Goal: Task Accomplishment & Management: Use online tool/utility

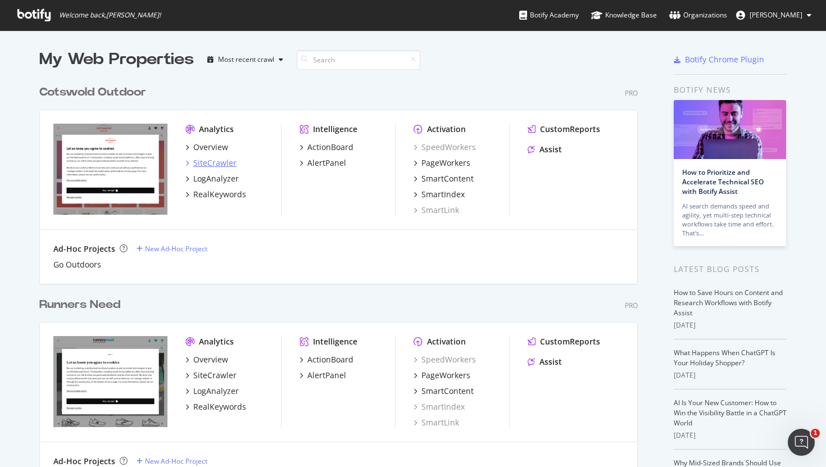
click at [224, 165] on div "SiteCrawler" at bounding box center [214, 162] width 43 height 11
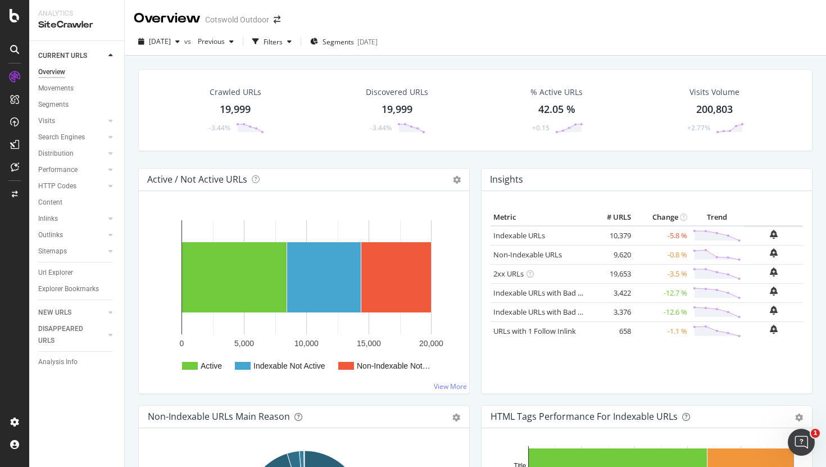
click at [248, 101] on div "Crawled URLs 19,999 -3.44%" at bounding box center [236, 110] width 80 height 58
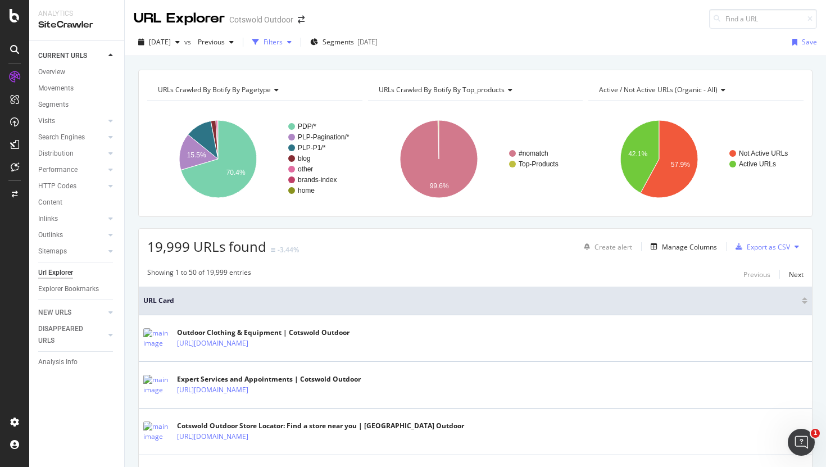
click at [283, 45] on div "Filters" at bounding box center [273, 42] width 19 height 10
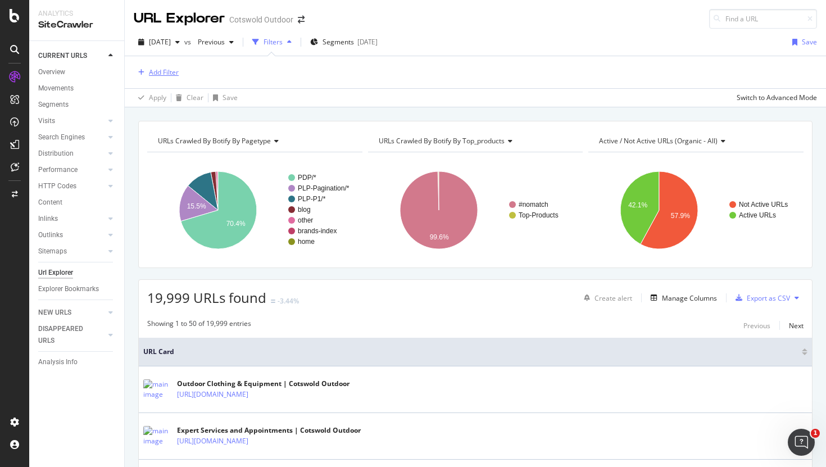
click at [167, 69] on div "Add Filter" at bounding box center [164, 72] width 30 height 10
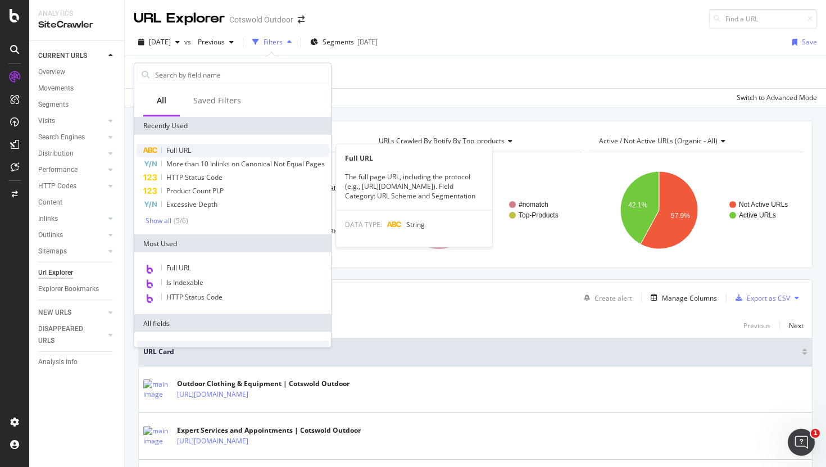
click at [192, 152] on div "Full URL" at bounding box center [233, 150] width 192 height 13
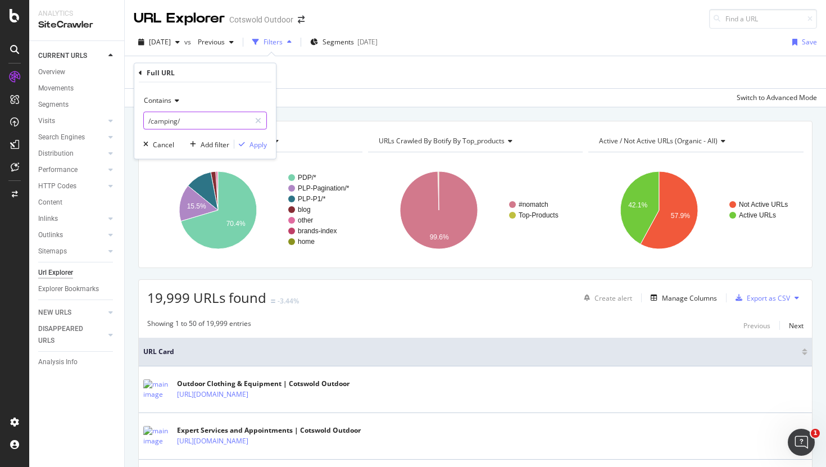
click at [169, 123] on input "/camping/" at bounding box center [197, 121] width 106 height 18
click at [167, 123] on input "/camping/" at bounding box center [197, 121] width 106 height 18
type input "/p/"
click at [162, 105] on div "Contains" at bounding box center [205, 101] width 124 height 18
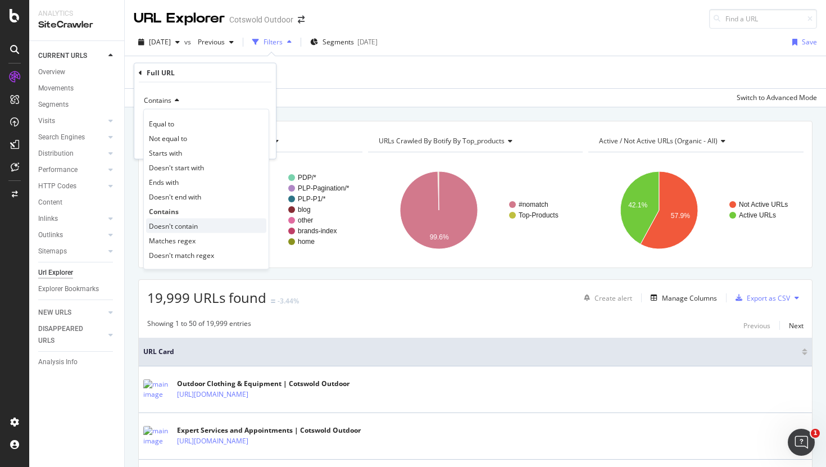
click at [201, 223] on div "Doesn't contain" at bounding box center [206, 226] width 120 height 15
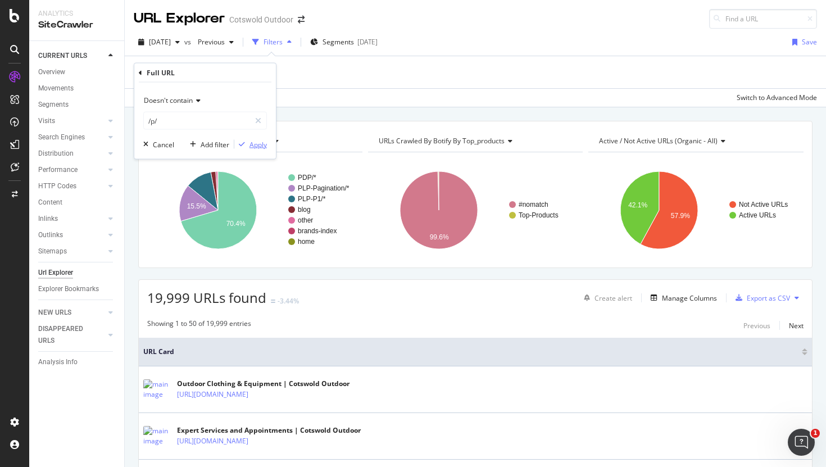
click at [265, 144] on div "Apply" at bounding box center [257, 144] width 17 height 10
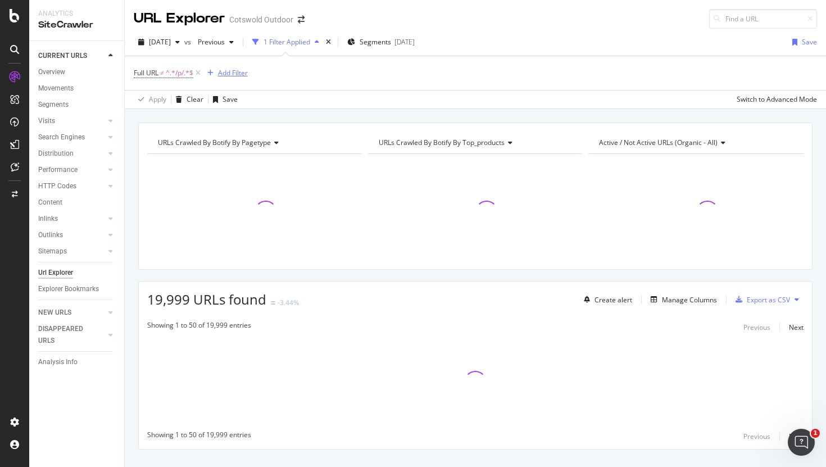
click at [240, 71] on div "Add Filter" at bounding box center [233, 73] width 30 height 10
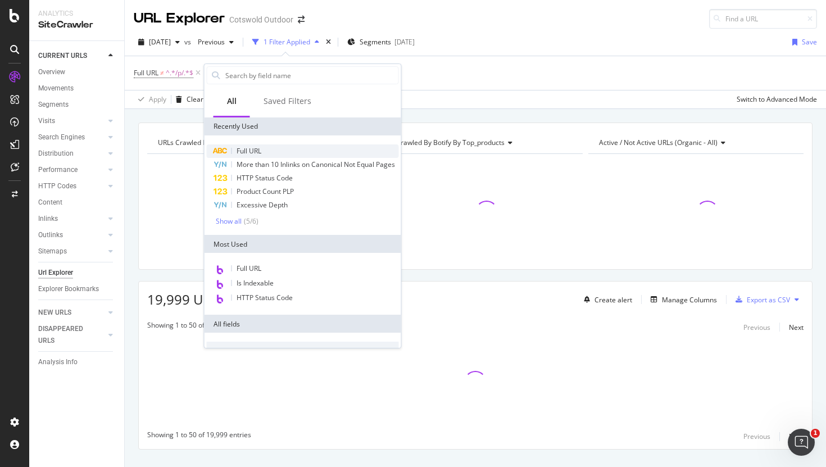
click at [264, 146] on div "Full URL" at bounding box center [303, 150] width 192 height 13
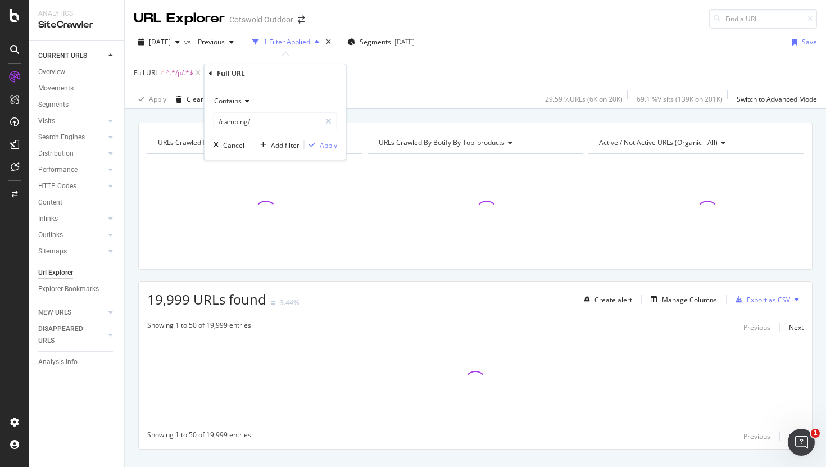
click at [231, 98] on span "Contains" at bounding box center [228, 101] width 28 height 10
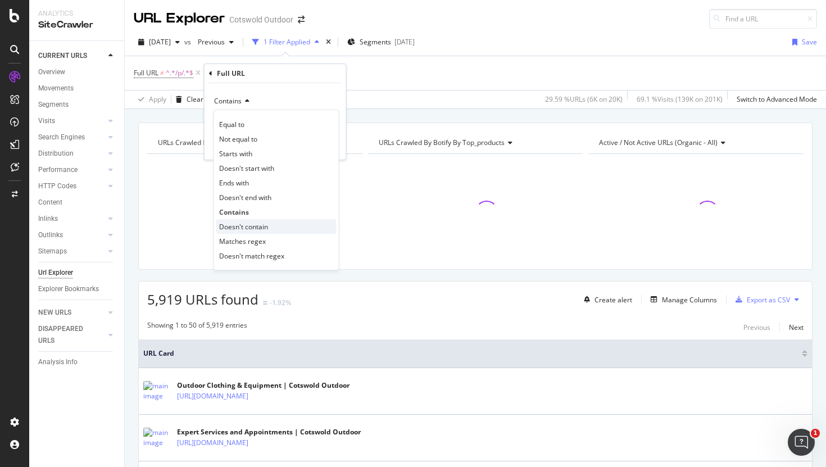
click at [254, 230] on span "Doesn't contain" at bounding box center [243, 227] width 49 height 10
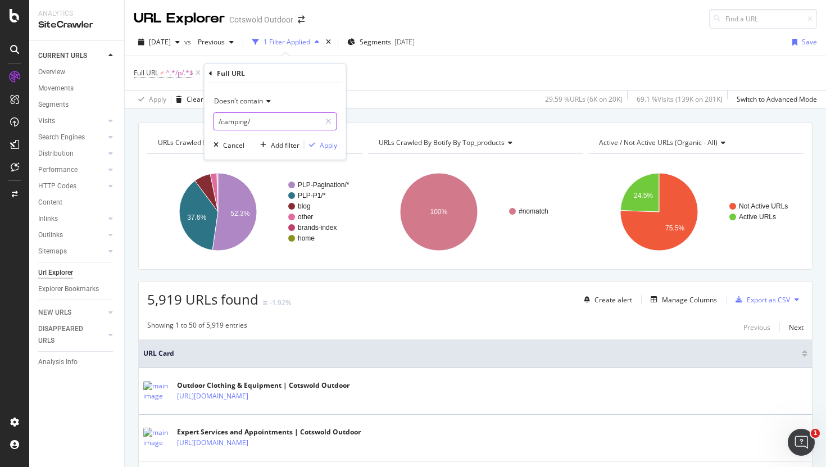
click at [233, 119] on input "/camping/" at bounding box center [267, 121] width 106 height 18
type input "?"
click at [335, 145] on div "Apply" at bounding box center [328, 145] width 17 height 10
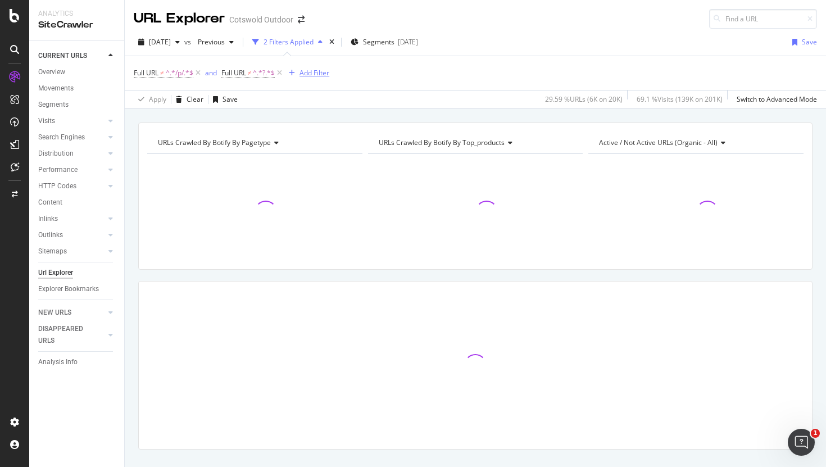
click at [320, 74] on div "Add Filter" at bounding box center [314, 73] width 30 height 10
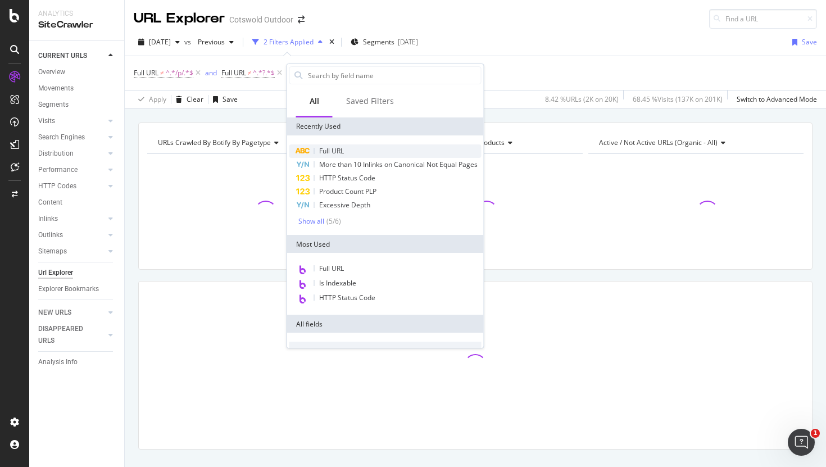
click at [329, 147] on span "Full URL" at bounding box center [331, 151] width 25 height 10
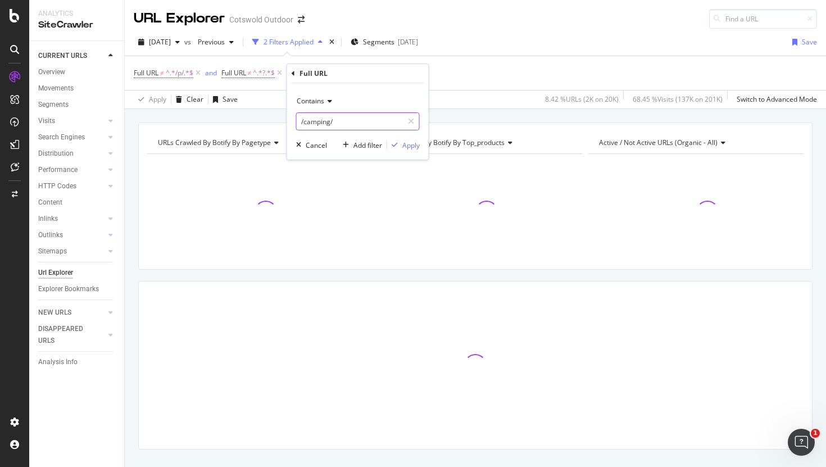
click at [324, 127] on input "/camping/" at bounding box center [350, 121] width 106 height 18
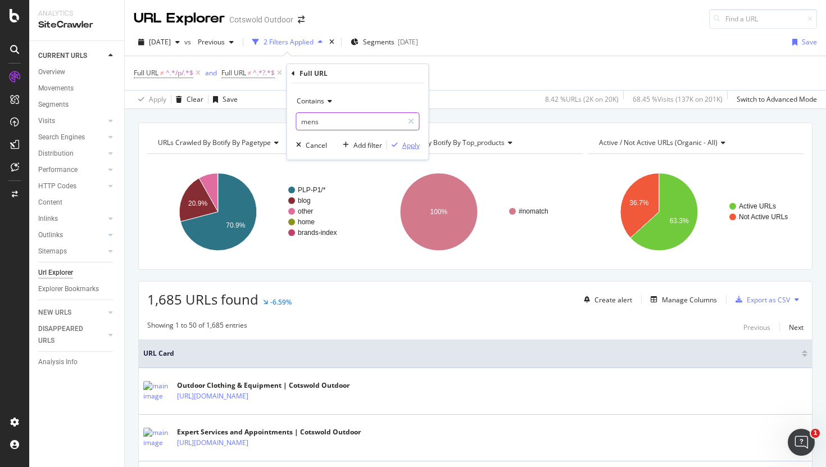
type input "mens"
click at [408, 147] on div "Apply" at bounding box center [410, 145] width 17 height 10
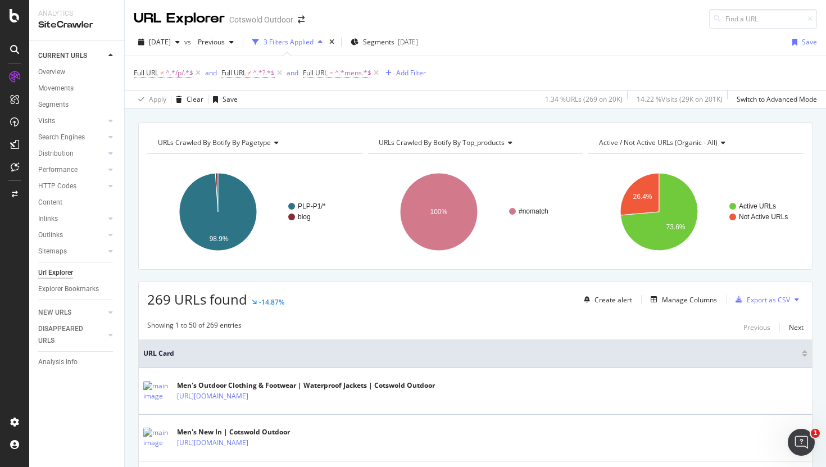
click at [402, 81] on div "Full URL ≠ ^.*/p/.*$ and Full URL ≠ ^.*?.*$ and Full URL = ^.*mens.*$ Add Filter" at bounding box center [475, 73] width 683 height 34
click at [403, 69] on div "Add Filter" at bounding box center [411, 73] width 30 height 10
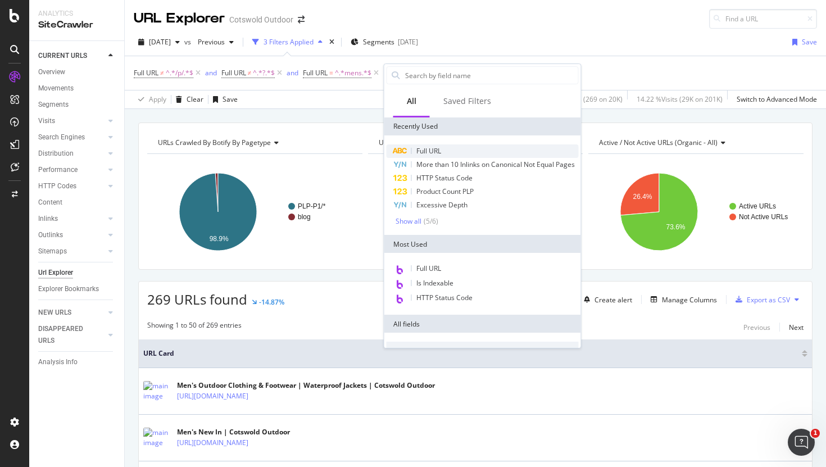
click at [429, 154] on span "Full URL" at bounding box center [428, 151] width 25 height 10
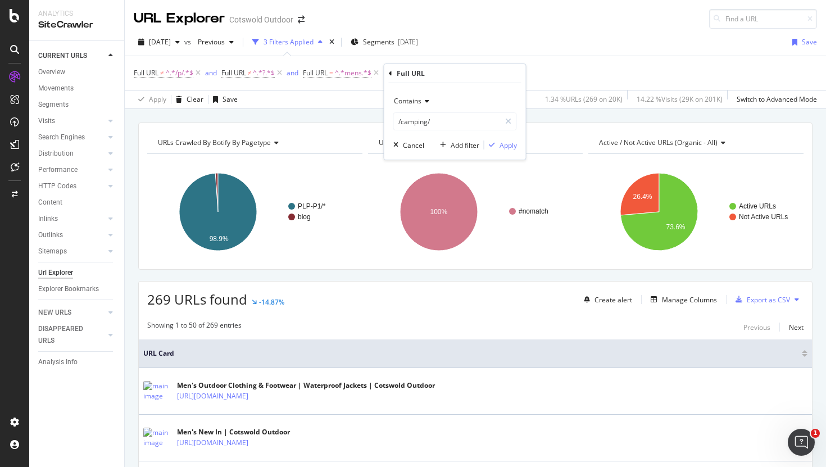
click at [401, 105] on span "Contains" at bounding box center [408, 101] width 28 height 10
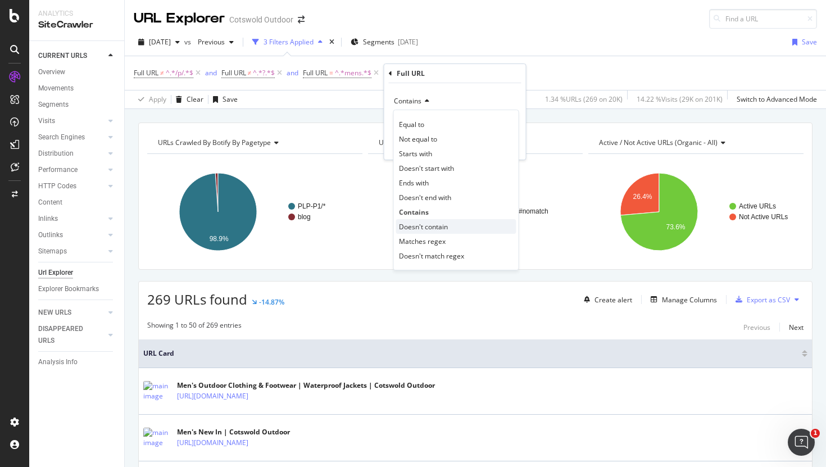
click at [423, 224] on span "Doesn't contain" at bounding box center [423, 227] width 49 height 10
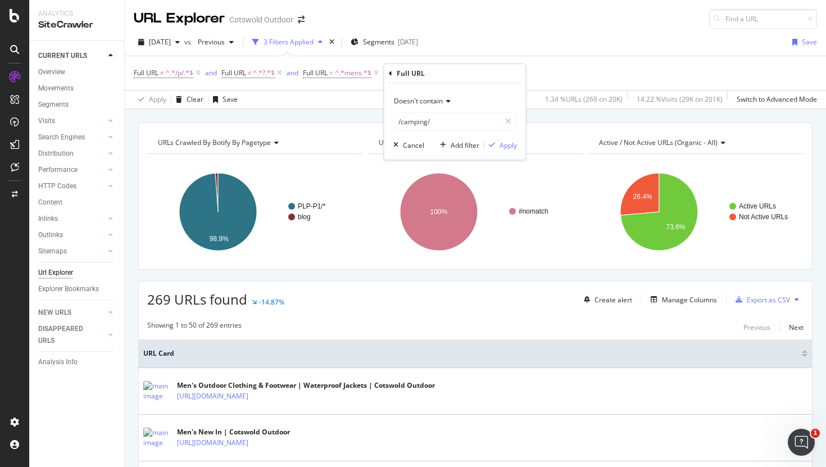
click at [419, 131] on div "Doesn't contain /camping/ Cancel Add filter Apply" at bounding box center [455, 121] width 142 height 76
click at [419, 124] on input "/camping/" at bounding box center [447, 121] width 106 height 18
type input "sale"
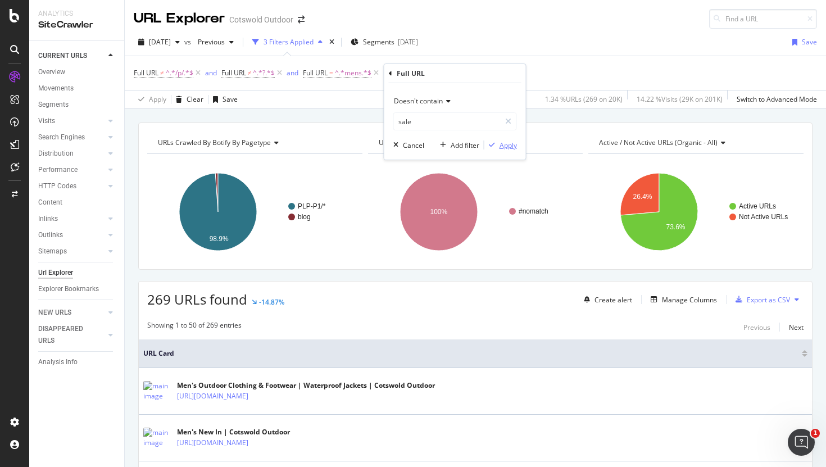
click at [506, 142] on div "Apply" at bounding box center [508, 145] width 17 height 10
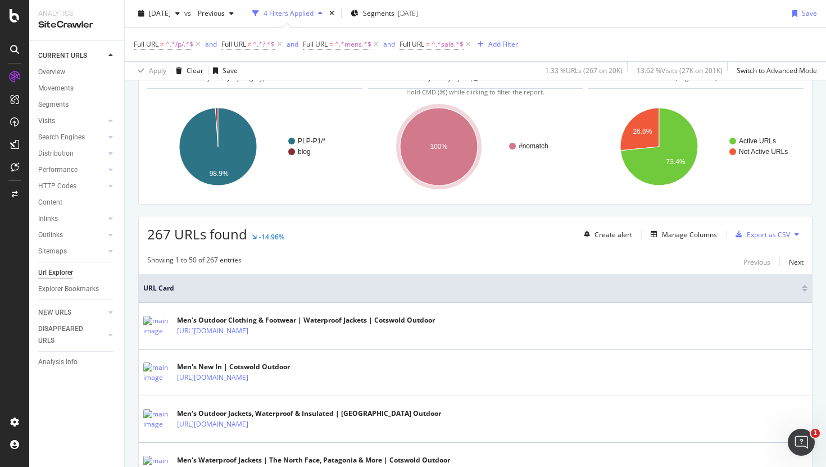
scroll to position [79, 0]
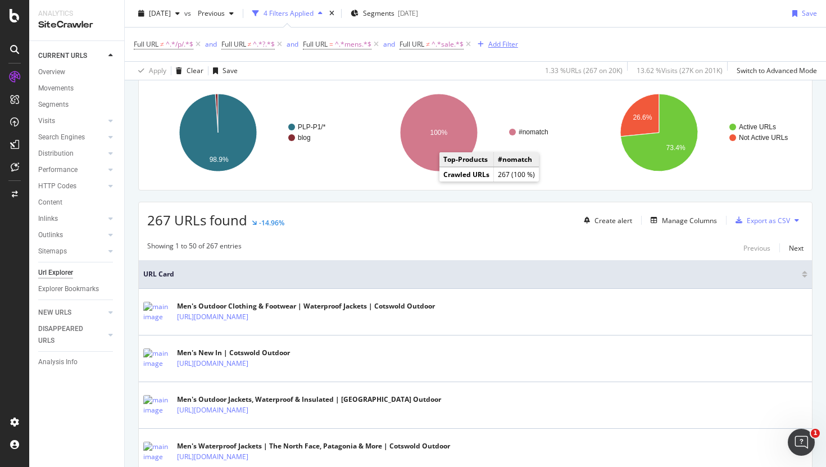
click at [503, 46] on div "Add Filter" at bounding box center [503, 44] width 30 height 10
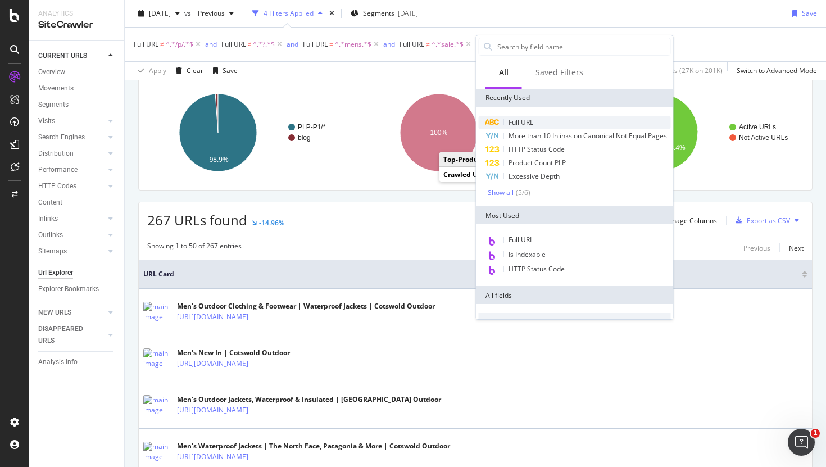
click at [516, 124] on span "Full URL" at bounding box center [521, 122] width 25 height 10
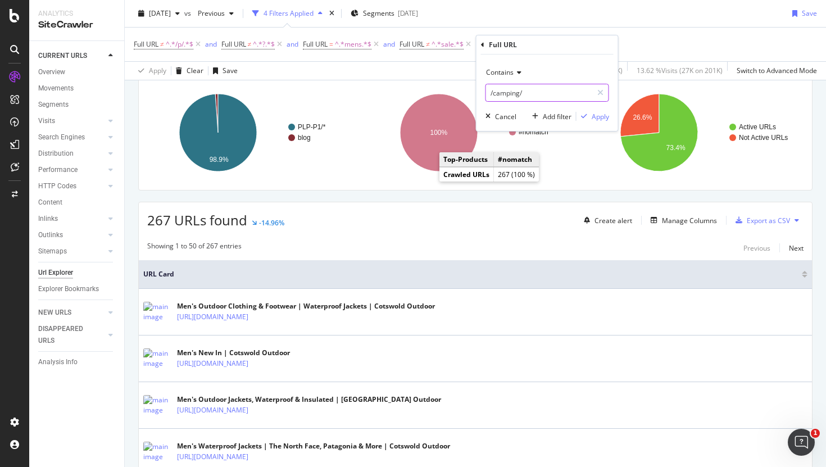
click at [498, 92] on input "/camping/" at bounding box center [539, 93] width 106 height 18
click at [502, 73] on span "Contains" at bounding box center [500, 72] width 28 height 10
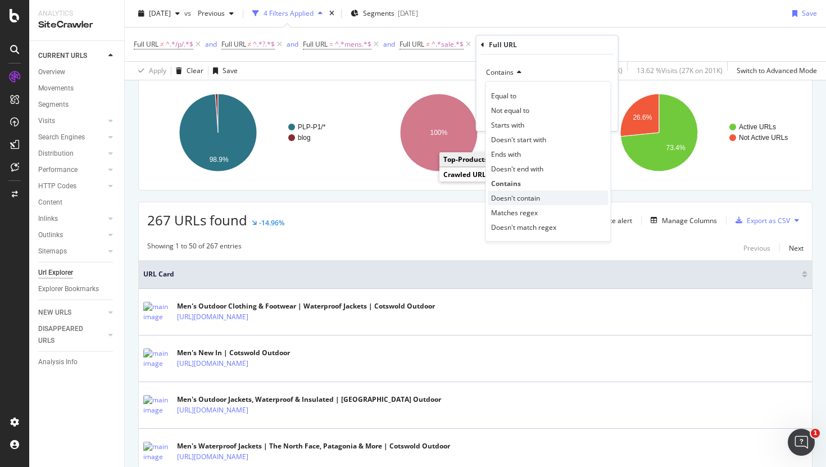
click at [506, 199] on span "Doesn't contain" at bounding box center [515, 198] width 49 height 10
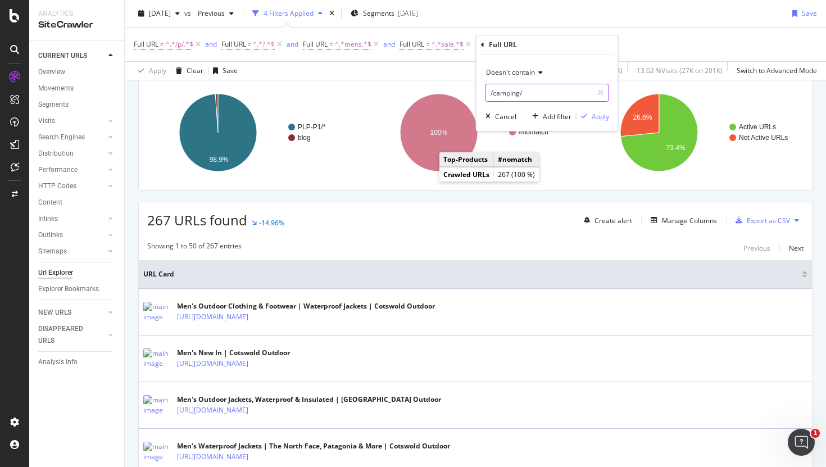
click at [502, 96] on input "/camping/" at bounding box center [539, 93] width 106 height 18
type input "m"
type input "new-arrivals"
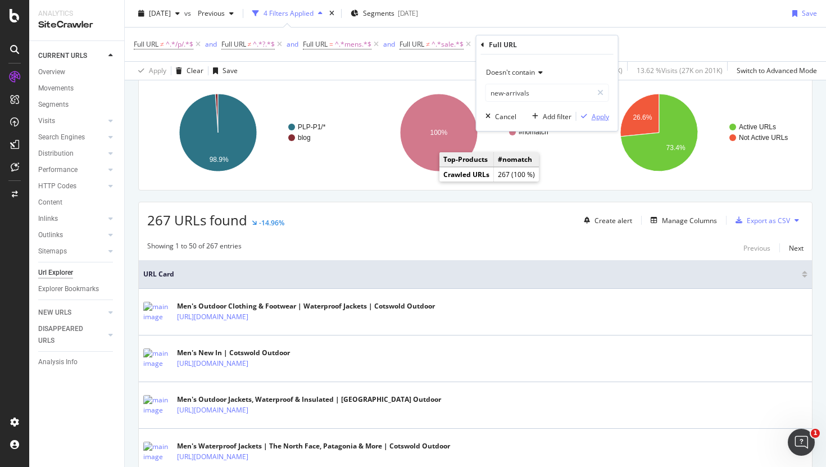
click at [599, 116] on div "Apply" at bounding box center [600, 117] width 17 height 10
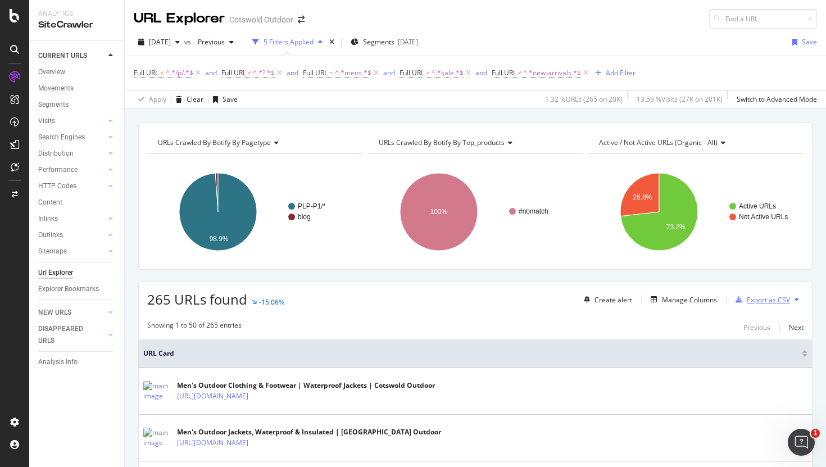
click at [767, 307] on div "Export as CSV" at bounding box center [760, 299] width 59 height 17
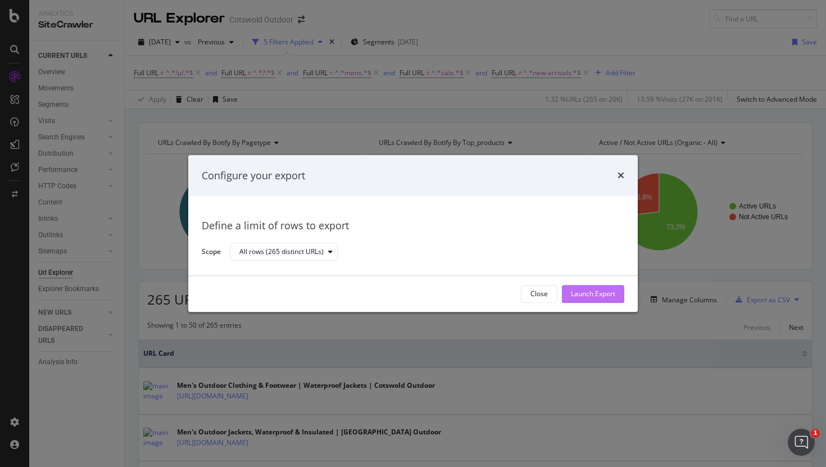
click at [590, 296] on div "Launch Export" at bounding box center [593, 294] width 44 height 10
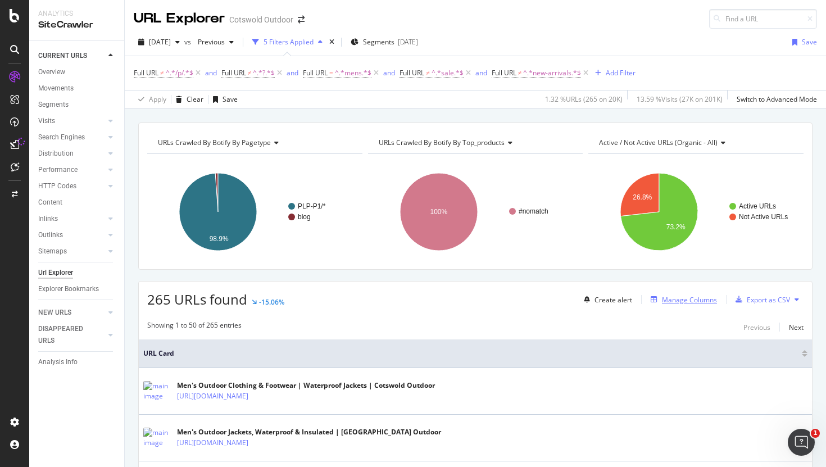
click at [696, 299] on div "Manage Columns" at bounding box center [689, 300] width 55 height 10
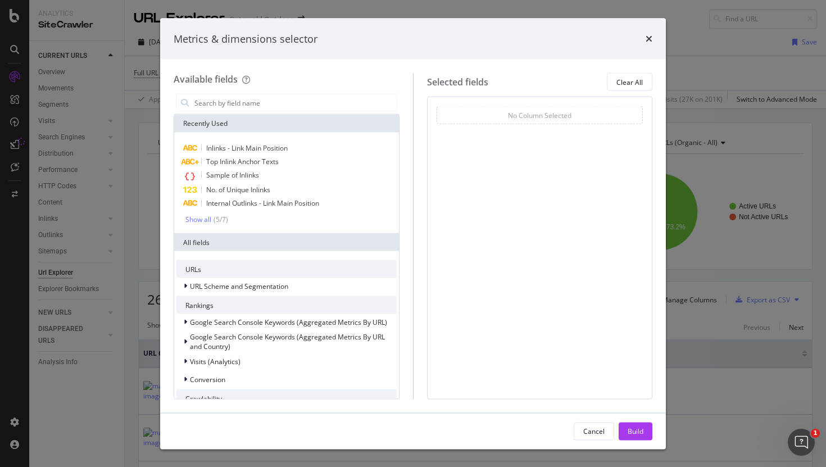
click at [648, 44] on div "times" at bounding box center [649, 38] width 7 height 15
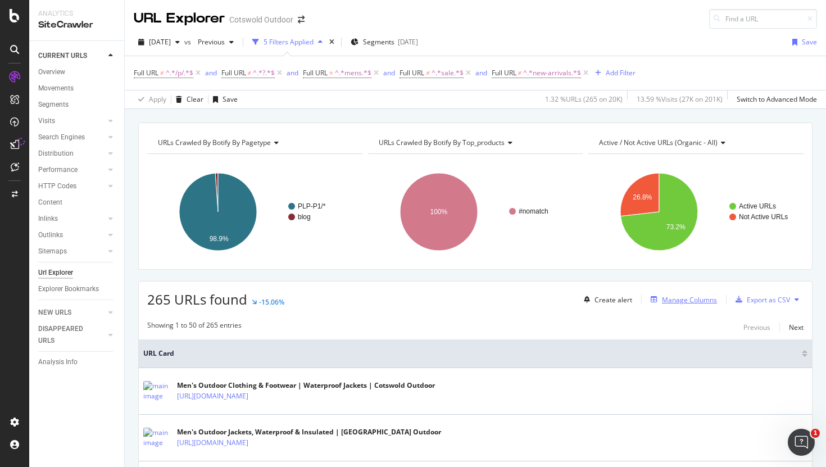
click at [670, 301] on div "Manage Columns" at bounding box center [689, 300] width 55 height 10
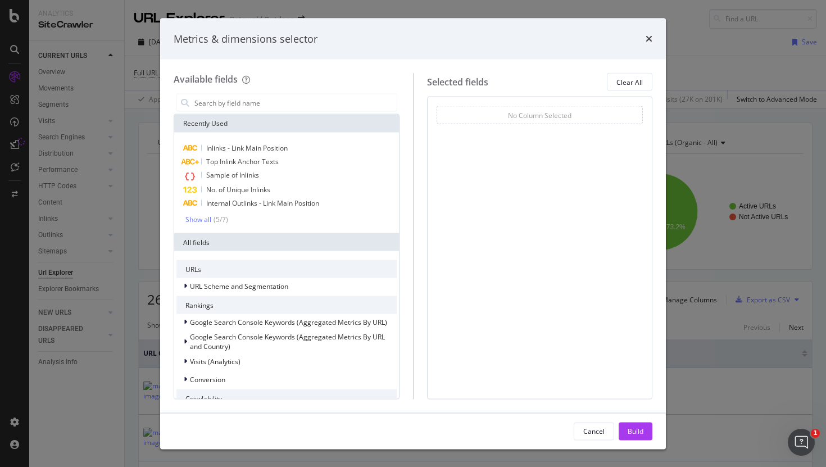
click at [652, 39] on div "Metrics & dimensions selector" at bounding box center [413, 39] width 506 height 42
click at [256, 97] on input "modal" at bounding box center [294, 102] width 203 height 17
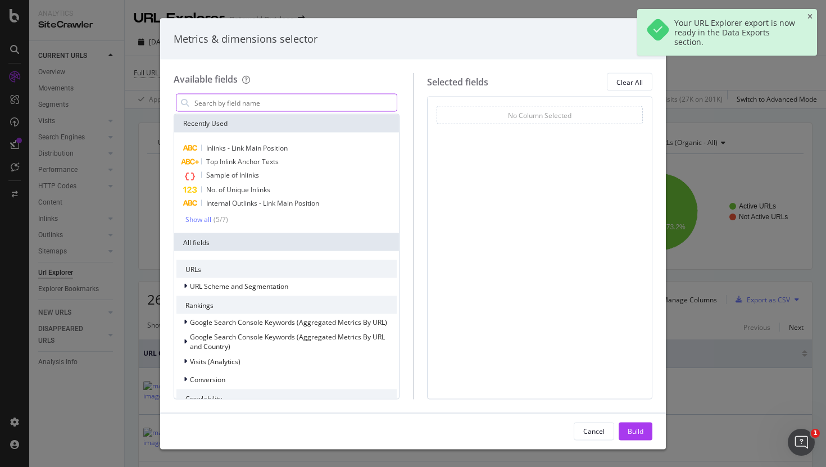
scroll to position [267, 0]
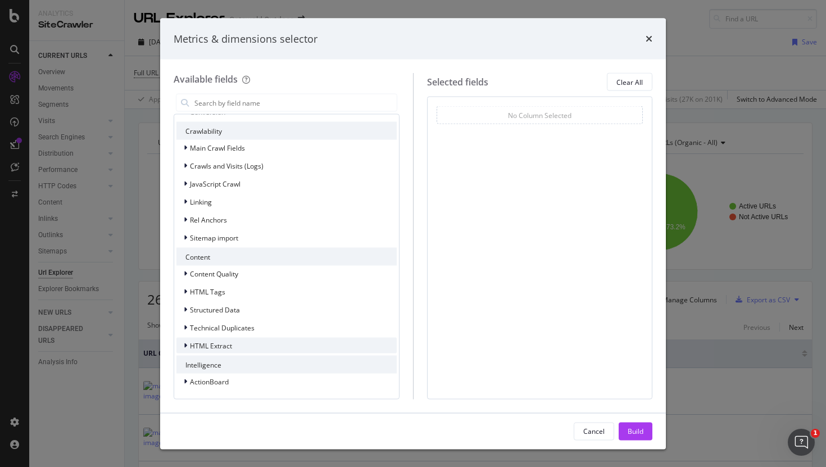
click at [192, 353] on div "HTML Extract" at bounding box center [286, 346] width 220 height 16
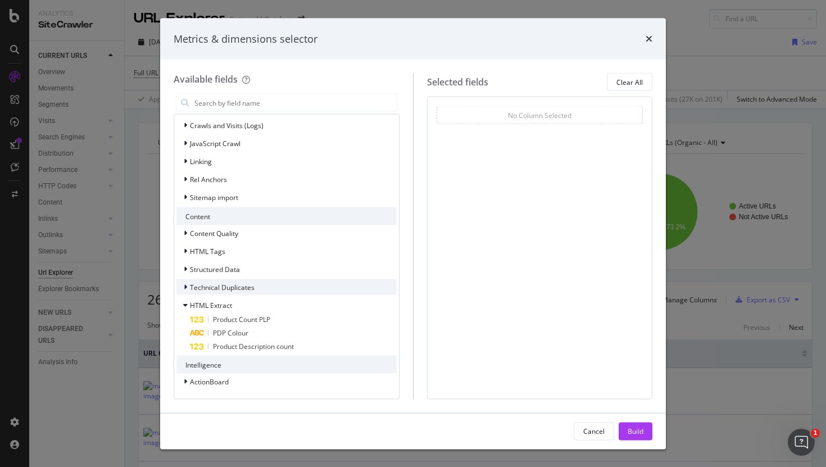
click at [212, 287] on span "Technical Duplicates" at bounding box center [222, 287] width 65 height 10
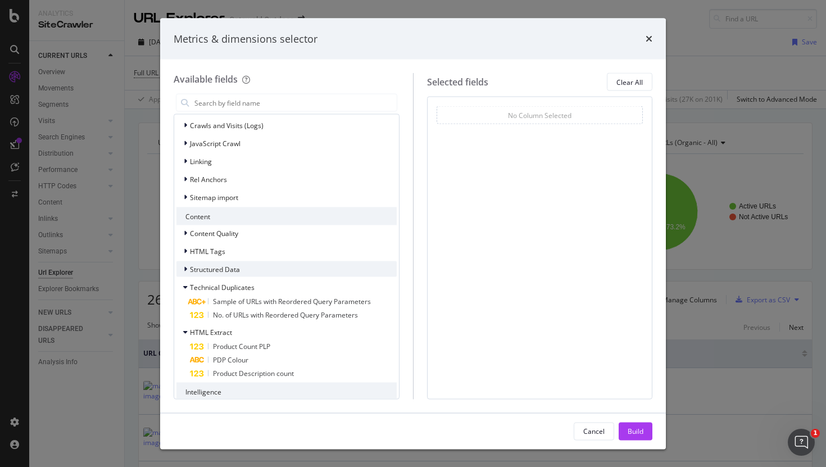
click at [215, 270] on span "Structured Data" at bounding box center [215, 269] width 50 height 10
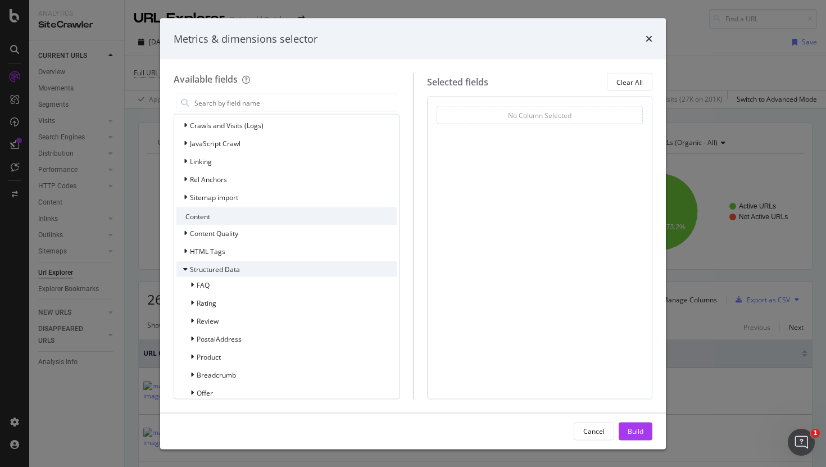
click at [215, 270] on span "Structured Data" at bounding box center [215, 269] width 50 height 10
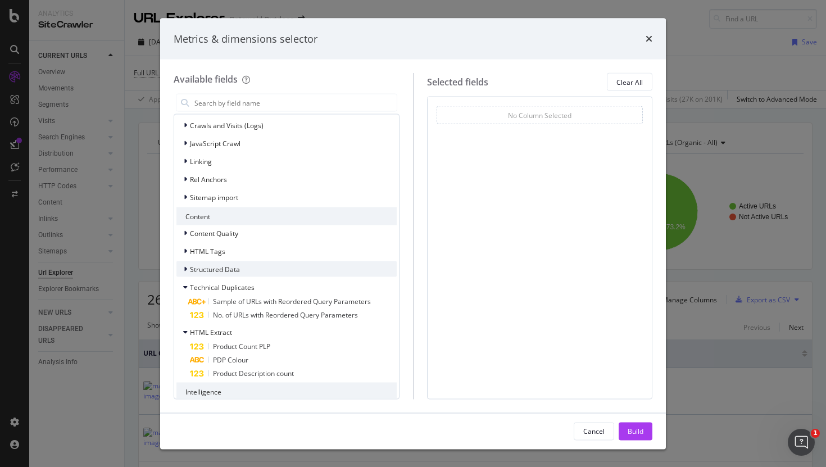
click at [215, 270] on span "Structured Data" at bounding box center [215, 269] width 50 height 10
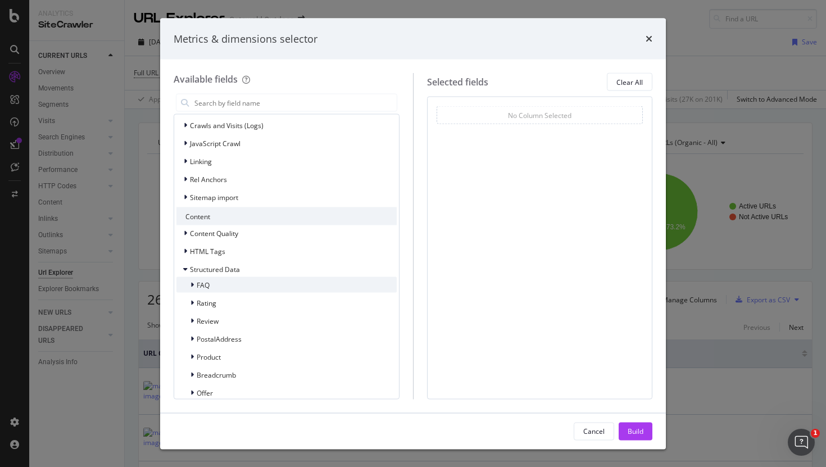
click at [205, 283] on span "FAQ" at bounding box center [203, 285] width 13 height 10
click at [206, 283] on span "FAQ" at bounding box center [203, 285] width 13 height 10
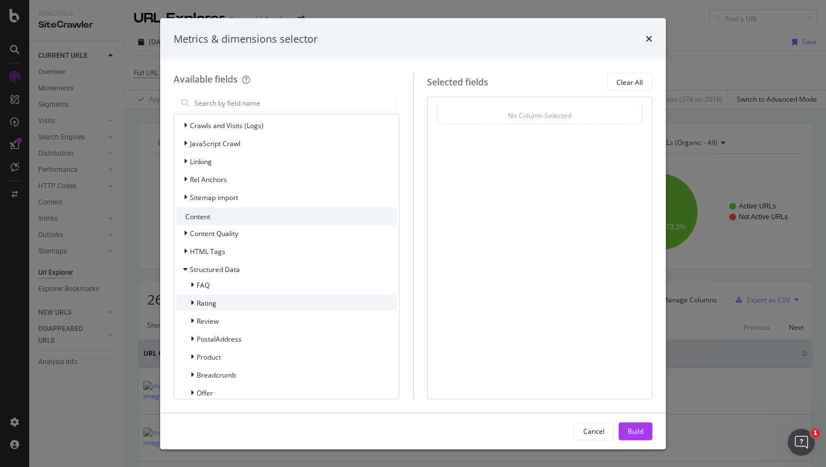
click at [210, 297] on div "Rating" at bounding box center [196, 302] width 40 height 11
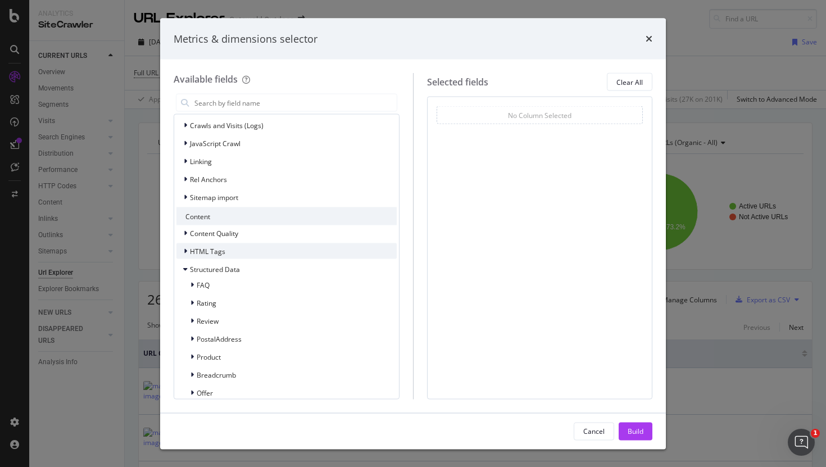
click at [207, 251] on span "HTML Tags" at bounding box center [207, 251] width 35 height 10
click at [206, 251] on span "HTML Tags" at bounding box center [207, 251] width 35 height 10
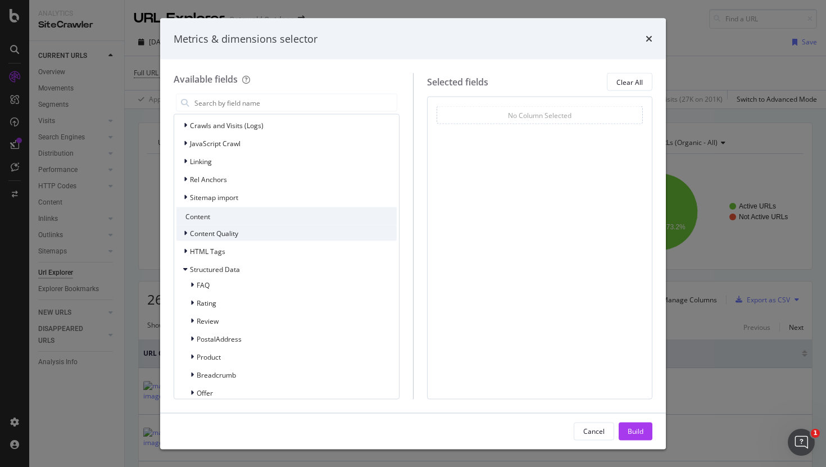
click at [204, 235] on span "Content Quality" at bounding box center [214, 233] width 48 height 10
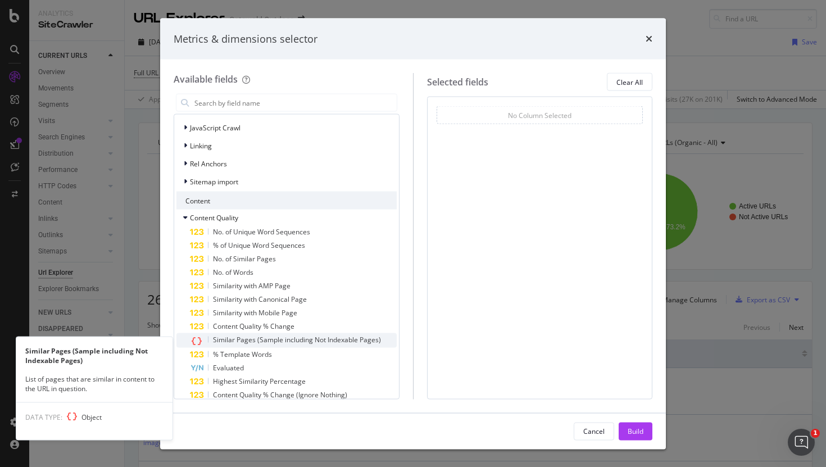
scroll to position [321, 0]
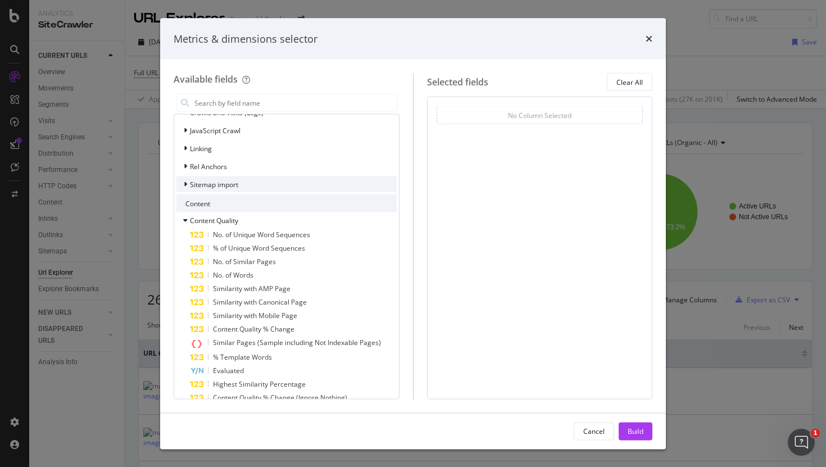
click at [223, 187] on span "Sitemap import" at bounding box center [214, 184] width 48 height 10
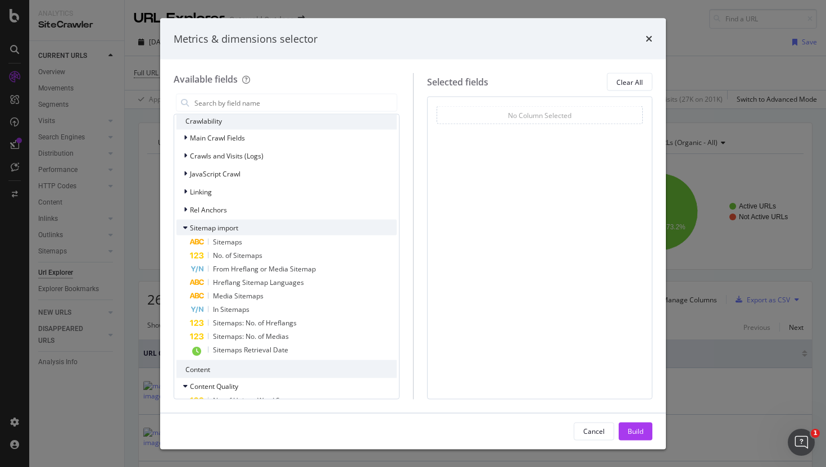
scroll to position [269, 0]
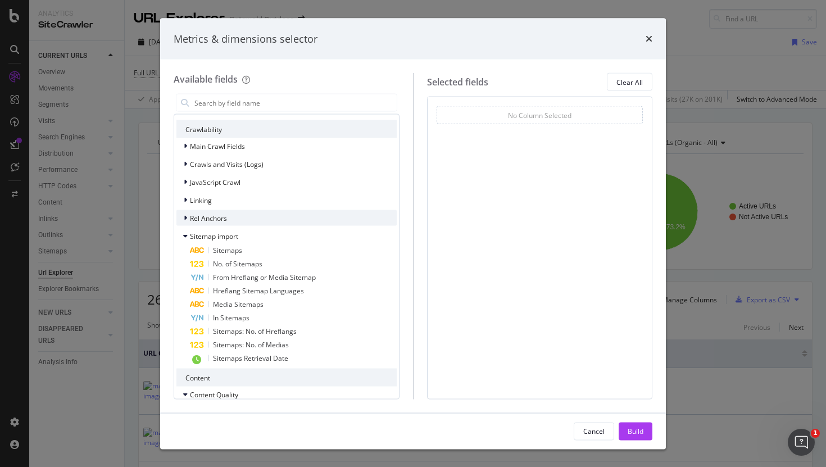
click at [214, 217] on span "Rel Anchors" at bounding box center [208, 218] width 37 height 10
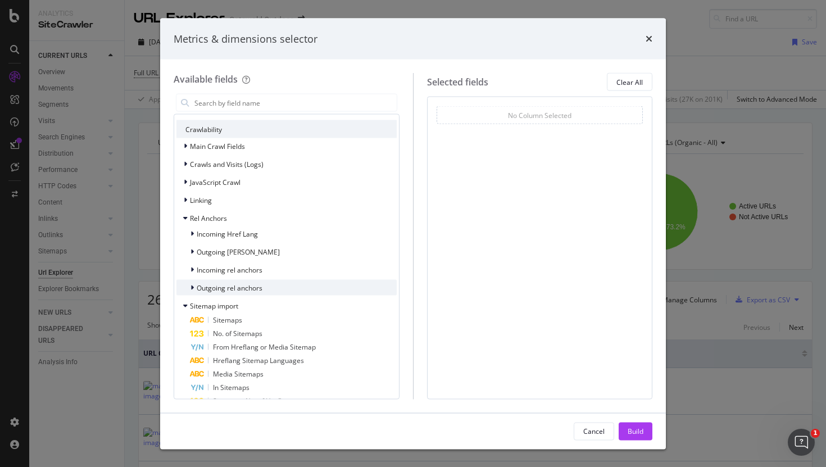
click at [230, 286] on span "Outgoing rel anchors" at bounding box center [230, 288] width 66 height 10
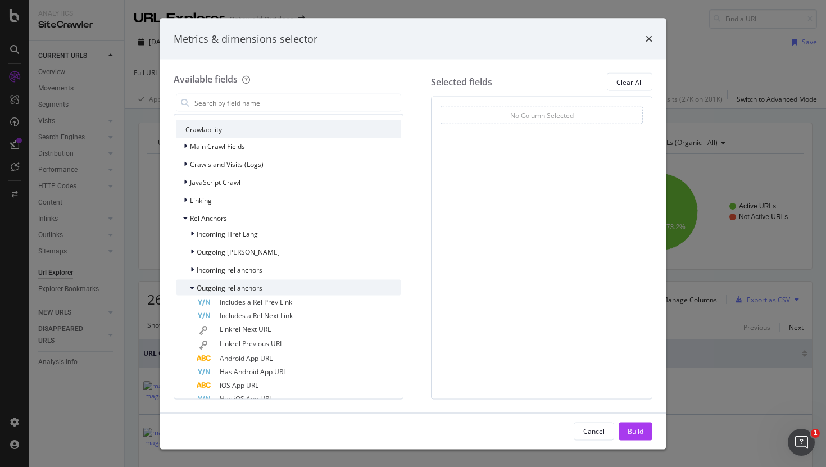
click at [230, 287] on span "Outgoing rel anchors" at bounding box center [230, 288] width 66 height 10
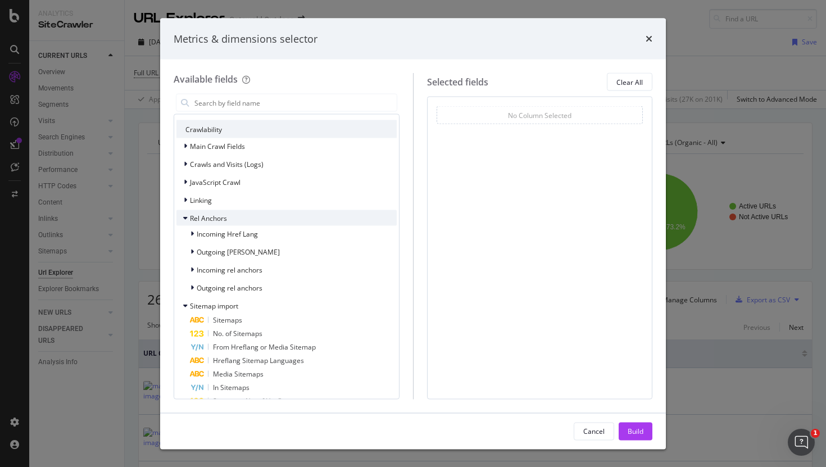
click at [213, 214] on span "Rel Anchors" at bounding box center [208, 218] width 37 height 10
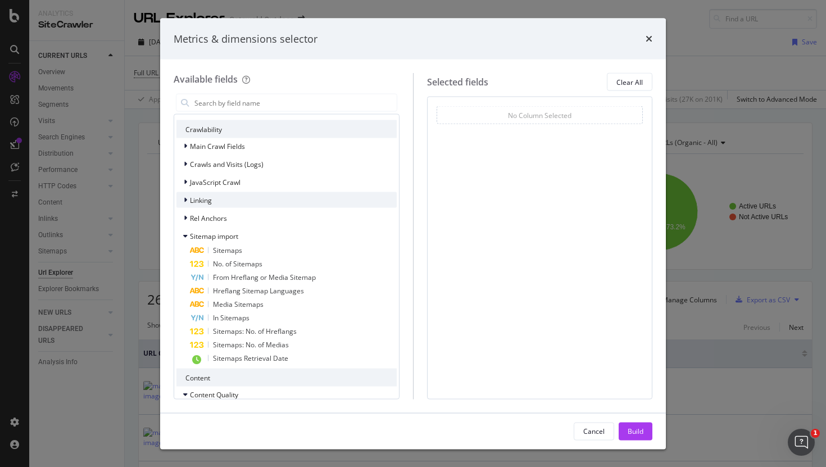
click at [213, 197] on div "Linking" at bounding box center [286, 200] width 220 height 16
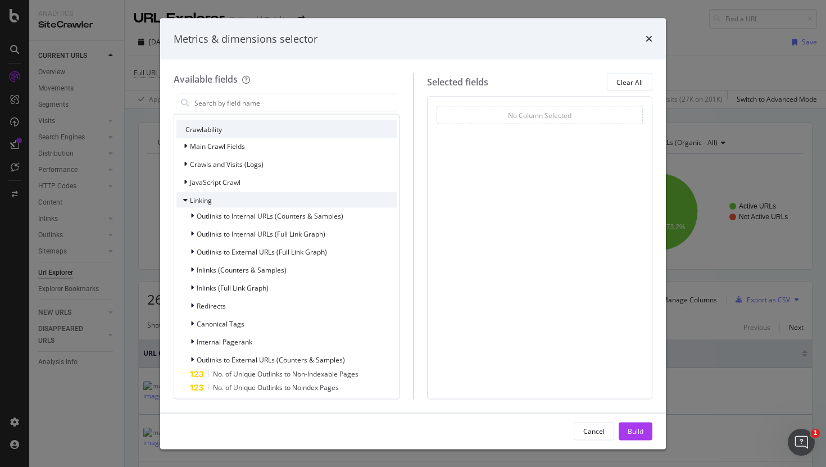
click at [213, 197] on div "Linking" at bounding box center [286, 200] width 220 height 16
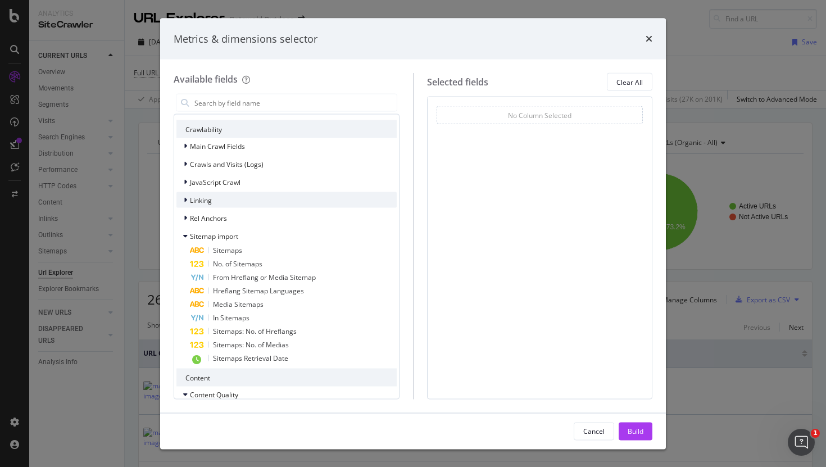
click at [213, 197] on div "Linking" at bounding box center [286, 200] width 220 height 16
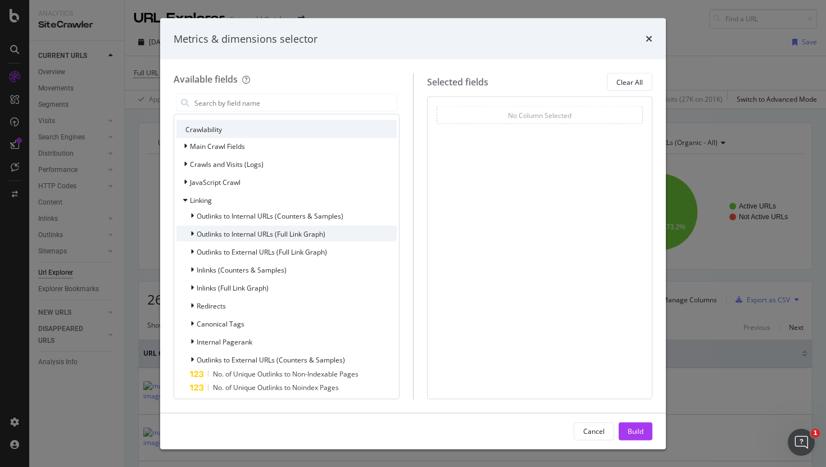
click at [177, 231] on div "Outlinks to Internal URLs (Full Link Graph)" at bounding box center [250, 233] width 149 height 11
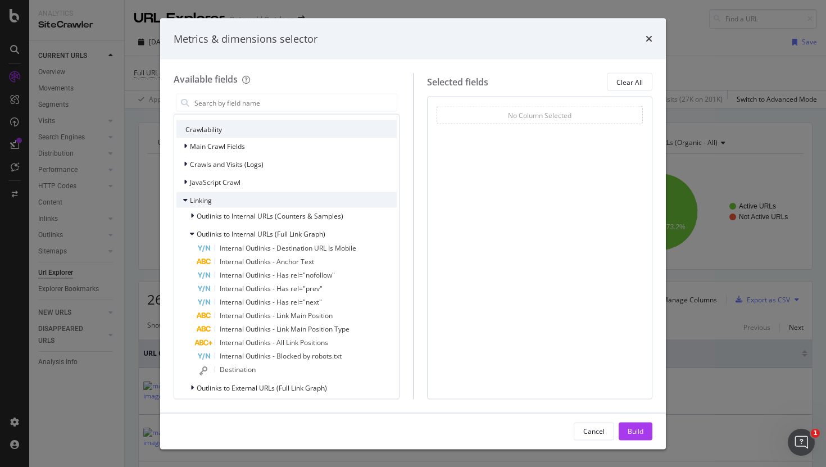
click at [198, 201] on span "Linking" at bounding box center [201, 200] width 22 height 10
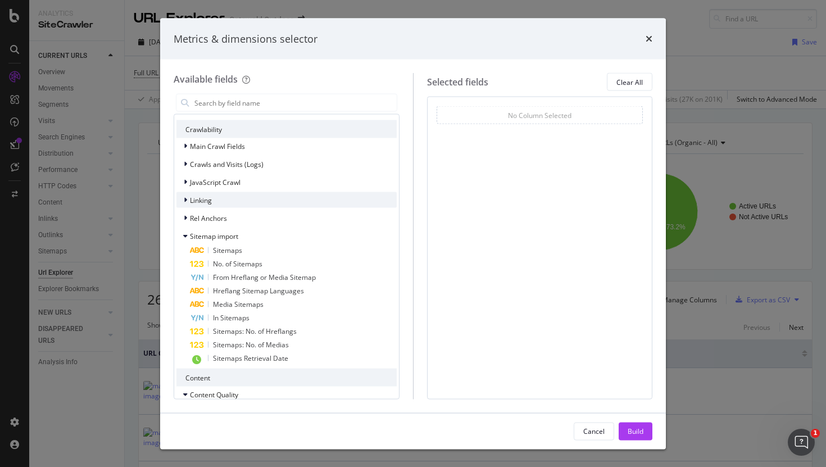
click at [198, 201] on span "Linking" at bounding box center [201, 200] width 22 height 10
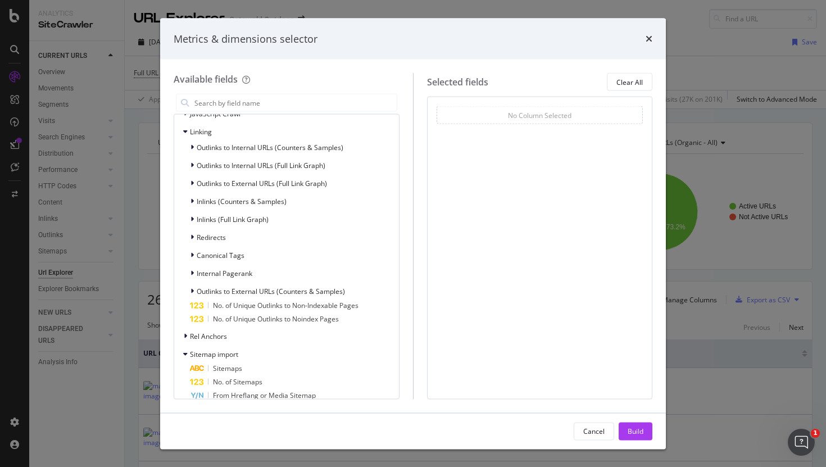
scroll to position [339, 0]
click at [225, 289] on span "Outlinks to External URLs (Counters & Samples)" at bounding box center [271, 290] width 148 height 10
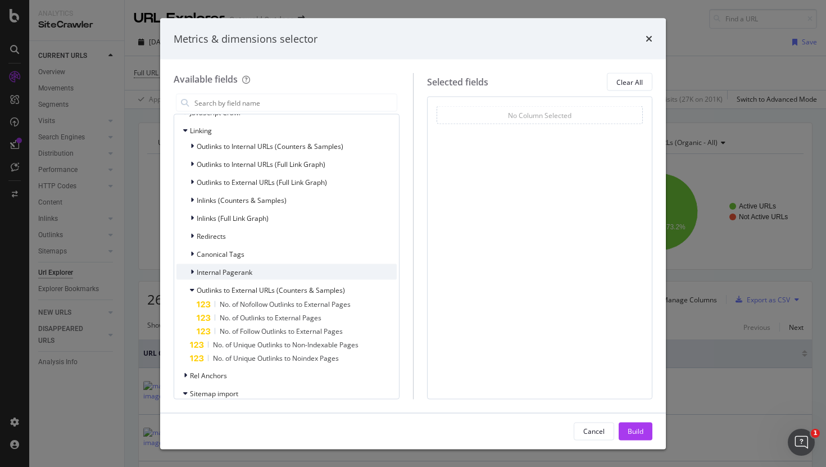
click at [231, 273] on span "Internal Pagerank" at bounding box center [225, 272] width 56 height 10
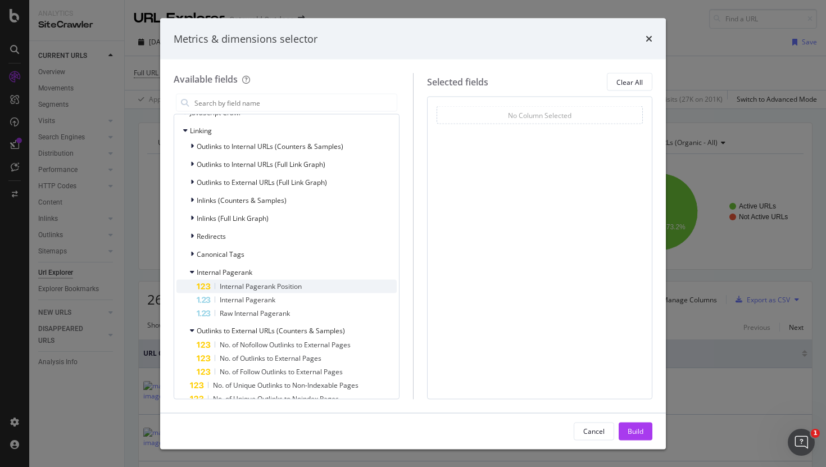
click at [234, 282] on span "Internal Pagerank Position" at bounding box center [261, 287] width 82 height 10
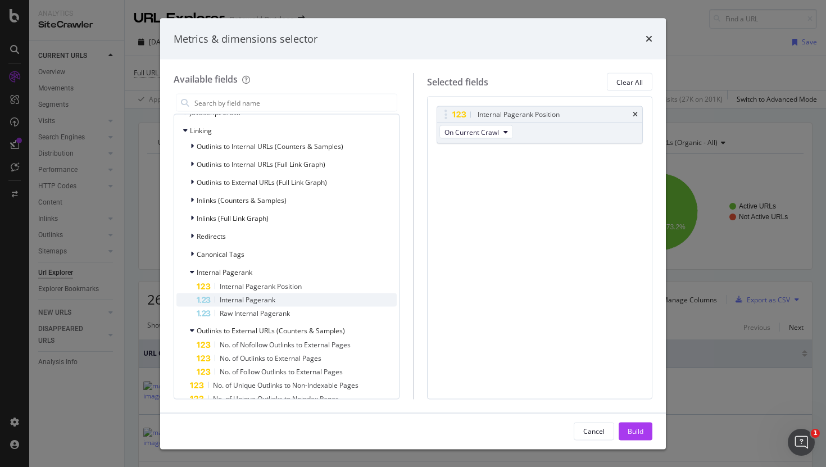
click at [235, 298] on span "Internal Pagerank" at bounding box center [248, 300] width 56 height 10
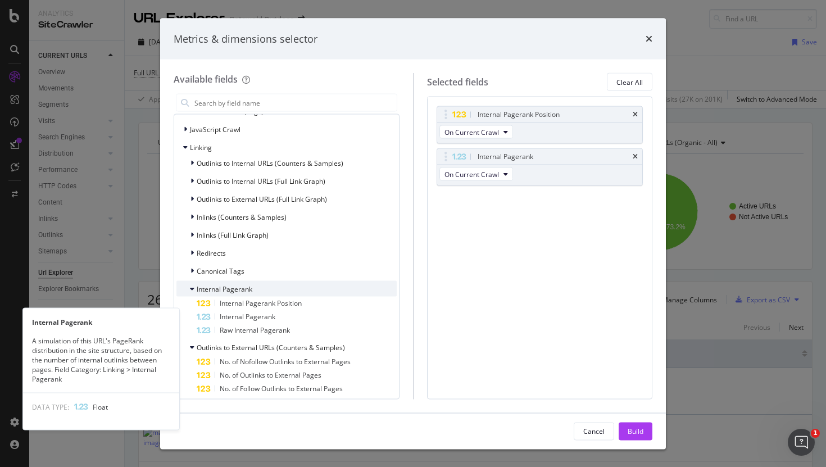
scroll to position [320, 0]
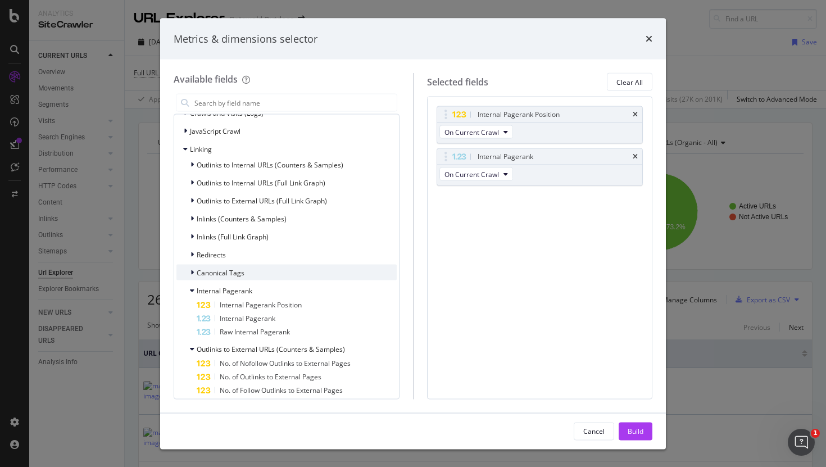
click at [224, 275] on span "Canonical Tags" at bounding box center [221, 272] width 48 height 10
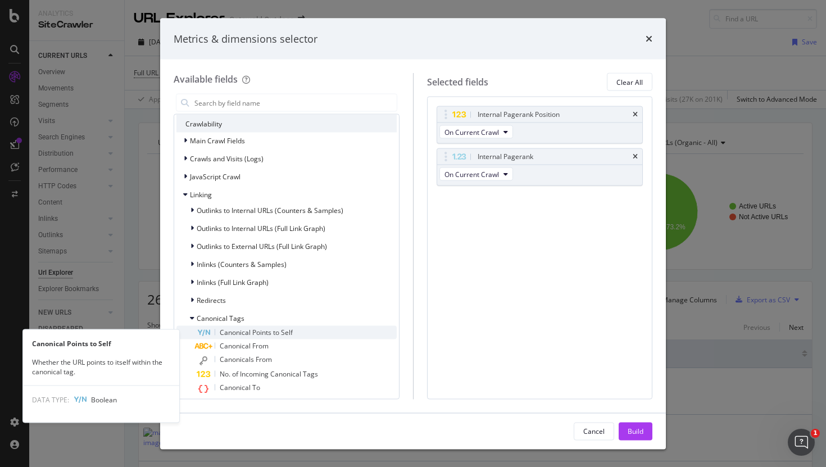
scroll to position [272, 0]
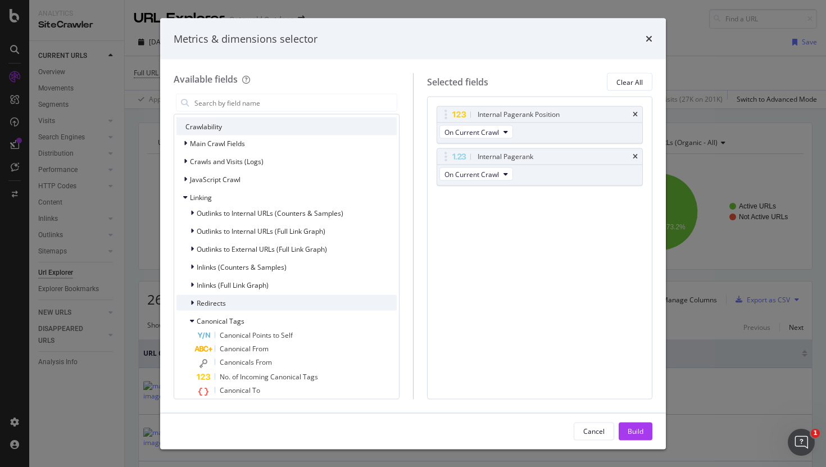
click at [220, 297] on div "Redirects" at bounding box center [200, 302] width 49 height 11
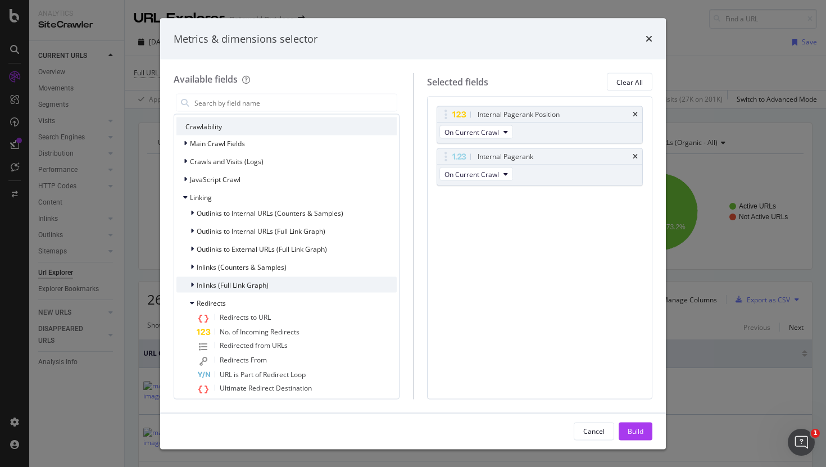
click at [230, 278] on div "Inlinks (Full Link Graph)" at bounding box center [286, 285] width 220 height 16
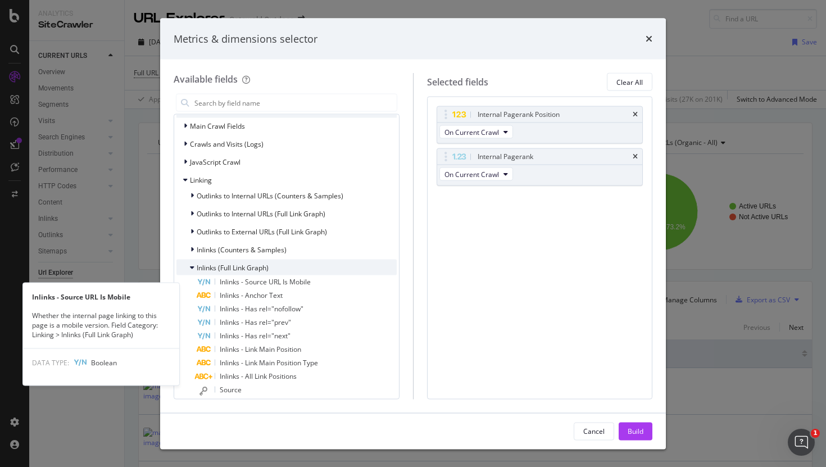
scroll to position [282, 0]
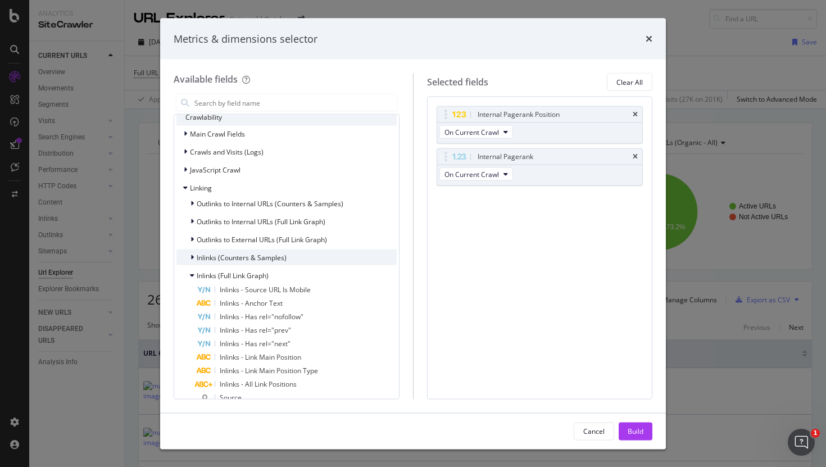
click at [234, 264] on div "Inlinks (Counters & Samples)" at bounding box center [286, 257] width 220 height 16
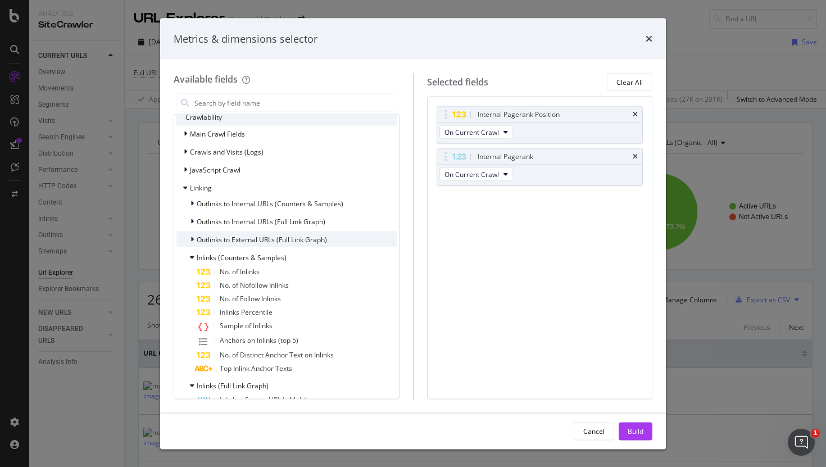
click at [235, 243] on span "Outlinks to External URLs (Full Link Graph)" at bounding box center [262, 239] width 130 height 10
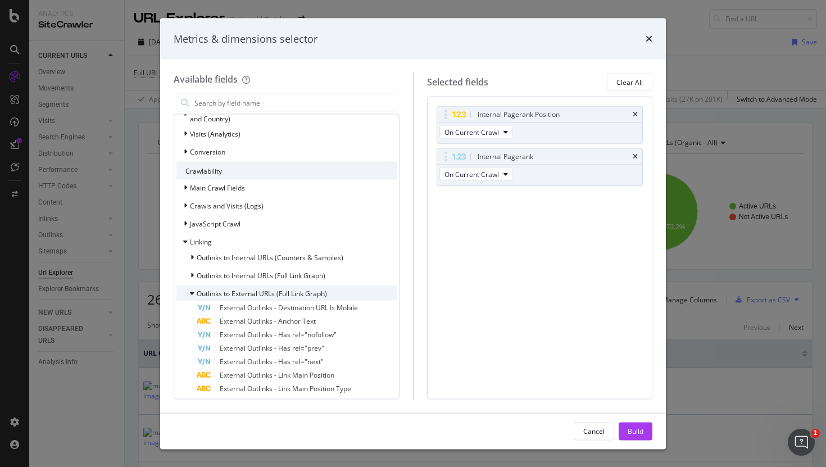
scroll to position [210, 0]
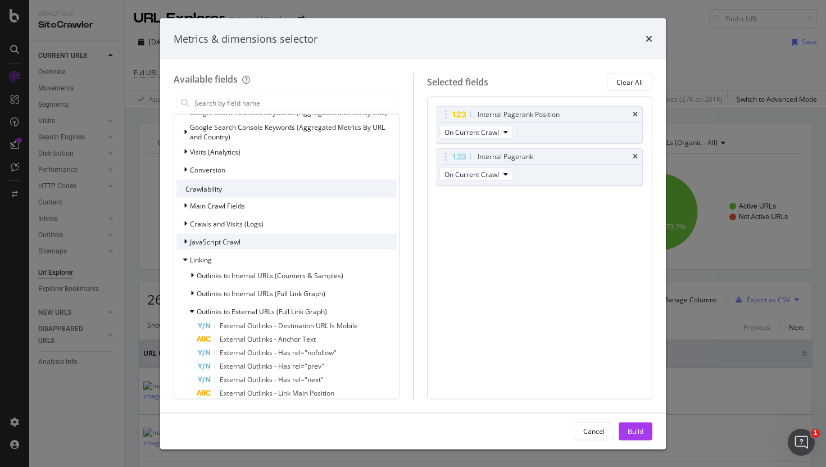
click at [235, 239] on span "JavaScript Crawl" at bounding box center [215, 242] width 51 height 10
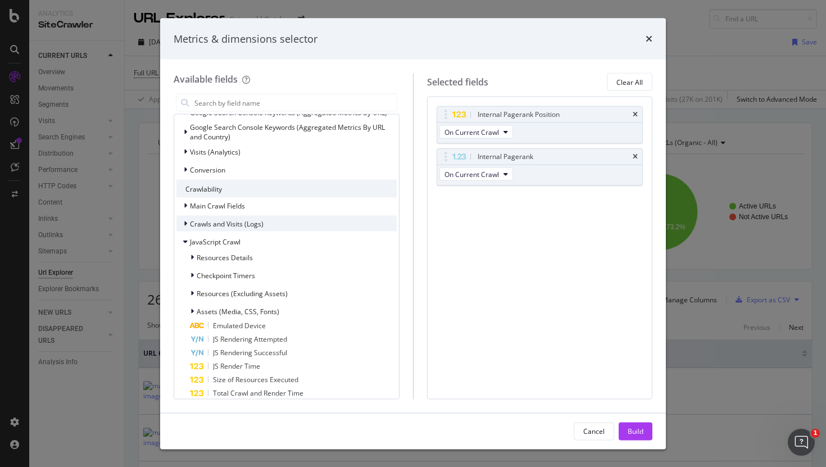
click at [234, 221] on span "Crawls and Visits (Logs)" at bounding box center [227, 224] width 74 height 10
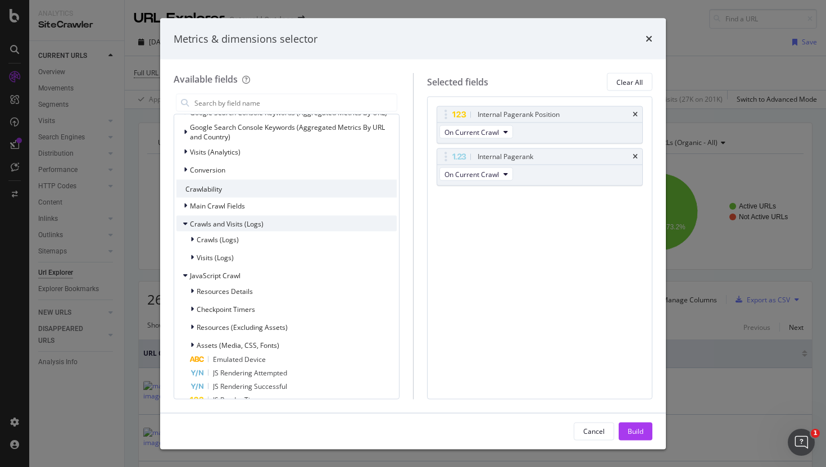
click at [234, 221] on span "Crawls and Visits (Logs)" at bounding box center [227, 224] width 74 height 10
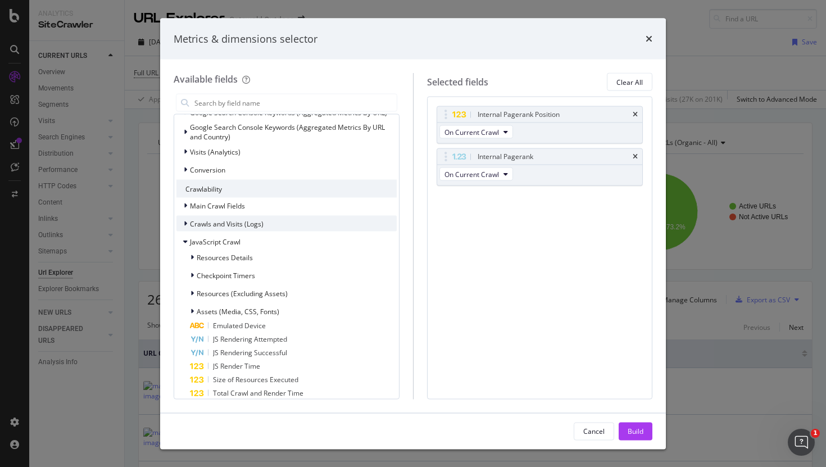
click at [235, 221] on span "Crawls and Visits (Logs)" at bounding box center [227, 224] width 74 height 10
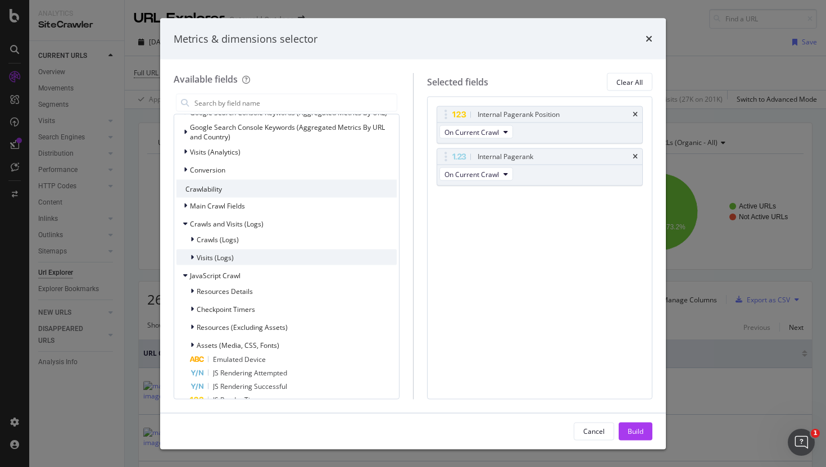
click at [227, 257] on span "Visits (Logs)" at bounding box center [215, 257] width 37 height 10
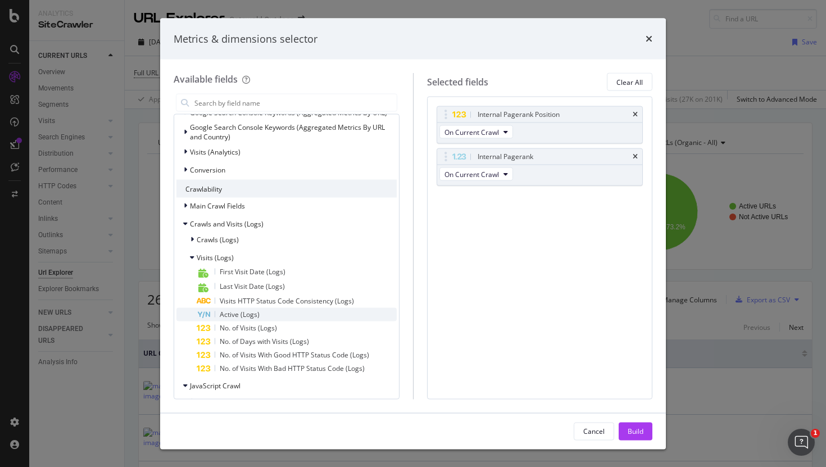
click at [245, 314] on span "Active (Logs)" at bounding box center [240, 315] width 40 height 10
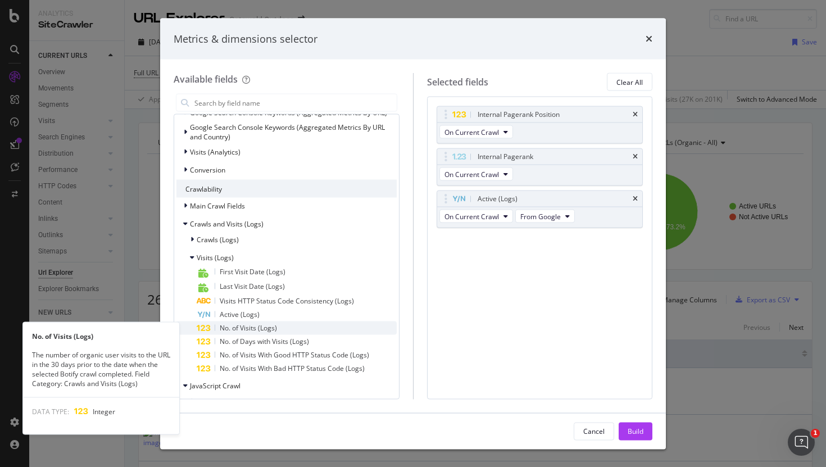
click at [245, 329] on span "No. of Visits (Logs)" at bounding box center [248, 328] width 57 height 10
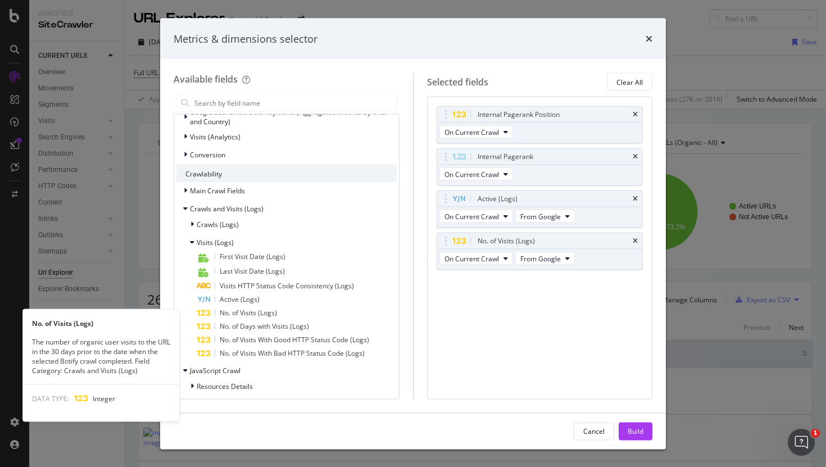
scroll to position [229, 0]
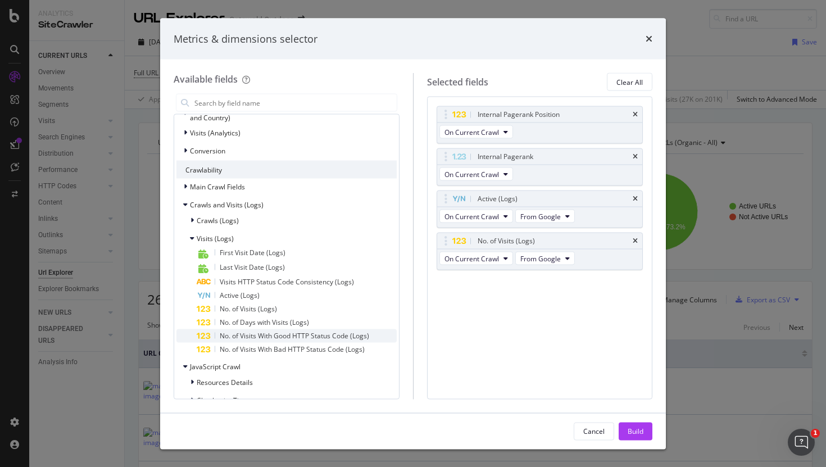
click at [242, 331] on span "No. of Visits With Good HTTP Status Code (Logs)" at bounding box center [294, 336] width 149 height 10
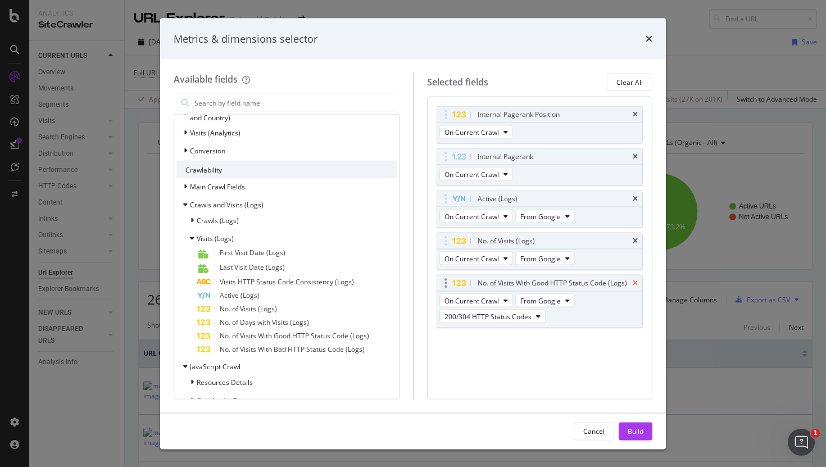
click at [636, 284] on icon "times" at bounding box center [635, 283] width 5 height 7
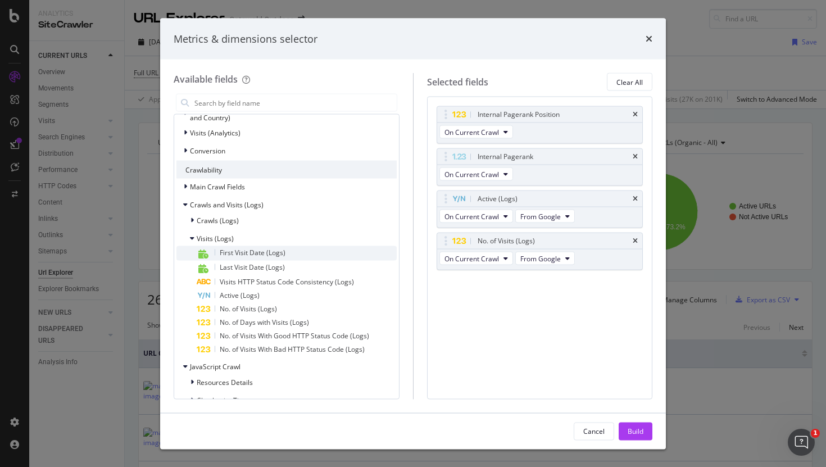
click at [273, 253] on span "First Visit Date (Logs)" at bounding box center [253, 253] width 66 height 10
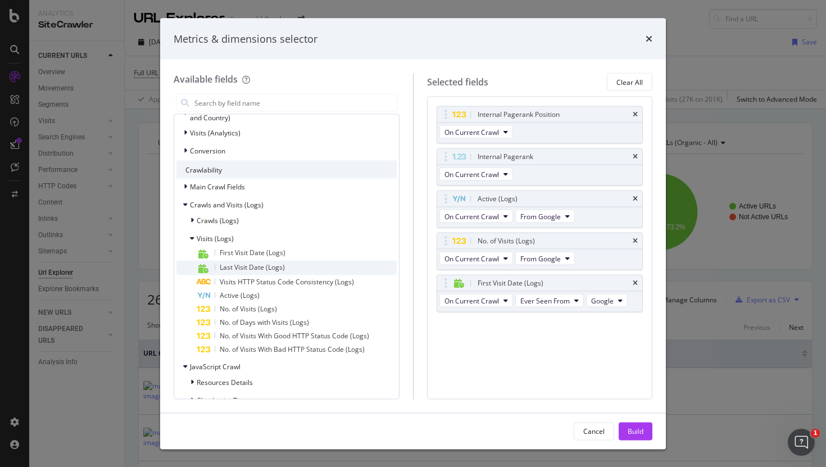
click at [273, 264] on span "Last Visit Date (Logs)" at bounding box center [252, 267] width 65 height 10
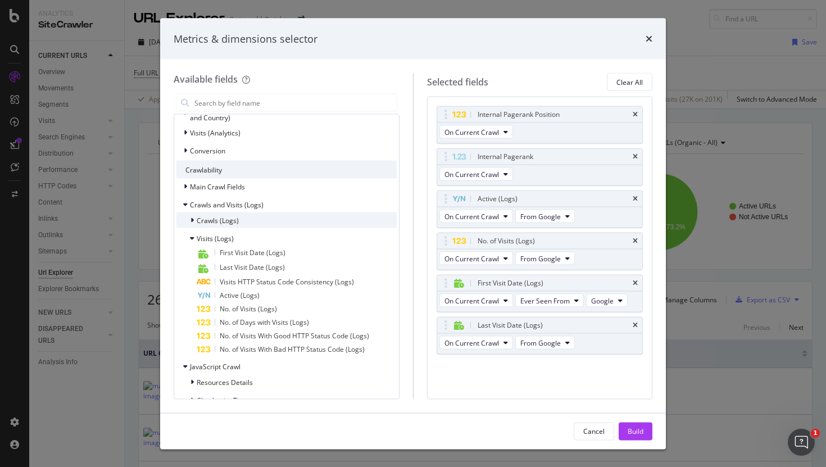
click at [276, 218] on div "Crawls (Logs)" at bounding box center [286, 220] width 220 height 16
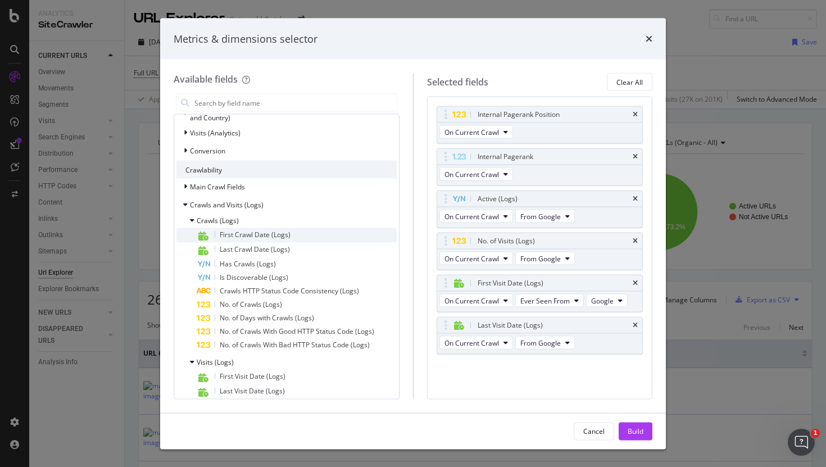
click at [278, 233] on span "First Crawl Date (Logs)" at bounding box center [255, 235] width 71 height 10
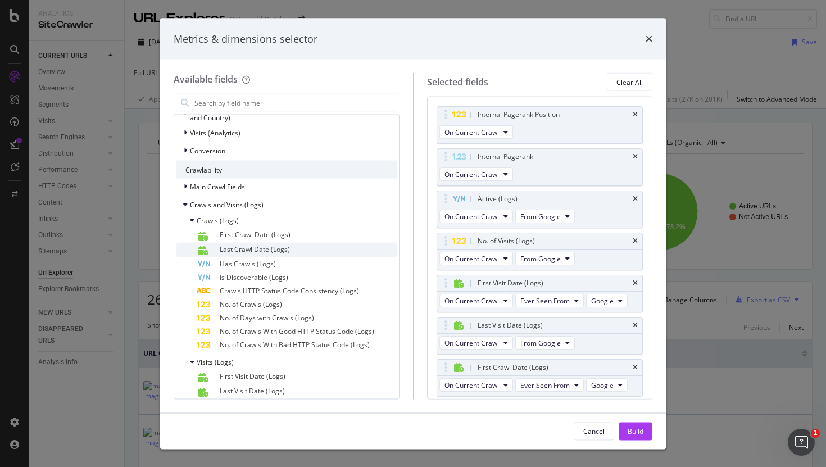
click at [278, 251] on span "Last Crawl Date (Logs)" at bounding box center [255, 249] width 70 height 10
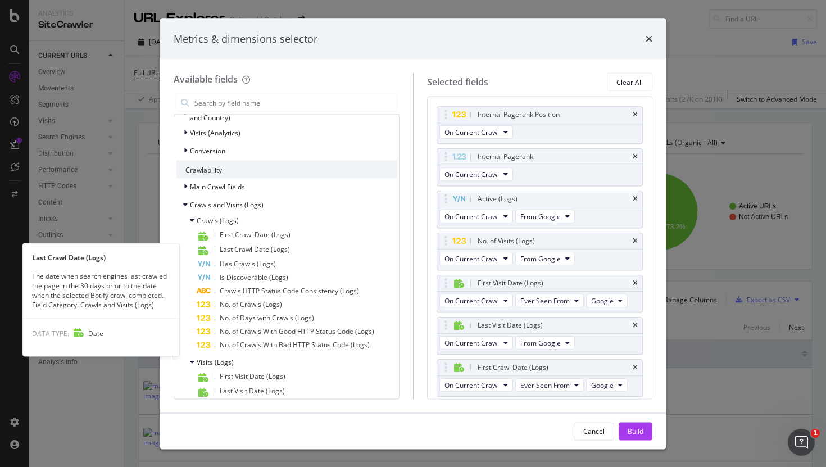
scroll to position [40, 0]
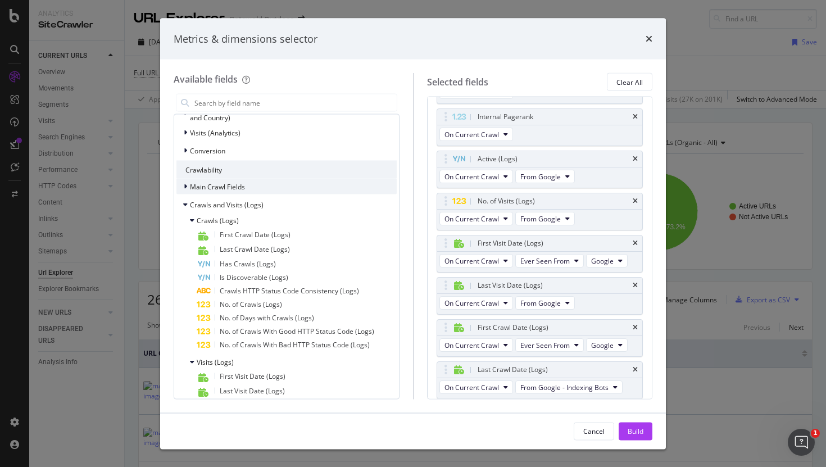
click at [281, 192] on div "Main Crawl Fields" at bounding box center [286, 187] width 220 height 16
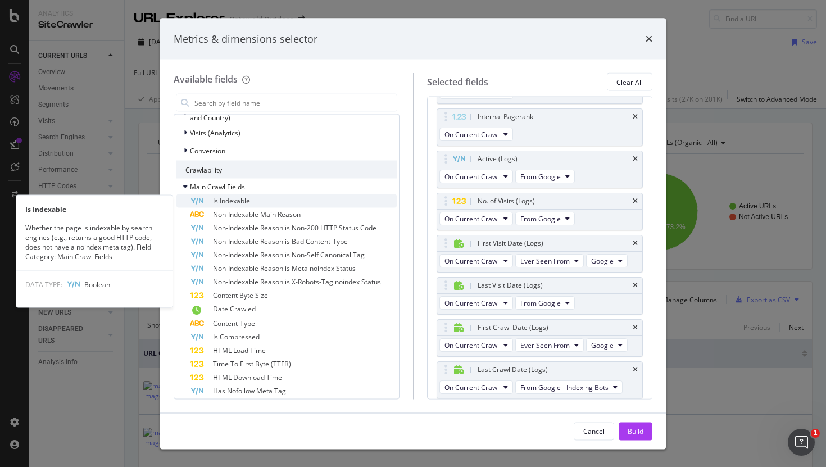
click at [284, 206] on div "Is Indexable" at bounding box center [293, 200] width 207 height 13
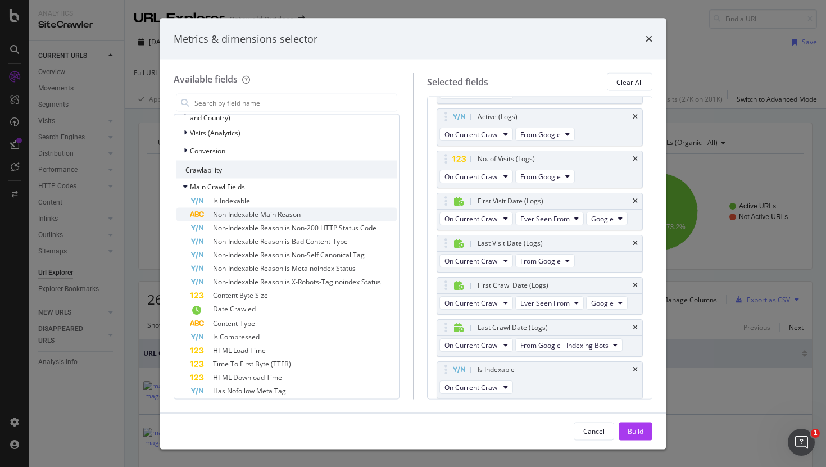
click at [281, 212] on span "Non-Indexable Main Reason" at bounding box center [257, 215] width 88 height 10
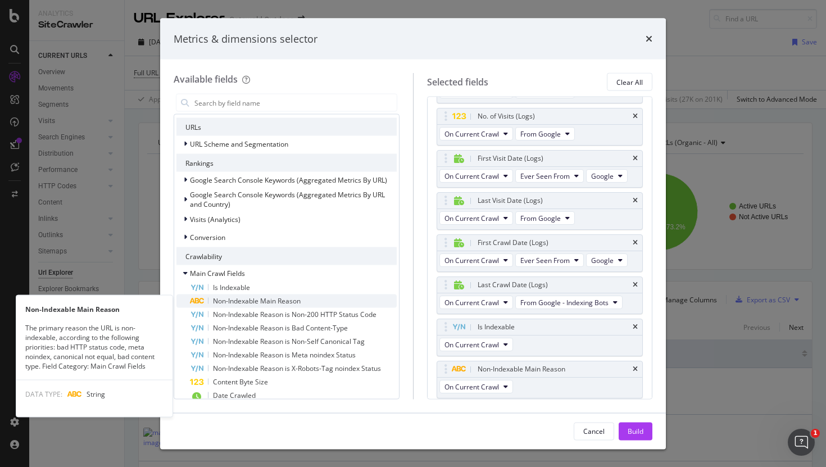
scroll to position [141, 0]
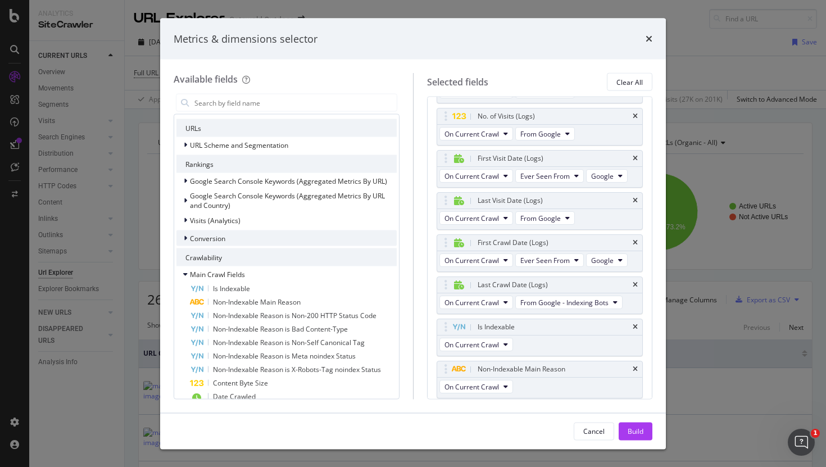
click at [255, 238] on div "Conversion" at bounding box center [286, 238] width 220 height 16
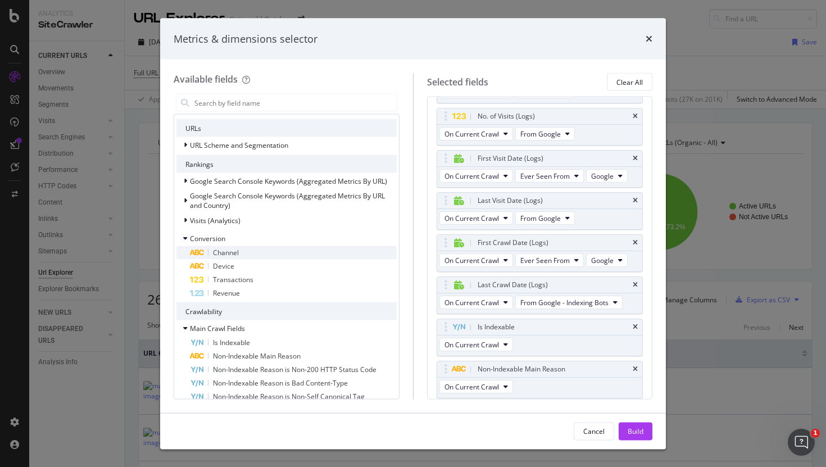
click at [249, 257] on div "Channel" at bounding box center [293, 252] width 207 height 13
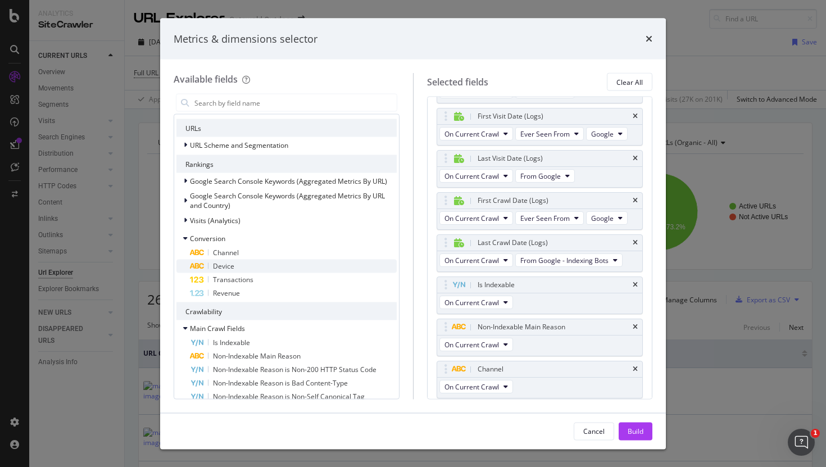
click at [249, 270] on div "Device" at bounding box center [293, 266] width 207 height 13
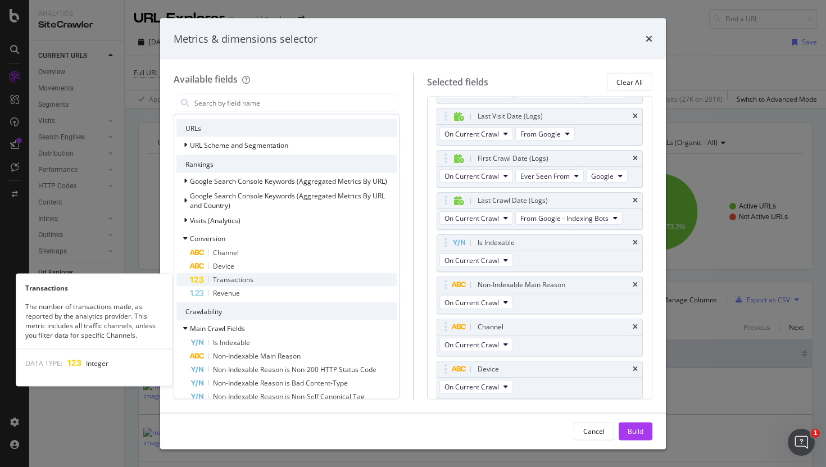
click at [246, 285] on div "Transactions" at bounding box center [293, 279] width 207 height 13
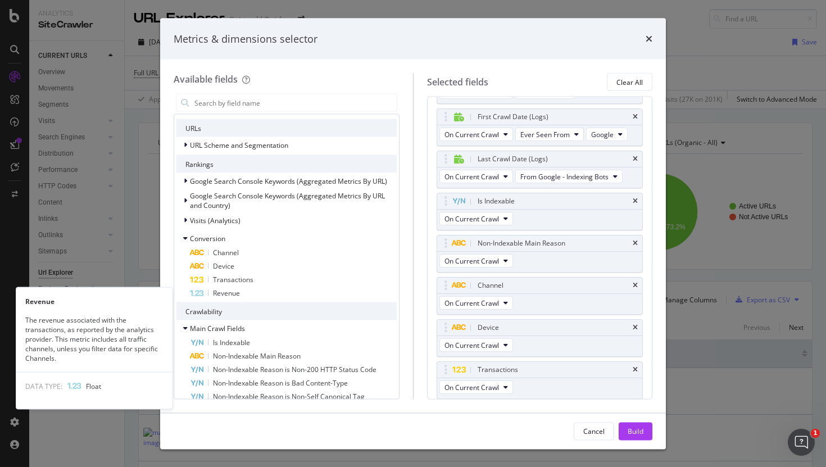
click at [246, 297] on div "Revenue" at bounding box center [293, 293] width 207 height 13
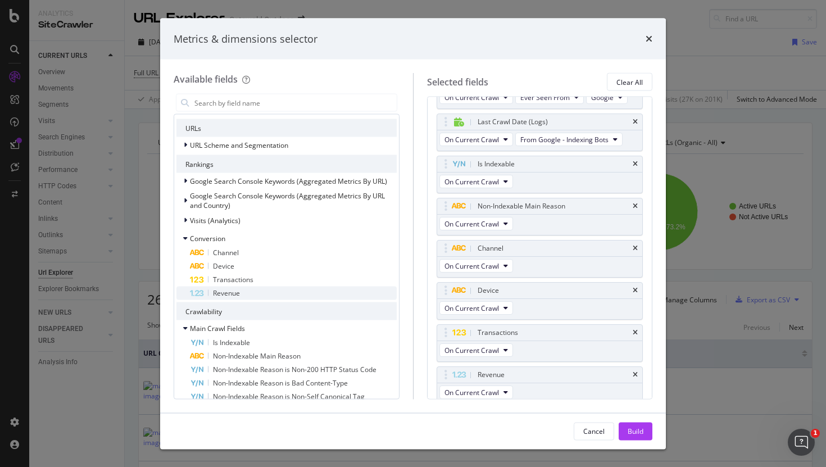
scroll to position [293, 0]
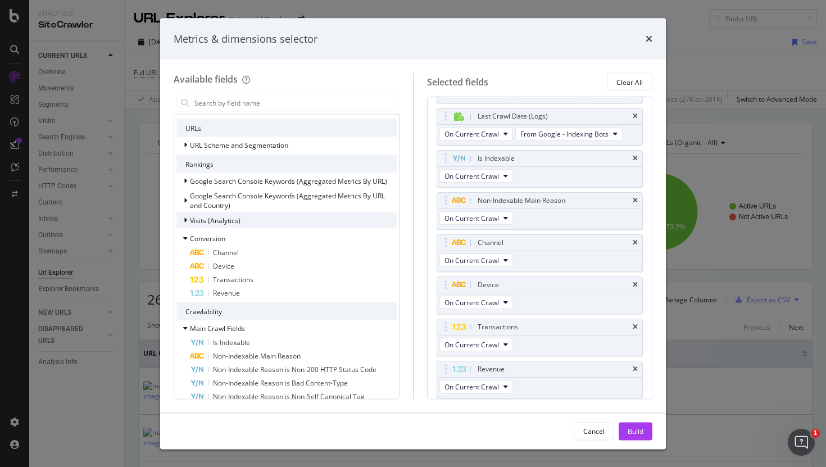
click at [198, 223] on span "Visits (Analytics)" at bounding box center [215, 220] width 51 height 10
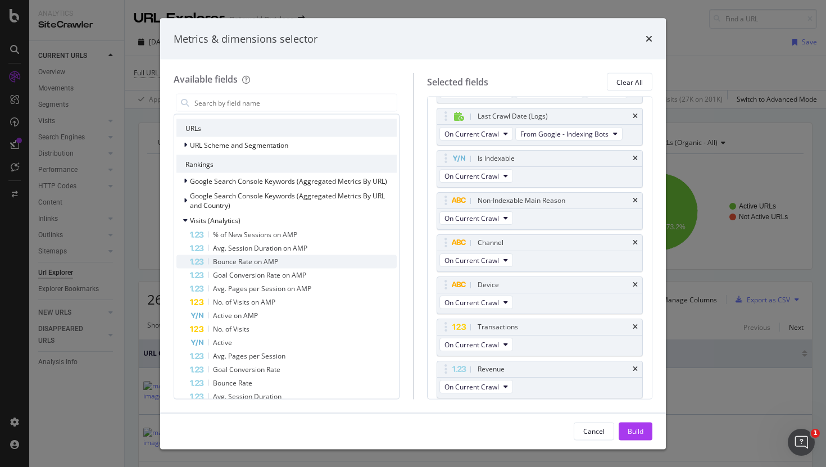
click at [219, 261] on span "Bounce Rate on AMP" at bounding box center [245, 262] width 65 height 10
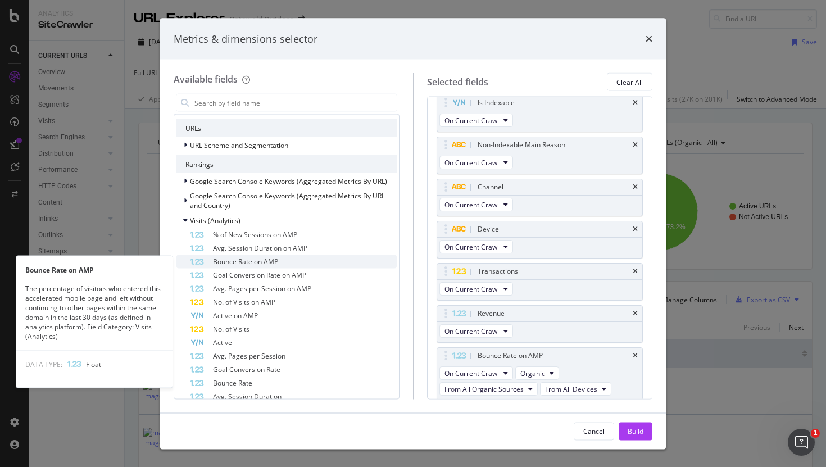
scroll to position [351, 0]
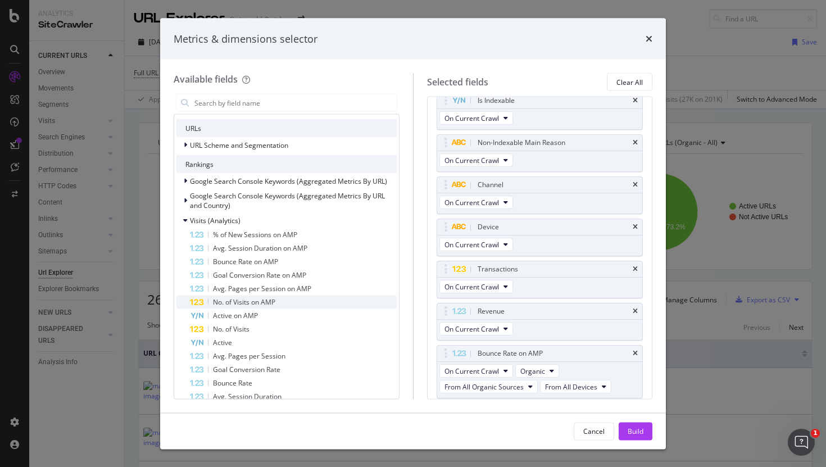
click at [218, 303] on span "No. of Visits on AMP" at bounding box center [244, 302] width 62 height 10
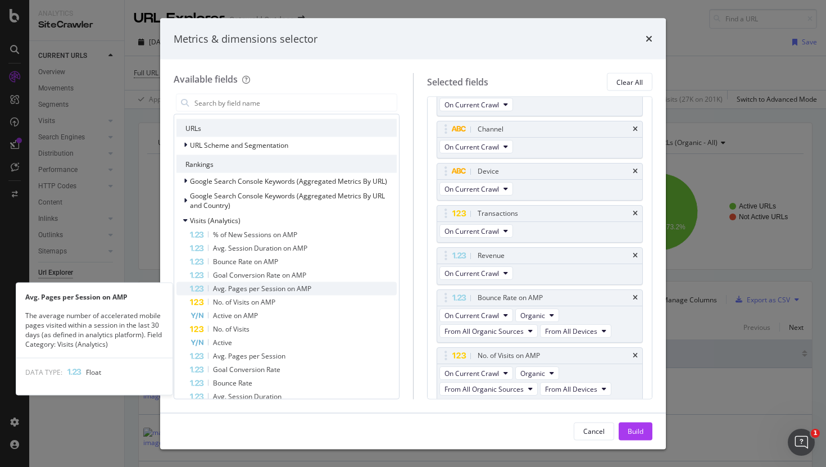
scroll to position [408, 0]
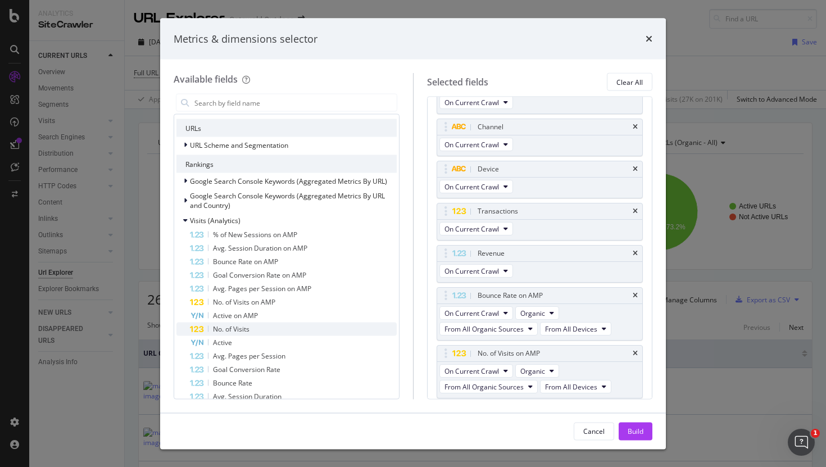
click at [227, 328] on span "No. of Visits" at bounding box center [231, 329] width 37 height 10
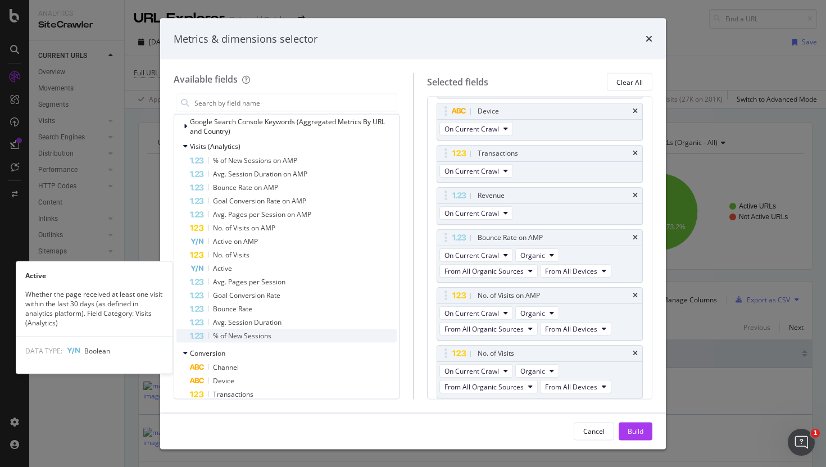
scroll to position [216, 0]
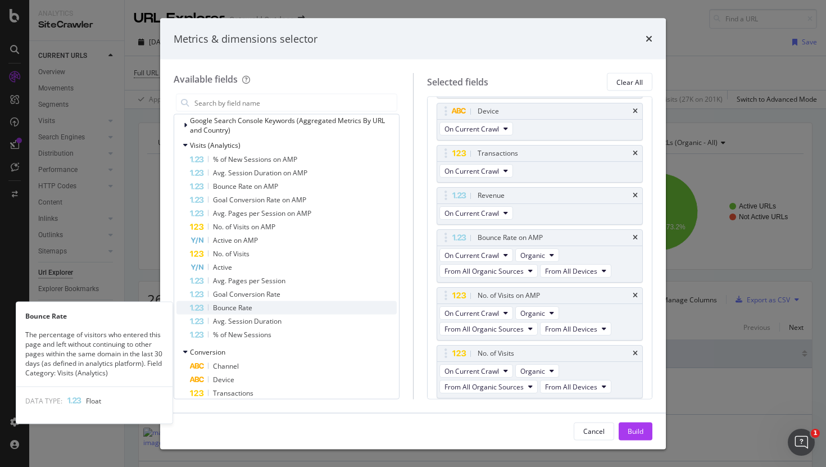
click at [228, 310] on span "Bounce Rate" at bounding box center [232, 308] width 39 height 10
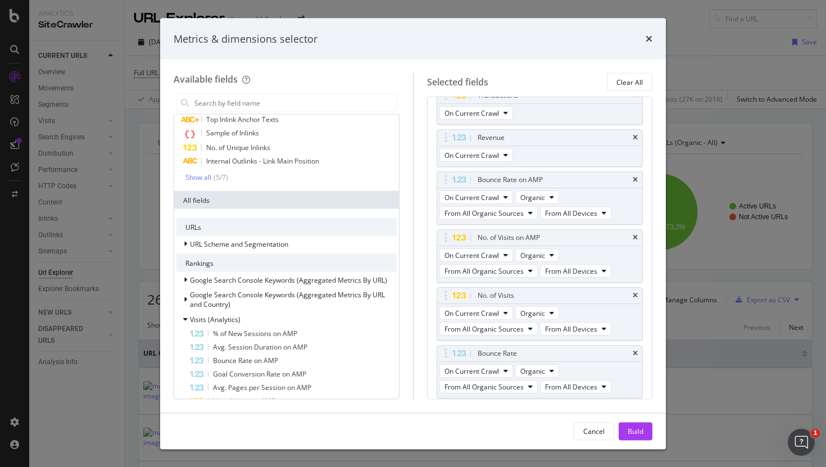
scroll to position [39, 0]
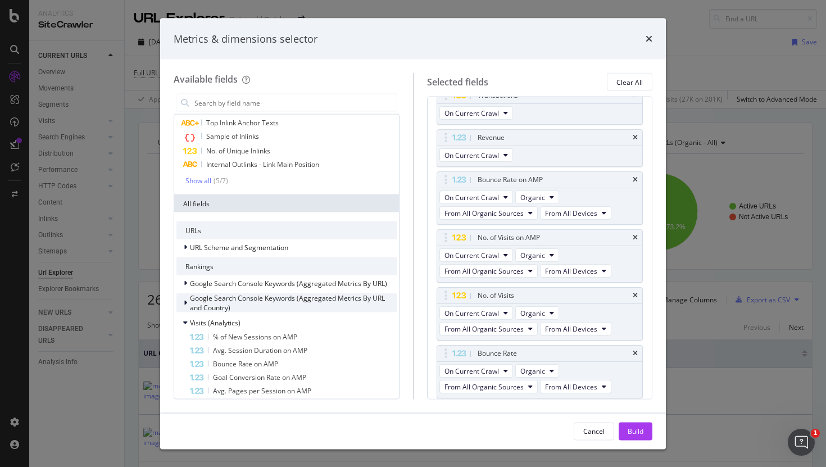
click at [220, 306] on span "Google Search Console Keywords (Aggregated Metrics By URL and Country)" at bounding box center [287, 302] width 195 height 19
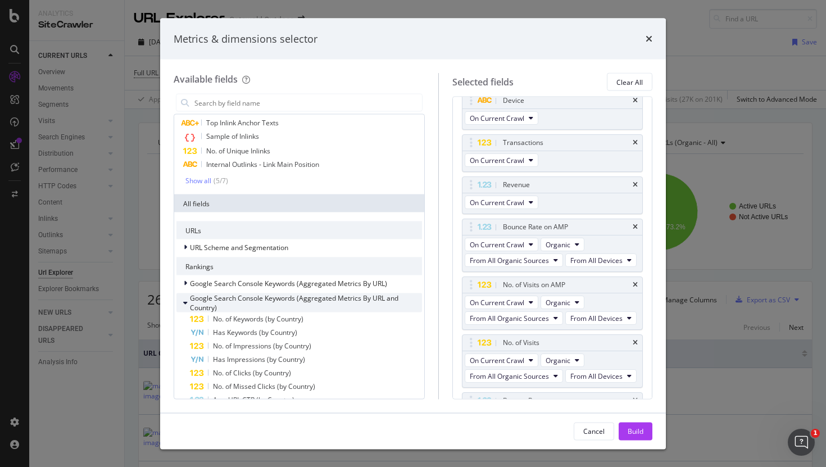
scroll to position [571, 0]
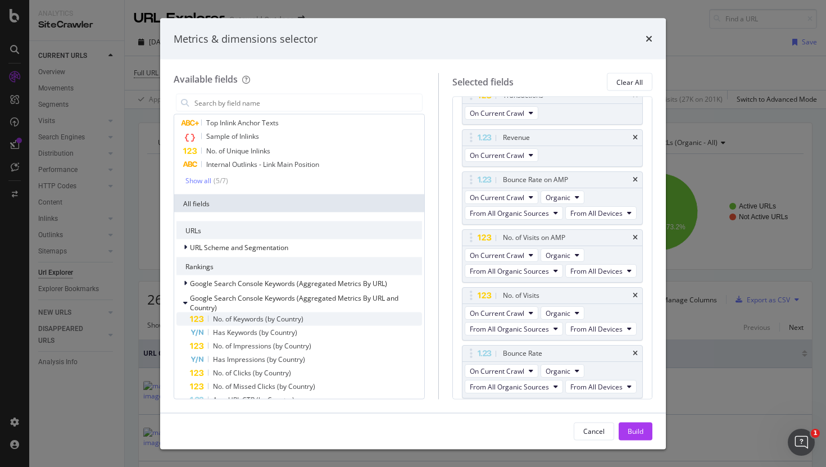
click at [221, 318] on span "No. of Keywords (by Country)" at bounding box center [258, 319] width 90 height 10
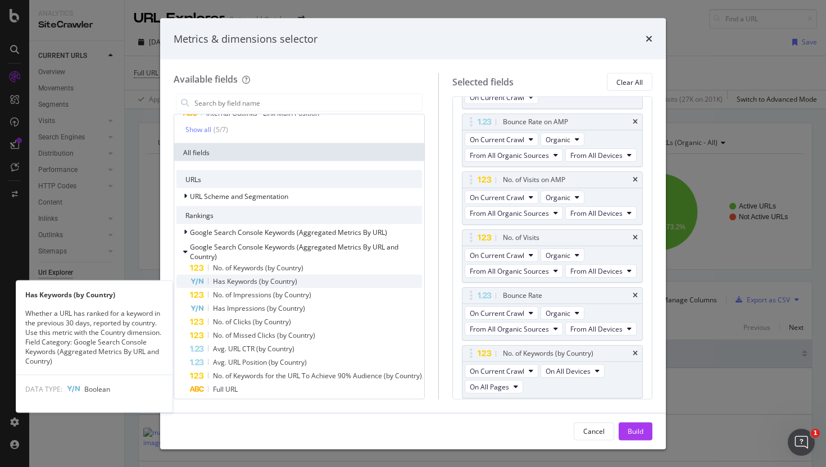
scroll to position [92, 0]
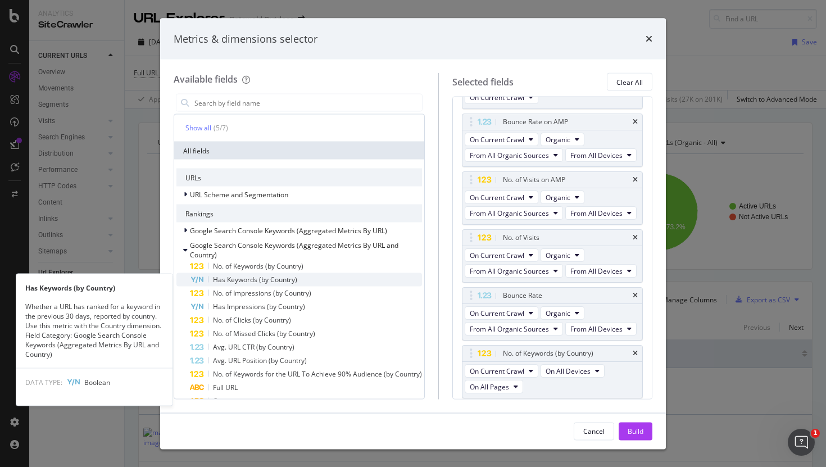
click at [229, 279] on span "Has Keywords (by Country)" at bounding box center [255, 280] width 84 height 10
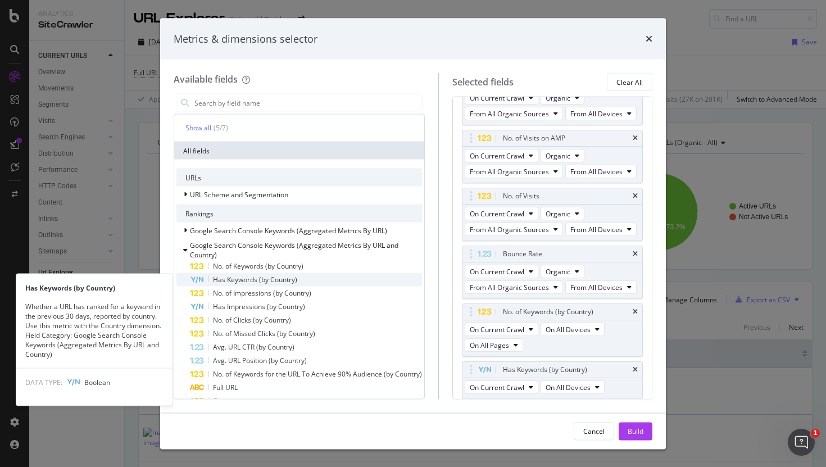
scroll to position [671, 0]
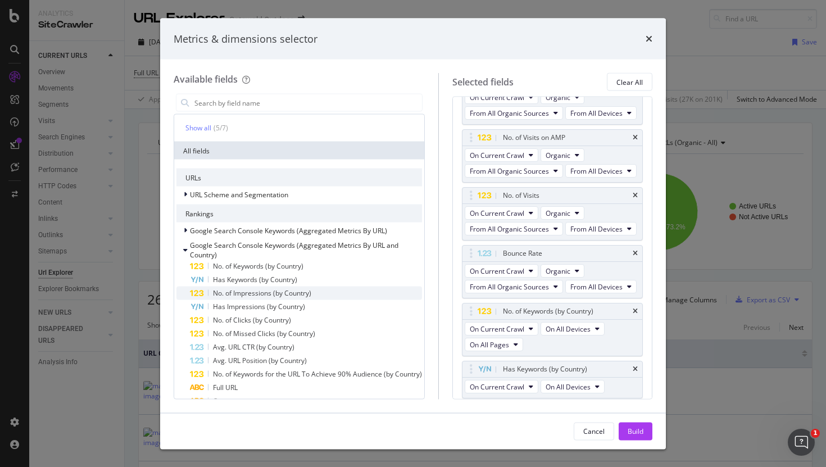
click at [229, 289] on span "No. of Impressions (by Country)" at bounding box center [262, 293] width 98 height 10
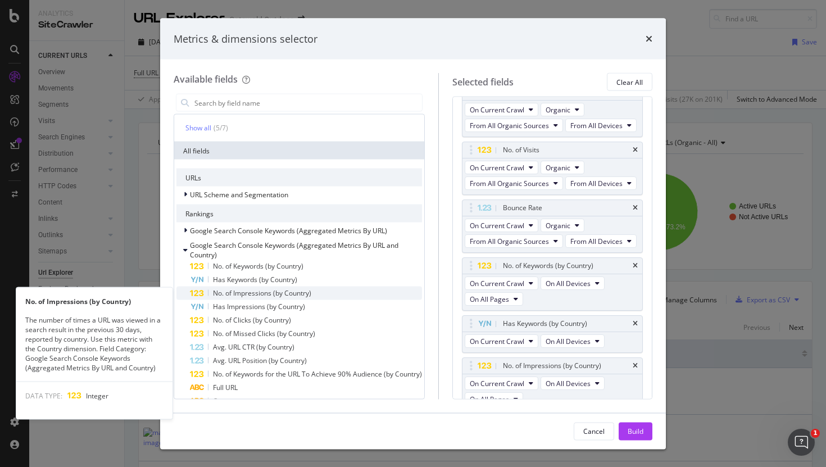
scroll to position [729, 0]
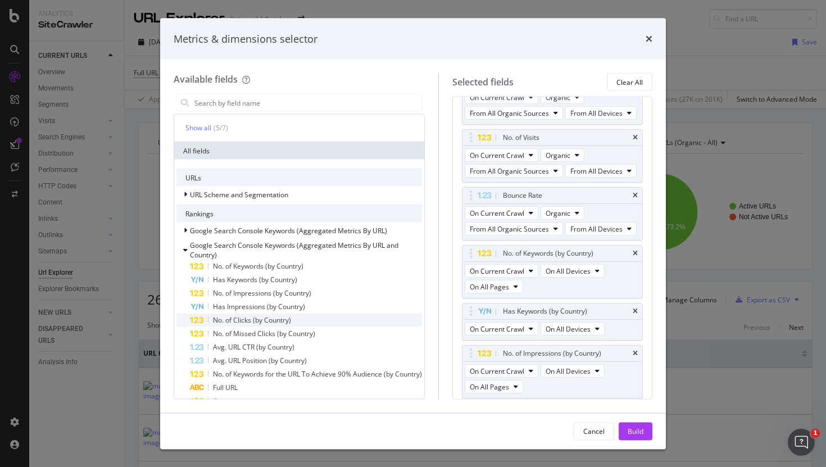
click at [221, 317] on span "No. of Clicks (by Country)" at bounding box center [252, 320] width 78 height 10
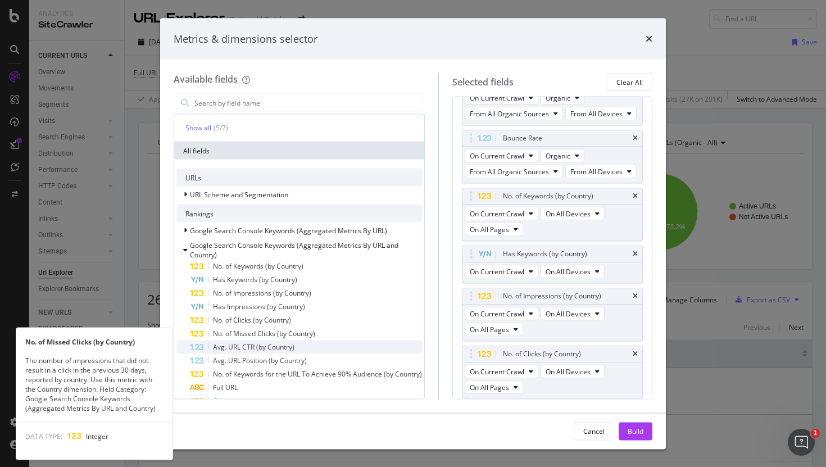
scroll to position [787, 0]
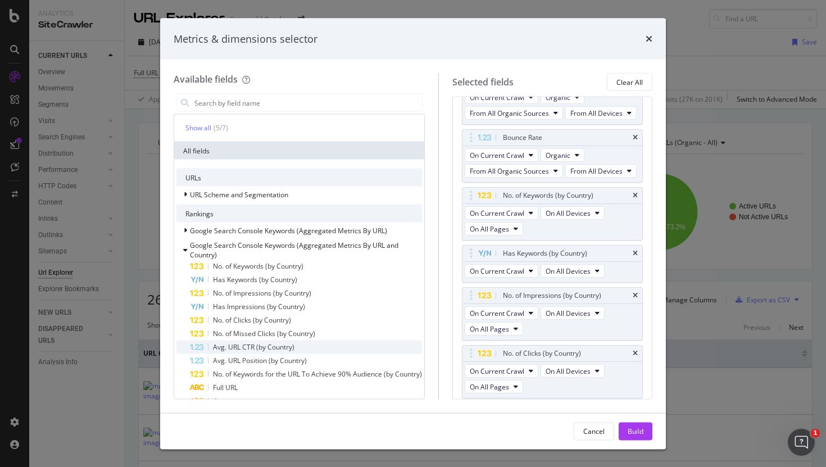
click at [221, 348] on span "Avg. URL CTR (by Country)" at bounding box center [253, 347] width 81 height 10
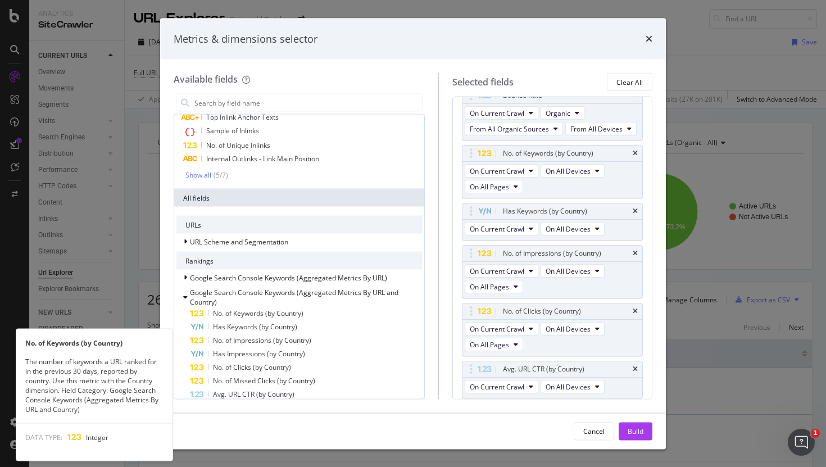
scroll to position [0, 0]
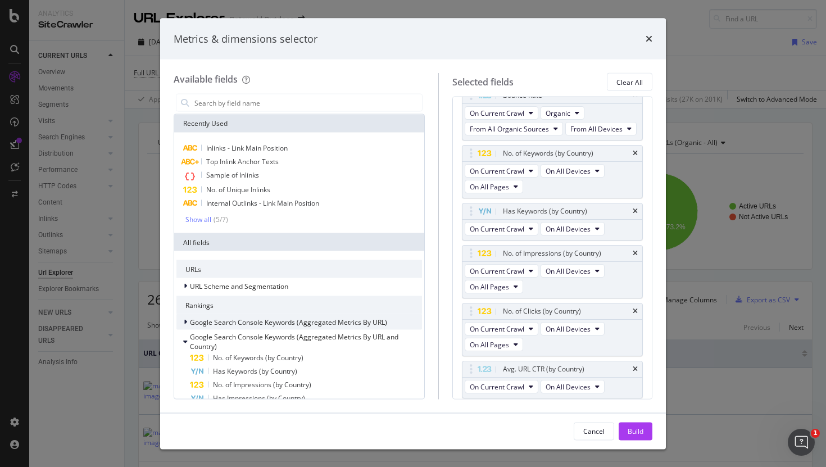
click at [221, 325] on span "Google Search Console Keywords (Aggregated Metrics By URL)" at bounding box center [288, 322] width 197 height 10
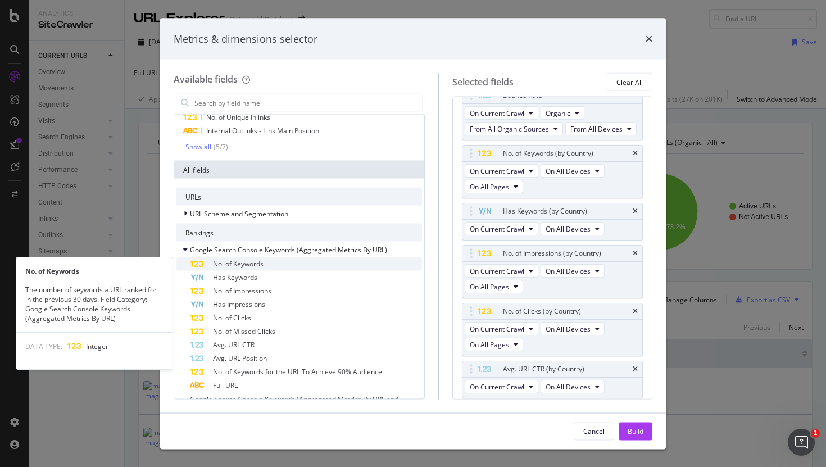
scroll to position [73, 0]
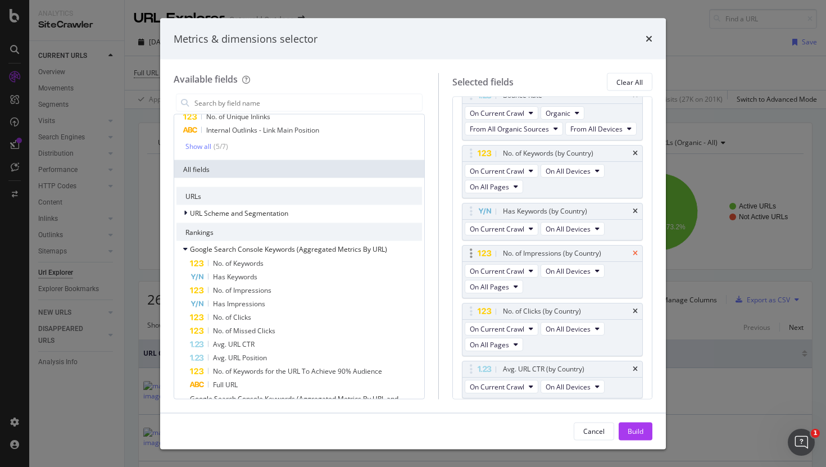
click at [636, 252] on icon "times" at bounding box center [635, 254] width 5 height 7
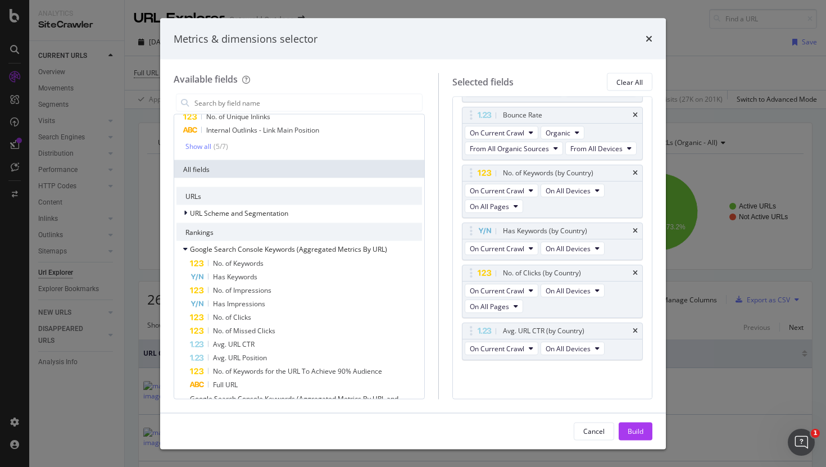
scroll to position [809, 0]
click at [636, 252] on div "Has Keywords (by Country) On Current Crawl On All Devices" at bounding box center [552, 243] width 181 height 38
click at [636, 271] on icon "times" at bounding box center [635, 274] width 5 height 7
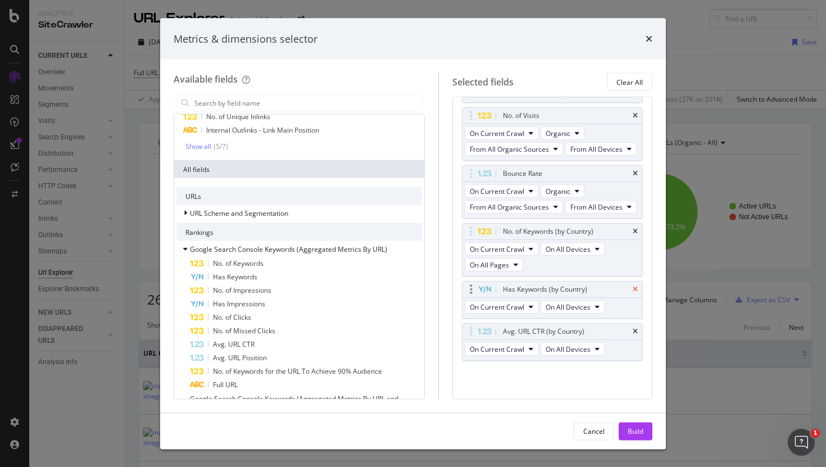
click at [637, 289] on icon "times" at bounding box center [635, 290] width 5 height 7
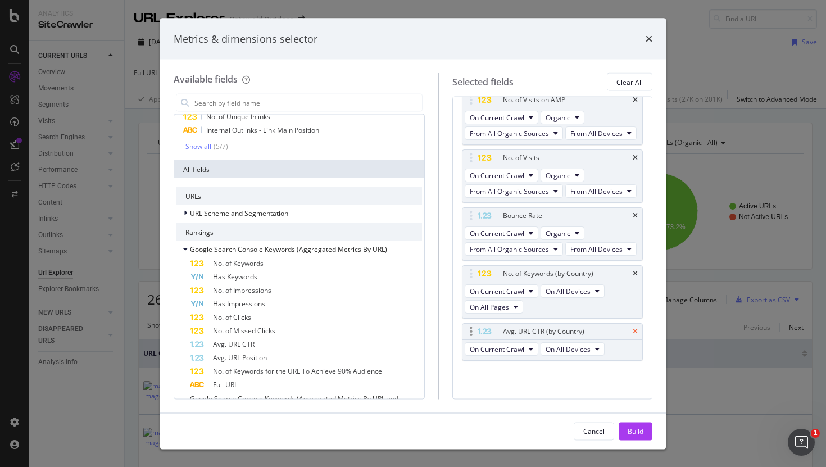
click at [635, 332] on icon "times" at bounding box center [635, 332] width 5 height 7
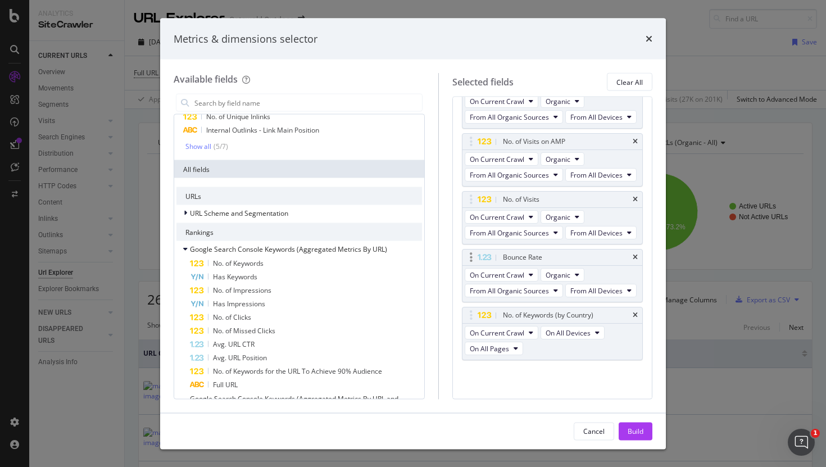
scroll to position [667, 0]
click at [637, 315] on icon "times" at bounding box center [635, 316] width 5 height 7
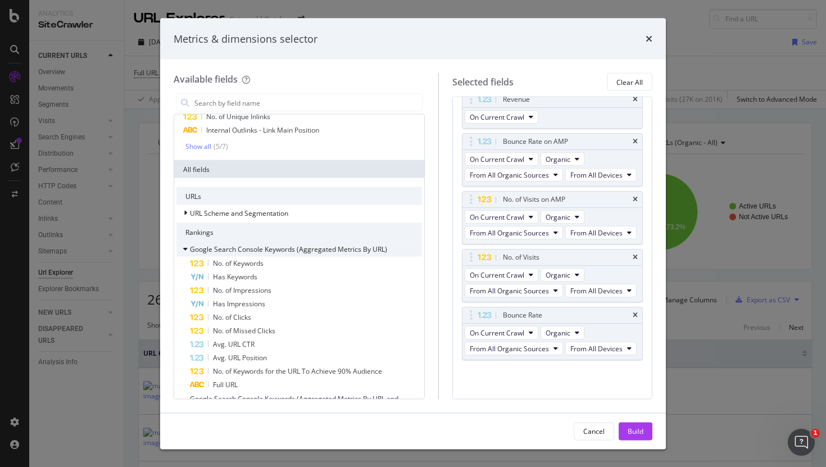
scroll to position [609, 0]
click at [341, 268] on div "No. of Keywords" at bounding box center [306, 263] width 232 height 13
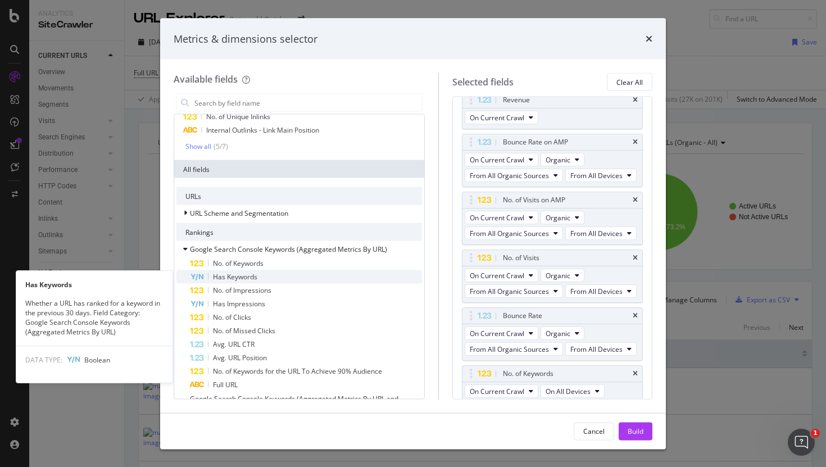
scroll to position [667, 0]
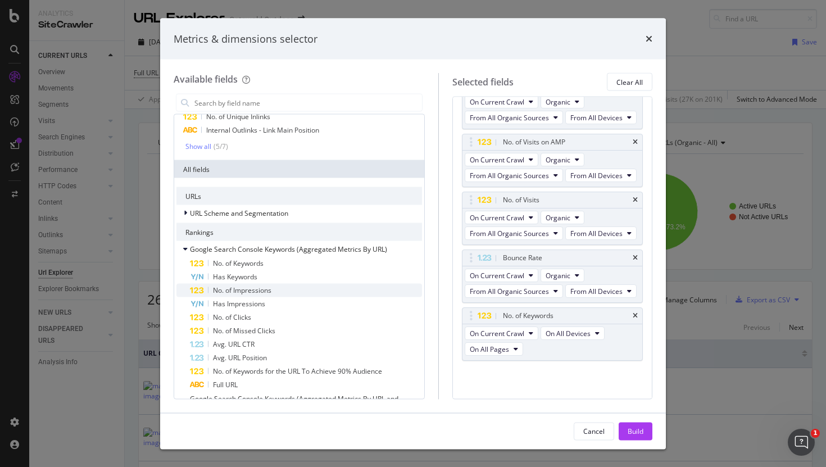
click at [334, 291] on div "No. of Impressions" at bounding box center [306, 290] width 232 height 13
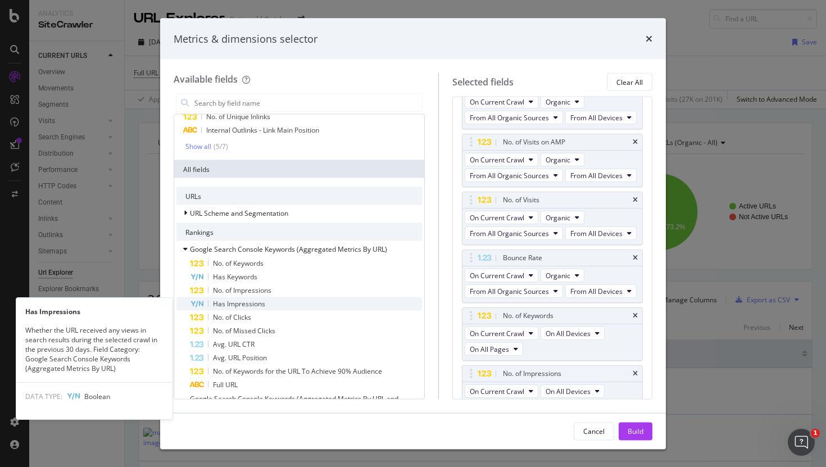
scroll to position [687, 0]
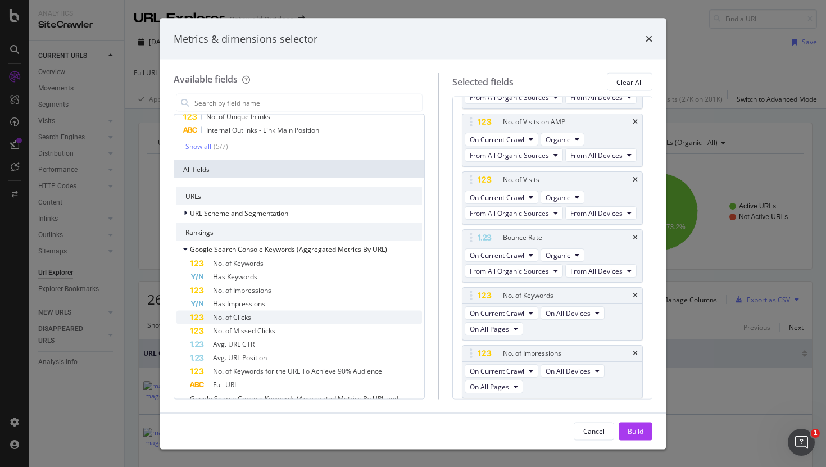
click at [321, 318] on div "No. of Clicks" at bounding box center [306, 317] width 232 height 13
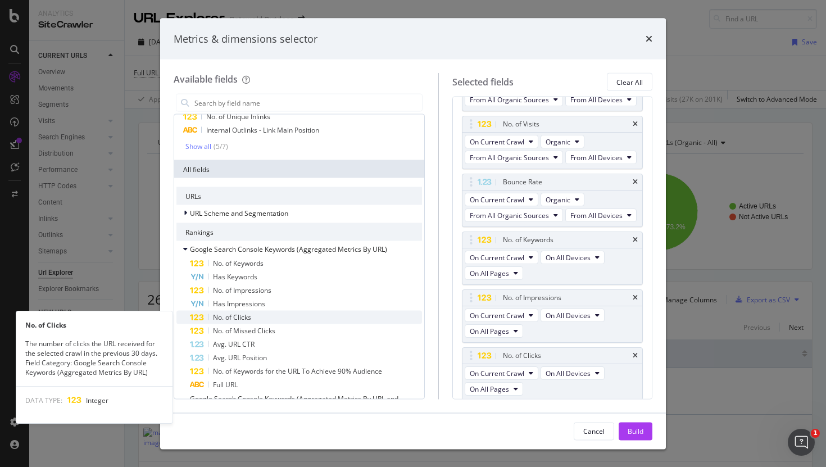
scroll to position [745, 0]
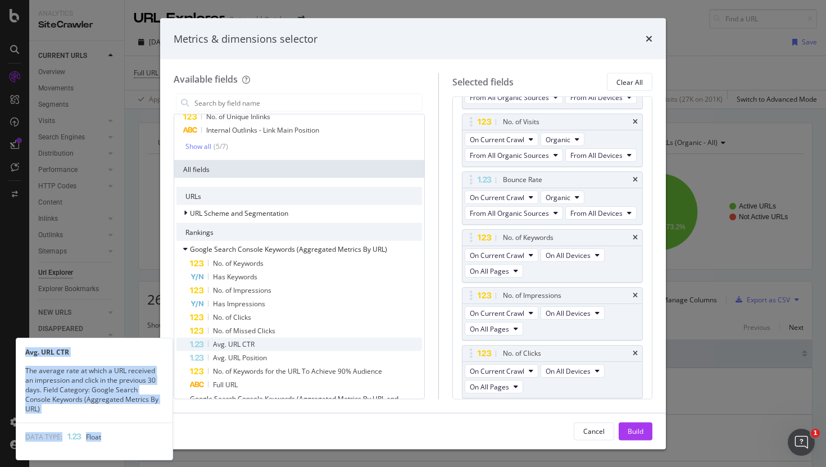
click at [305, 348] on div "No. of Keywords Has Keywords No. of Impressions Has Impressions No. of Clicks N…" at bounding box center [299, 324] width 246 height 135
click at [304, 348] on div "Avg. URL CTR" at bounding box center [306, 344] width 232 height 13
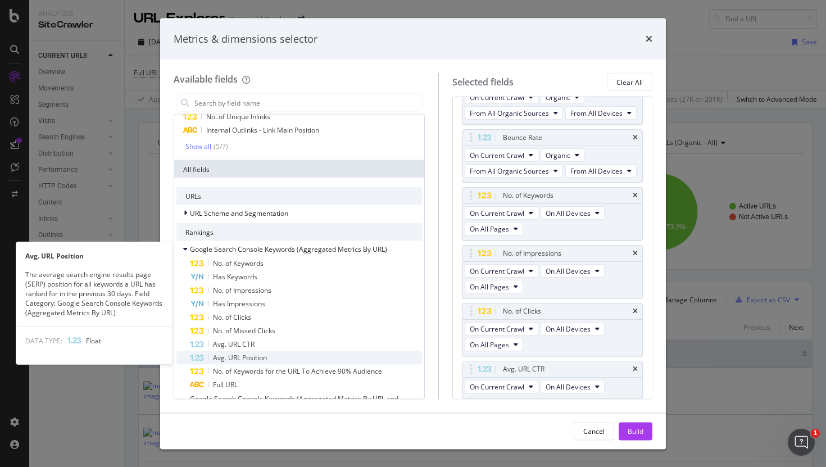
click at [300, 360] on div "Avg. URL Position" at bounding box center [306, 357] width 232 height 13
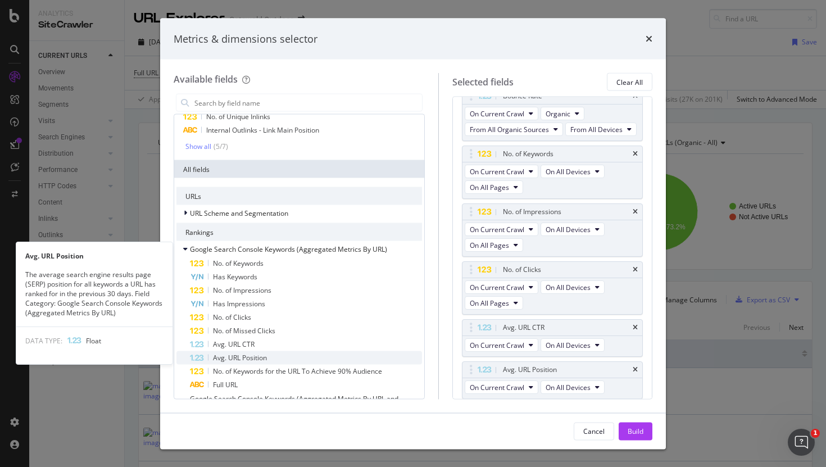
scroll to position [829, 0]
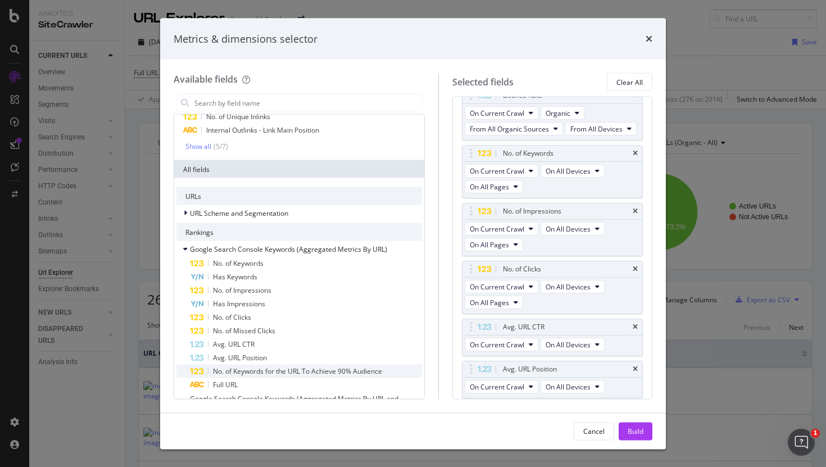
click at [295, 369] on span "No. of Keywords for the URL To Achieve 90% Audience" at bounding box center [297, 371] width 169 height 10
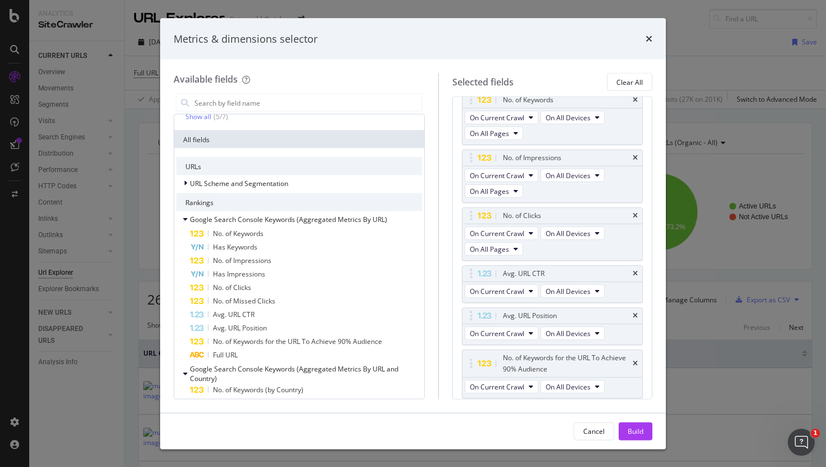
scroll to position [0, 0]
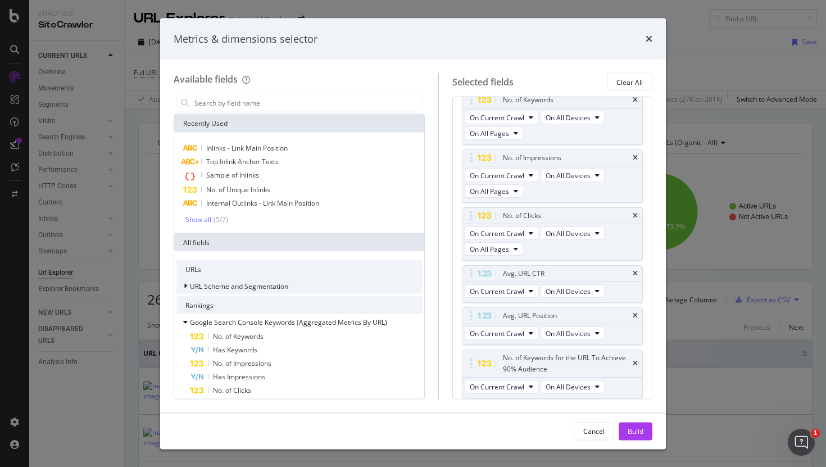
click at [294, 289] on div "URL Scheme and Segmentation" at bounding box center [299, 286] width 246 height 16
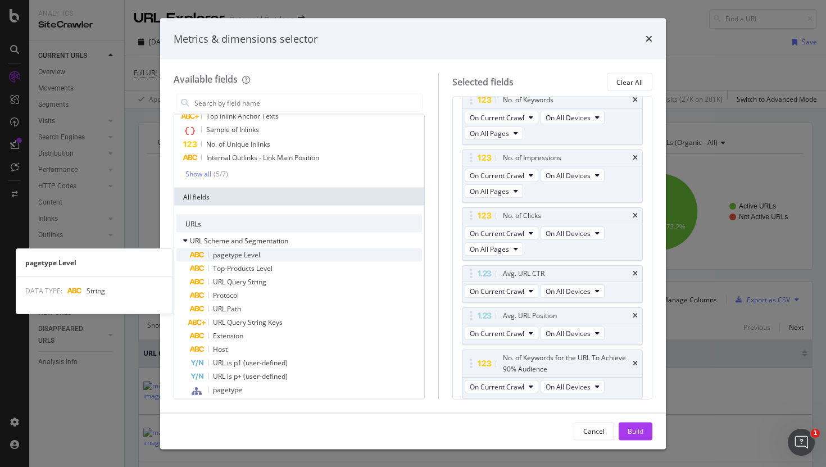
click at [267, 258] on div "pagetype Level" at bounding box center [306, 254] width 232 height 13
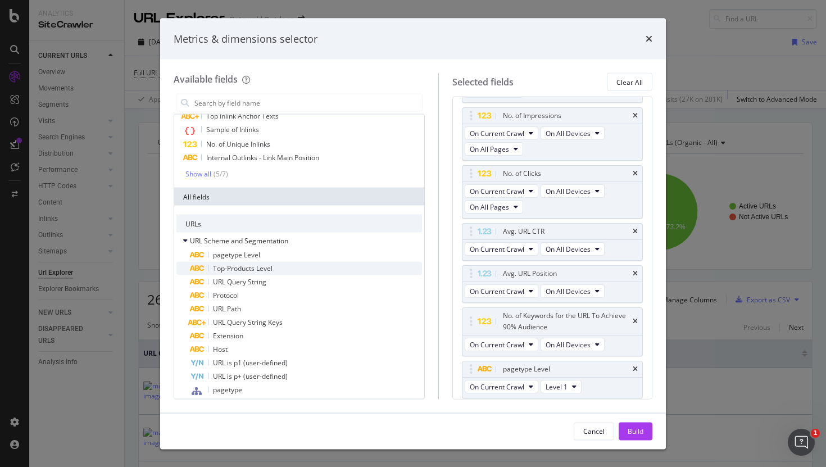
click at [284, 267] on div "Top-Products Level" at bounding box center [306, 268] width 232 height 13
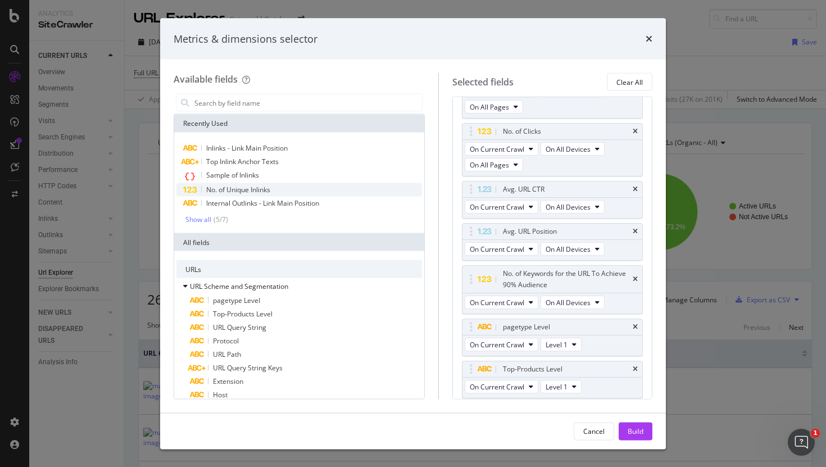
click at [229, 194] on span "No. of Unique Inlinks" at bounding box center [238, 190] width 64 height 10
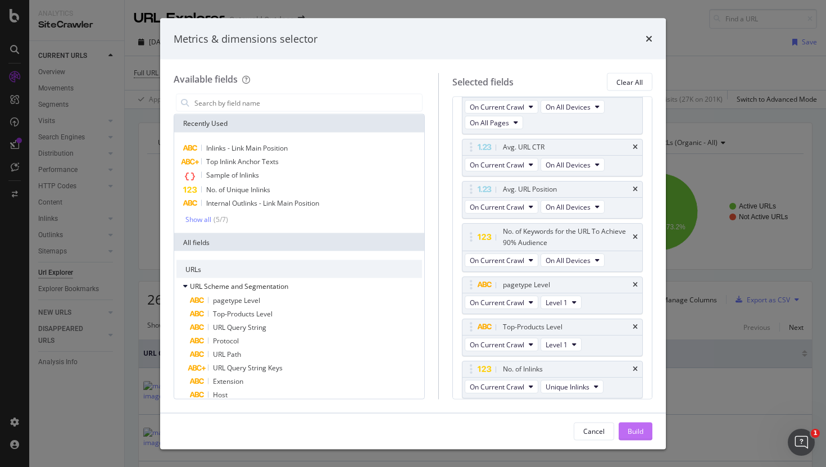
click at [629, 435] on div "Build" at bounding box center [636, 431] width 16 height 10
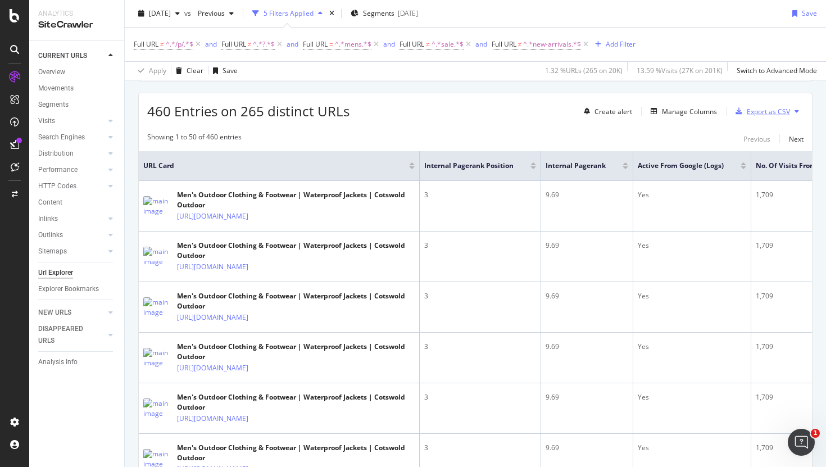
click at [766, 117] on div "Export as CSV" at bounding box center [760, 111] width 59 height 17
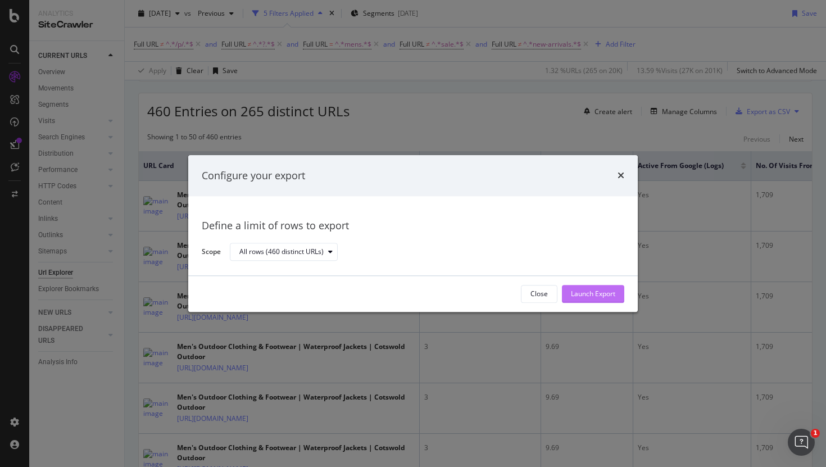
click at [600, 289] on div "Launch Export" at bounding box center [593, 293] width 44 height 17
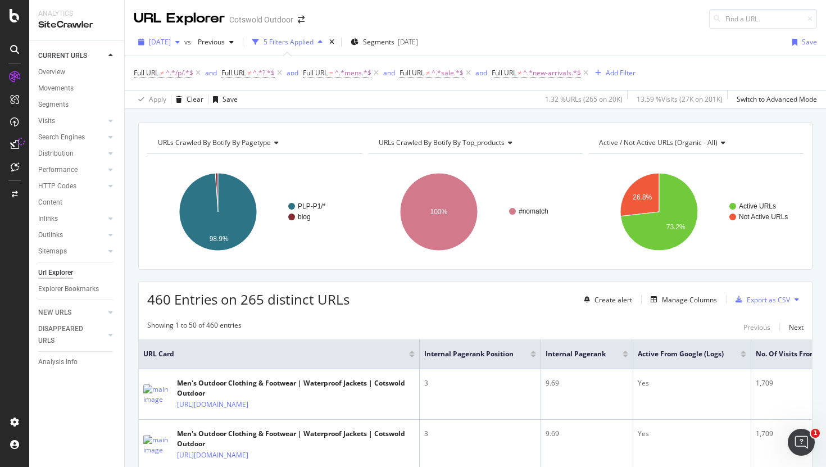
click at [180, 43] on icon "button" at bounding box center [177, 42] width 4 height 7
click at [244, 32] on div "[DATE] vs Previous 5 Filters Applied Segments [DATE] Save Full URL ≠ ^.*/p/.*$ …" at bounding box center [475, 69] width 701 height 80
click at [184, 46] on div "[DATE]" at bounding box center [159, 42] width 51 height 17
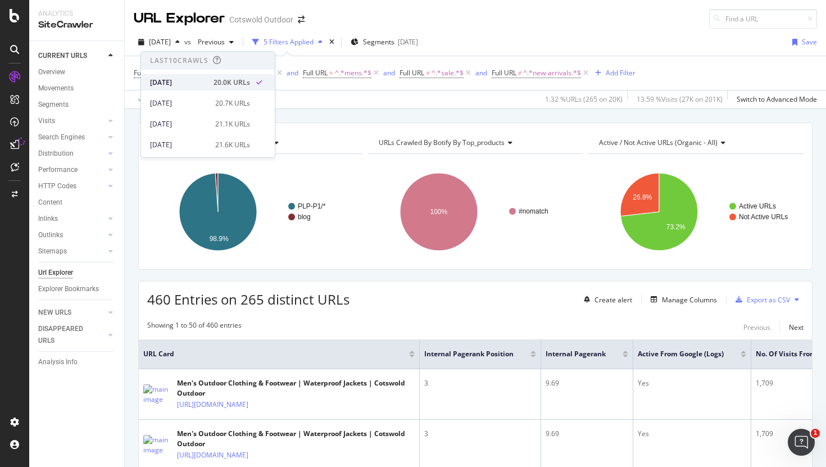
scroll to position [79, 0]
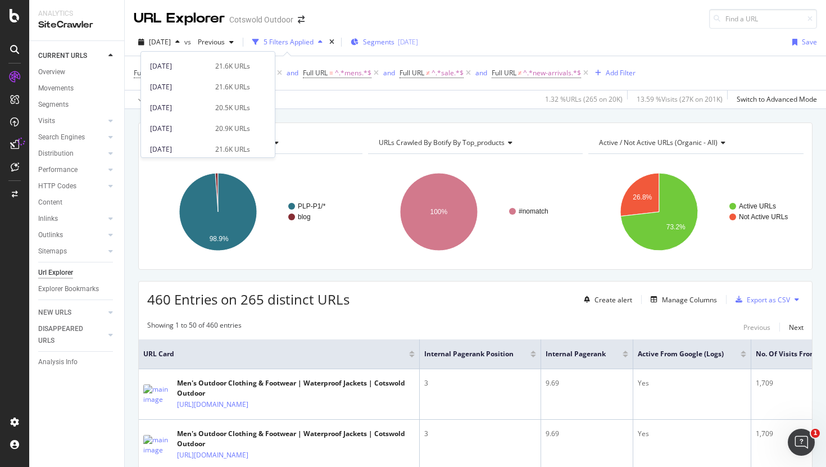
click at [394, 44] on span "Segments" at bounding box center [378, 42] width 31 height 10
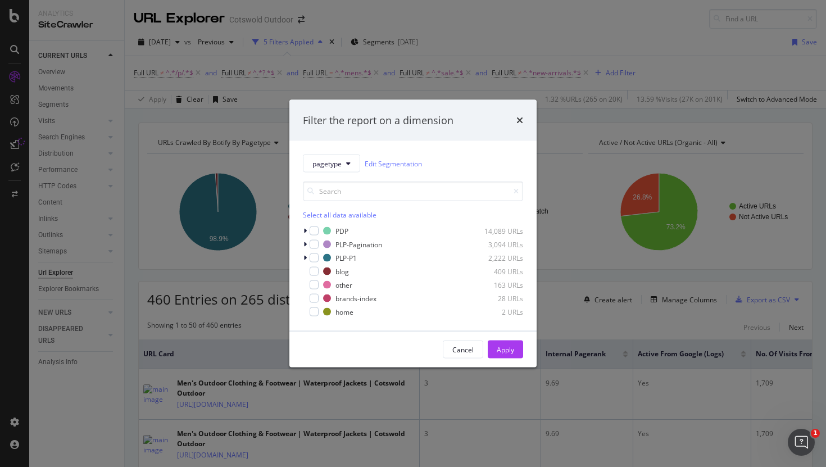
click at [415, 44] on div "Filter the report on a dimension pagetype Edit Segmentation Select all data ava…" at bounding box center [413, 233] width 826 height 467
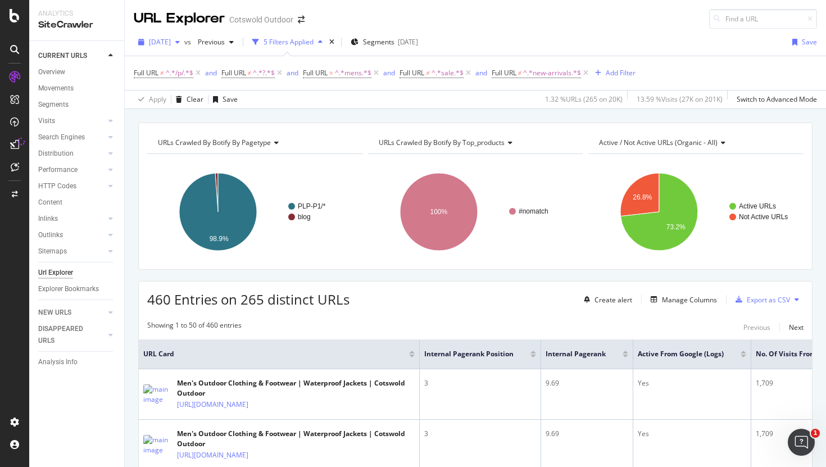
click at [171, 42] on span "[DATE]" at bounding box center [160, 42] width 22 height 10
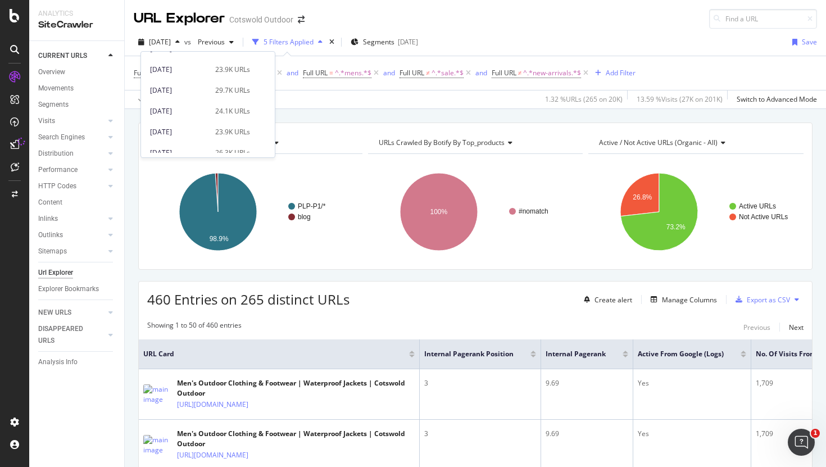
scroll to position [0, 0]
click at [516, 51] on div "[DATE] vs Previous 5 Filters Applied Segments [DATE] Save" at bounding box center [475, 44] width 701 height 22
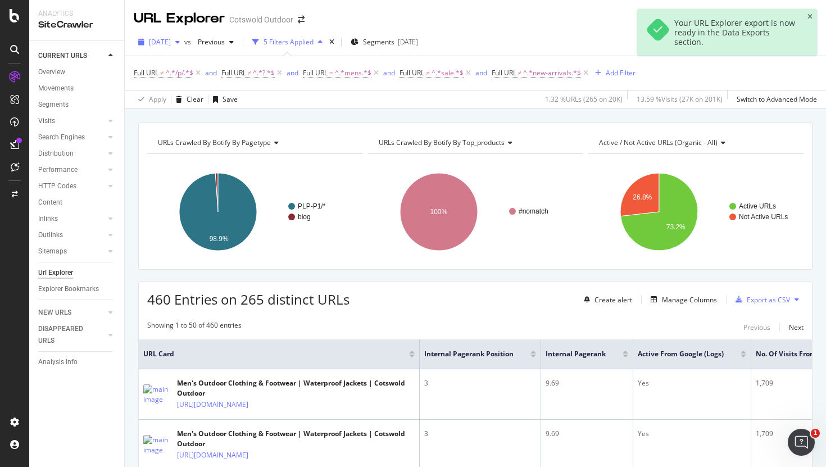
click at [180, 36] on div "[DATE]" at bounding box center [159, 42] width 51 height 17
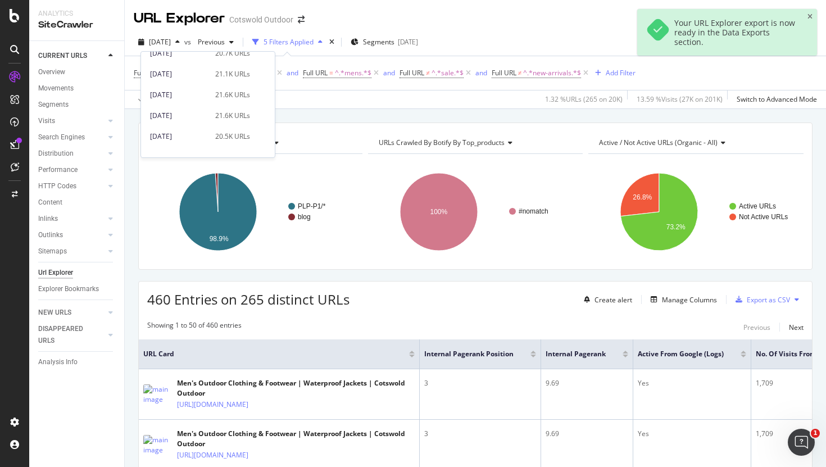
scroll to position [61, 0]
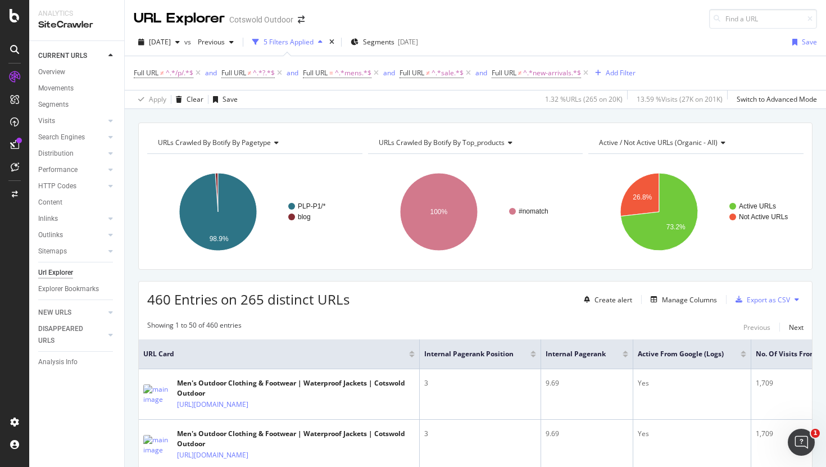
click at [334, 27] on div "URL Explorer Cotswold Outdoor" at bounding box center [475, 14] width 701 height 29
click at [791, 42] on div "button" at bounding box center [795, 42] width 14 height 7
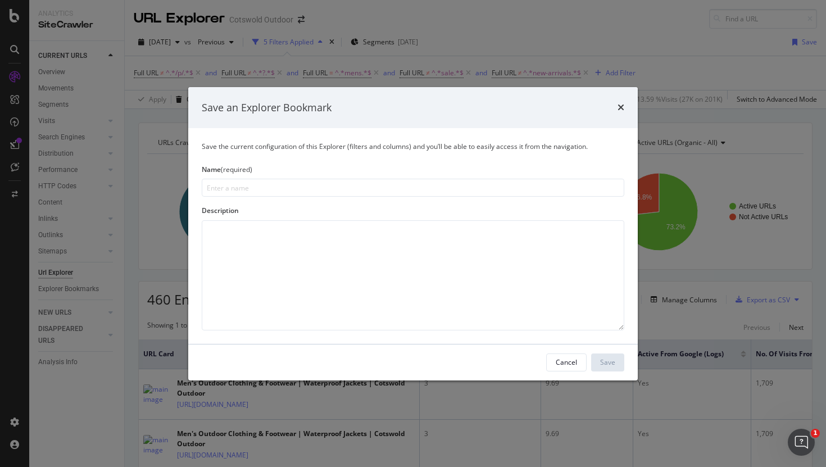
click at [402, 188] on input "modal" at bounding box center [413, 188] width 423 height 18
type input "R"
type input "Men's Report"
click at [606, 357] on div "Save" at bounding box center [607, 362] width 15 height 17
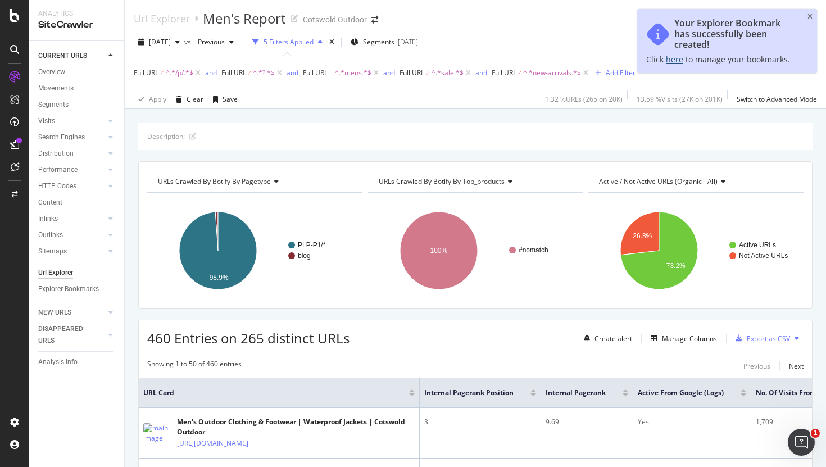
click at [673, 61] on link "here" at bounding box center [674, 59] width 17 height 11
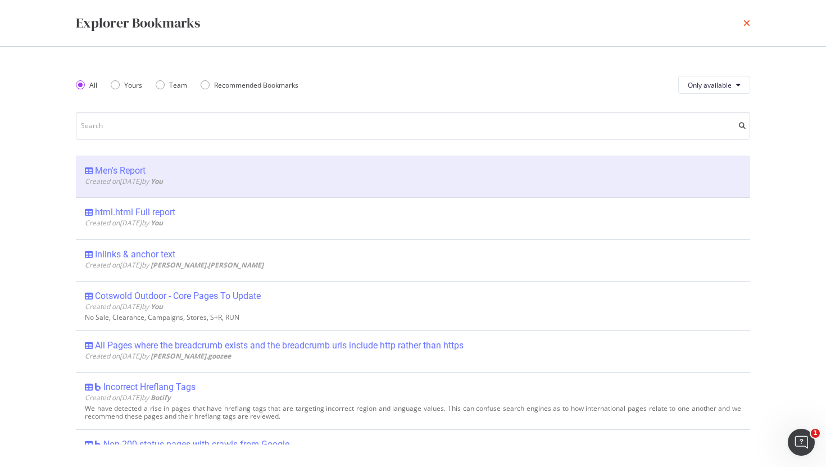
click at [744, 22] on icon "times" at bounding box center [746, 23] width 7 height 9
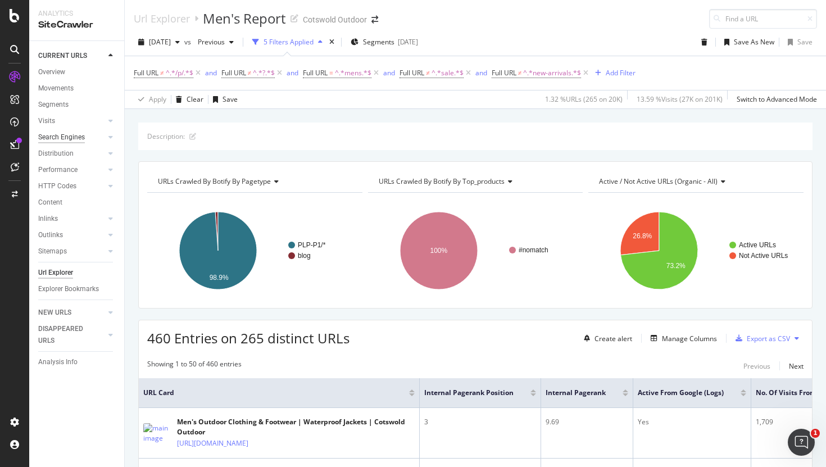
click at [68, 139] on div "Search Engines" at bounding box center [61, 137] width 47 height 12
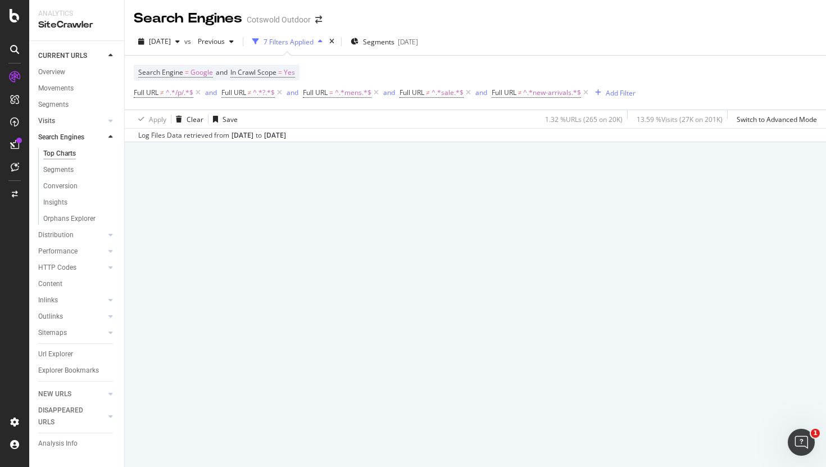
click at [78, 120] on link "Visits" at bounding box center [71, 121] width 67 height 12
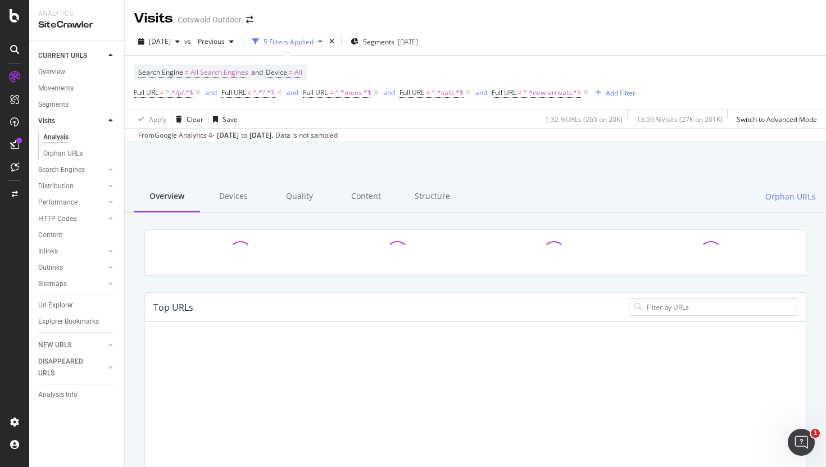
click at [58, 138] on div "Analysis" at bounding box center [55, 137] width 25 height 12
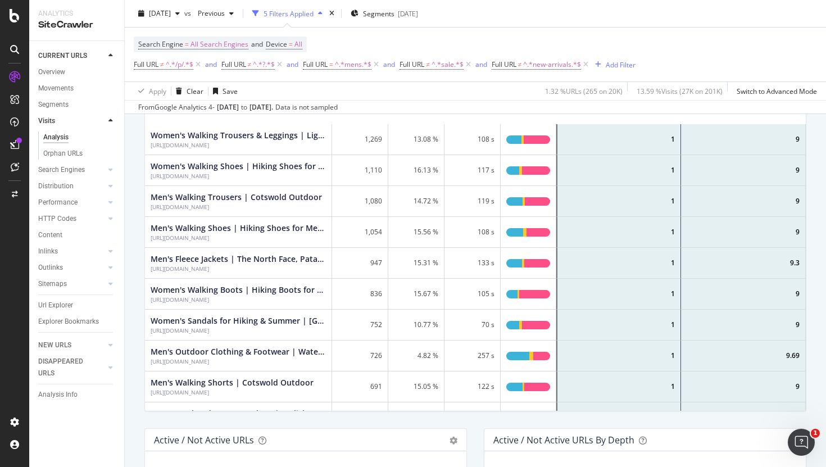
scroll to position [109, 0]
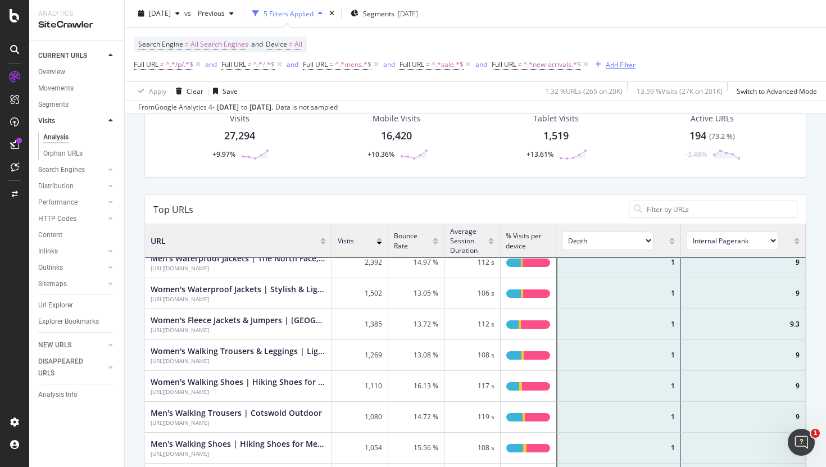
click at [618, 65] on div "Add Filter" at bounding box center [621, 65] width 30 height 10
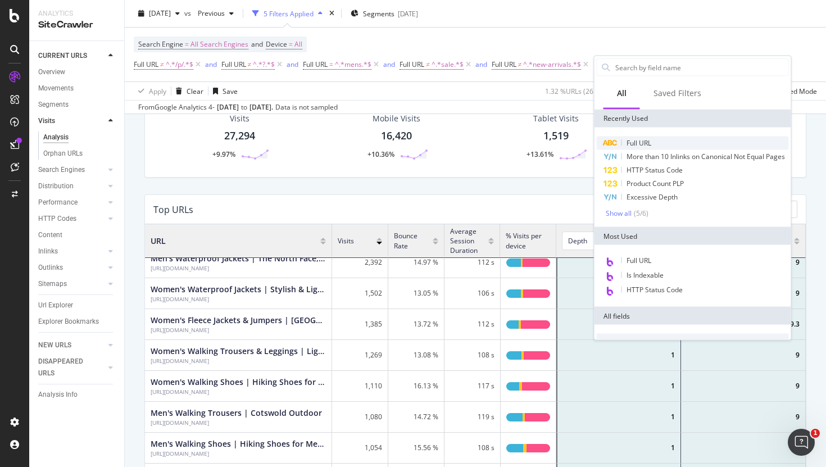
click at [641, 139] on span "Full URL" at bounding box center [638, 143] width 25 height 10
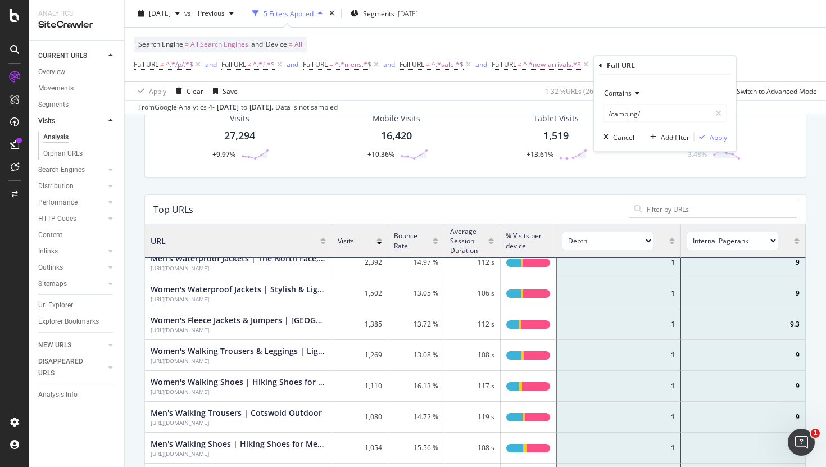
click at [619, 94] on span "Contains" at bounding box center [618, 93] width 28 height 10
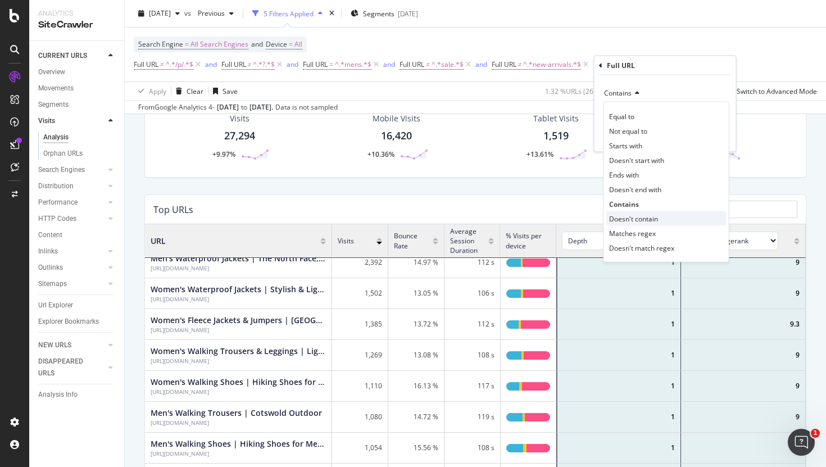
click at [622, 219] on span "Doesn't contain" at bounding box center [633, 219] width 49 height 10
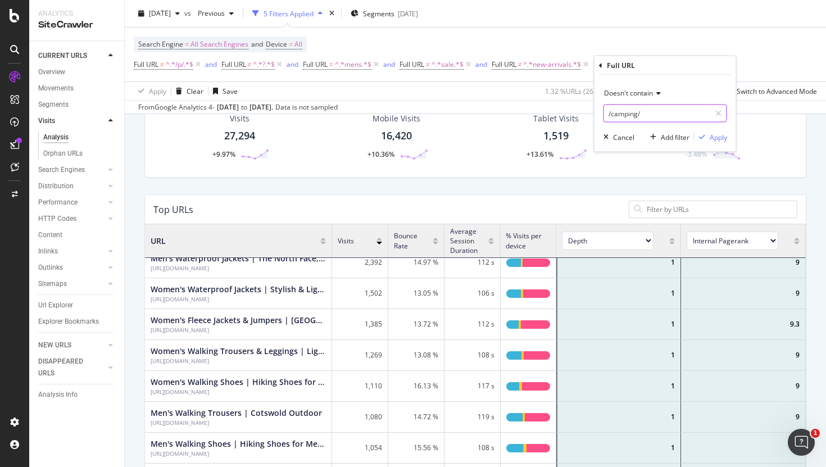
click at [616, 118] on input "/camping/" at bounding box center [657, 114] width 106 height 18
type input "wo"
click at [732, 126] on div "Doesn't contain wo Cancel Add filter Apply" at bounding box center [665, 113] width 142 height 76
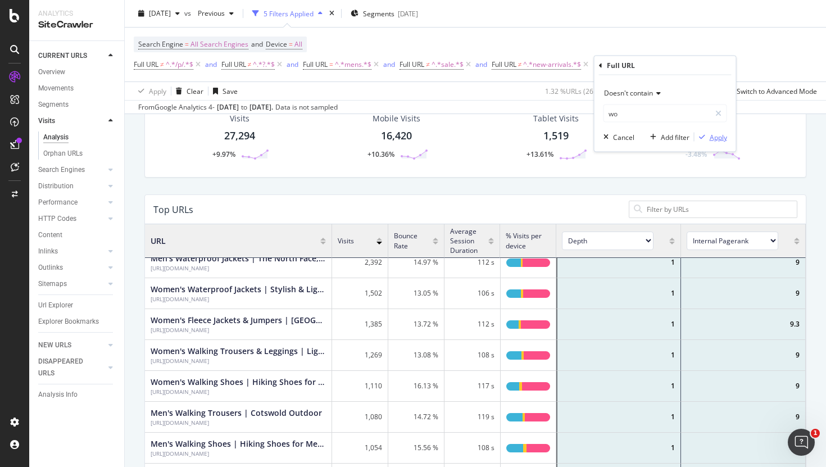
click at [727, 135] on div "Apply" at bounding box center [718, 137] width 17 height 10
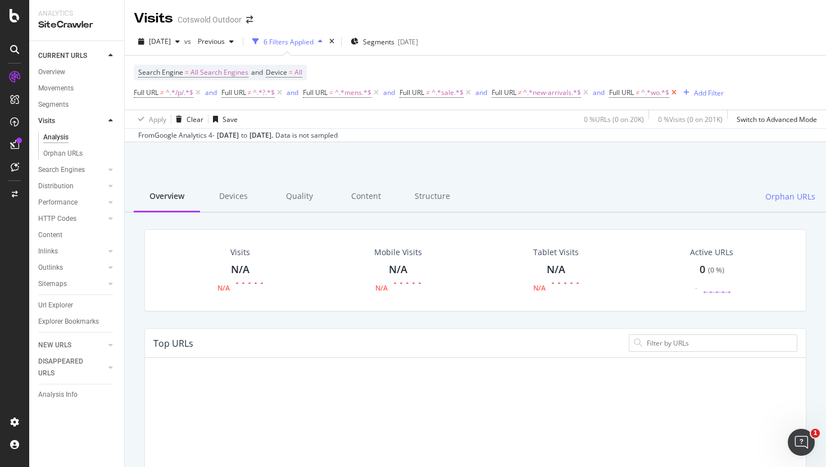
click at [675, 92] on icon at bounding box center [674, 92] width 10 height 11
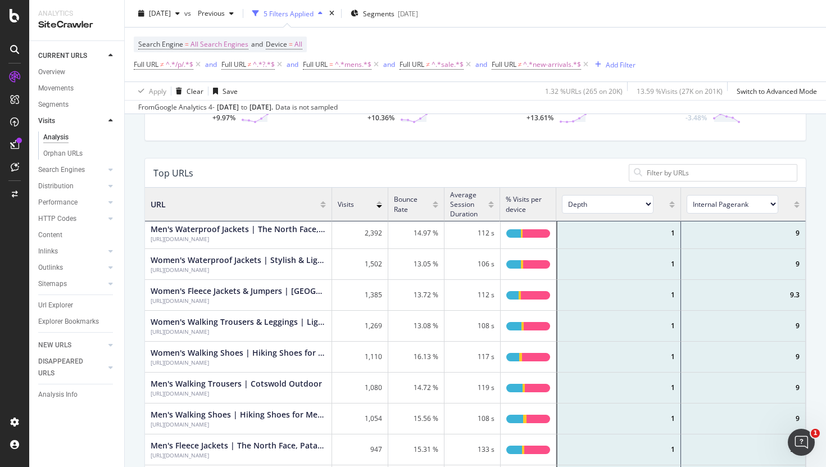
scroll to position [171, 0]
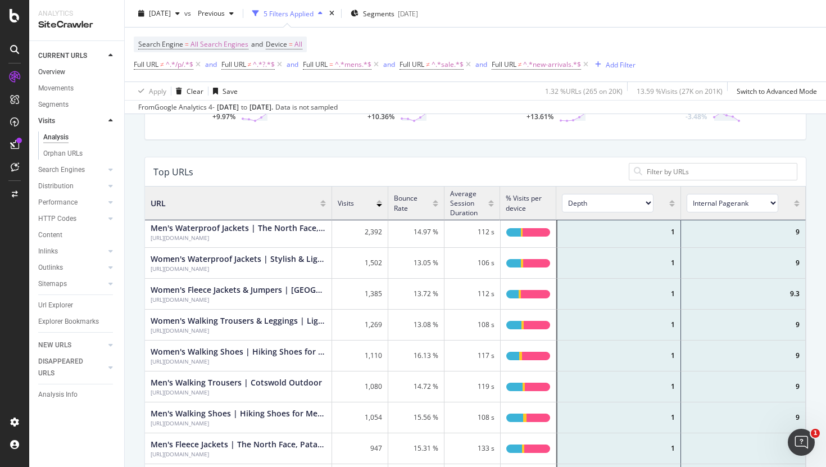
click at [68, 72] on link "Overview" at bounding box center [77, 72] width 78 height 12
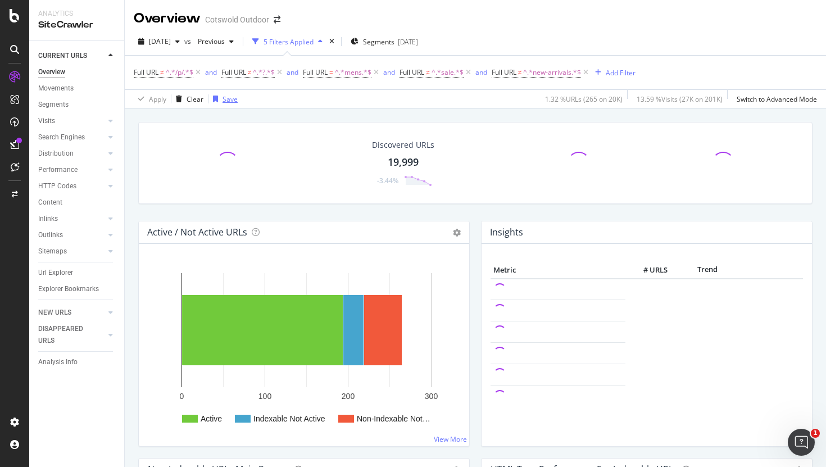
click at [233, 98] on div "Save" at bounding box center [230, 99] width 15 height 10
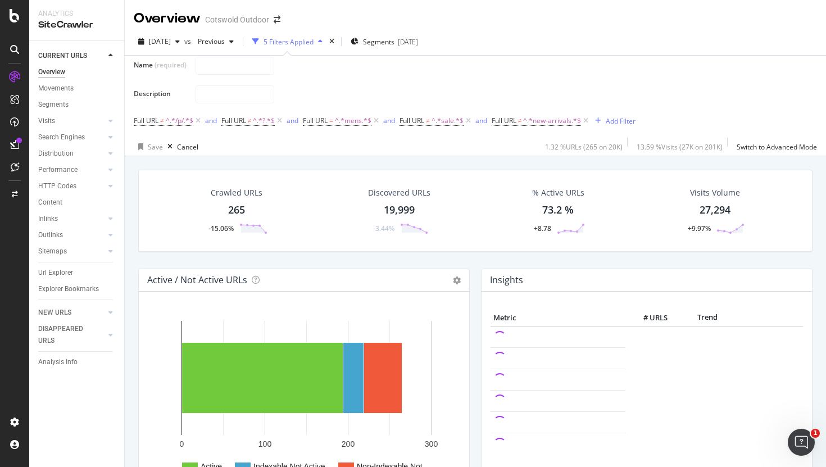
click at [325, 33] on div "5 Filters Applied" at bounding box center [287, 41] width 79 height 17
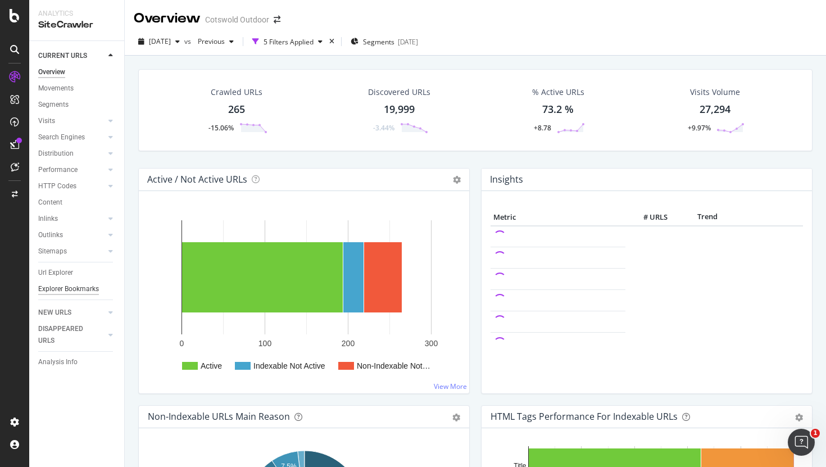
click at [59, 289] on div "Explorer Bookmarks" at bounding box center [68, 289] width 61 height 12
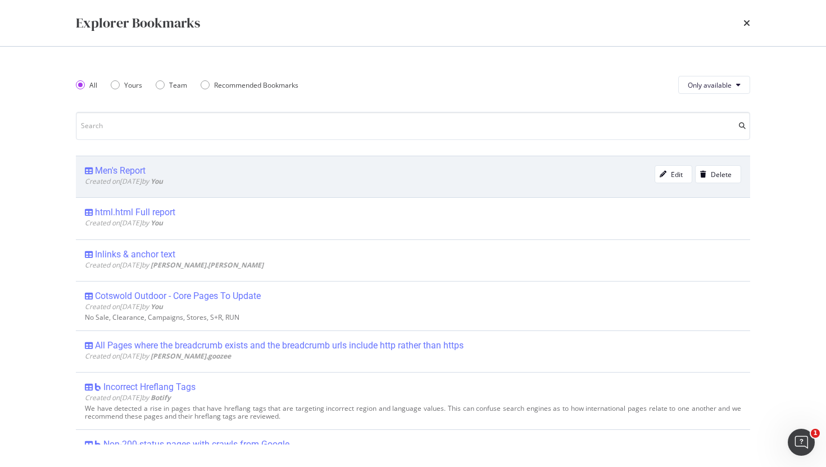
click at [121, 175] on div "Men's Report" at bounding box center [120, 170] width 51 height 11
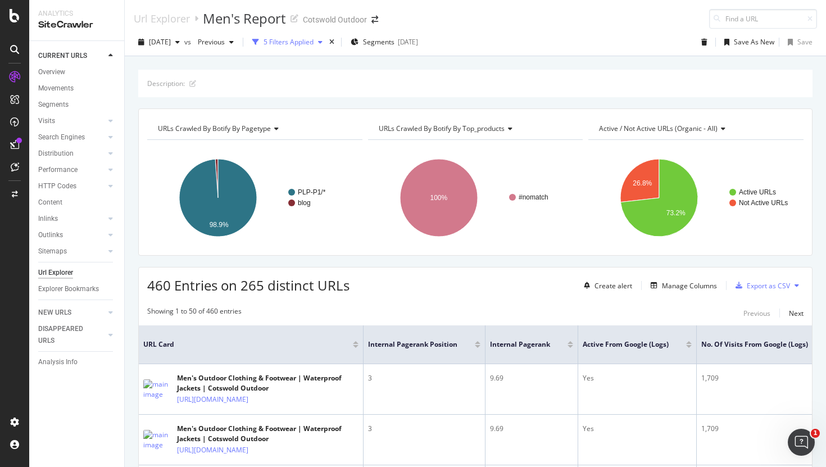
click at [293, 46] on div "5 Filters Applied" at bounding box center [289, 42] width 50 height 10
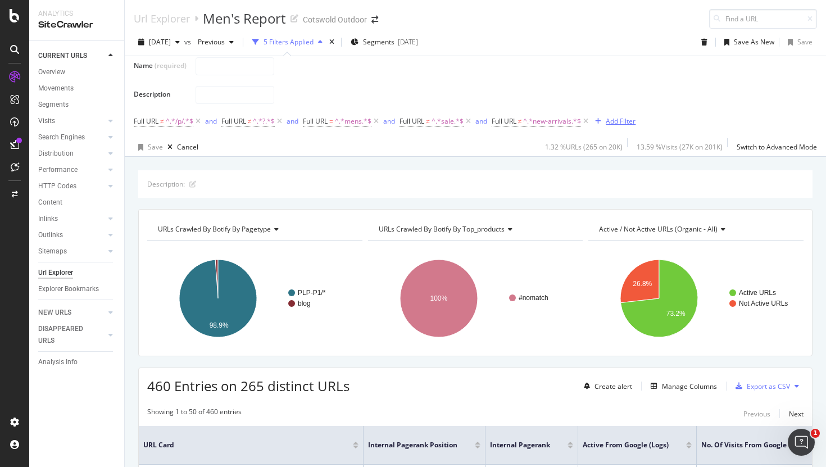
click at [635, 126] on div "Add Filter" at bounding box center [621, 121] width 30 height 10
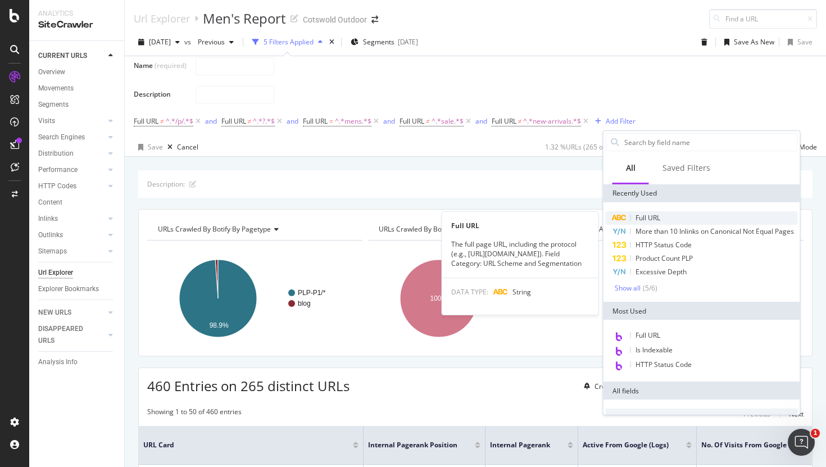
click at [642, 214] on span "Full URL" at bounding box center [647, 218] width 25 height 10
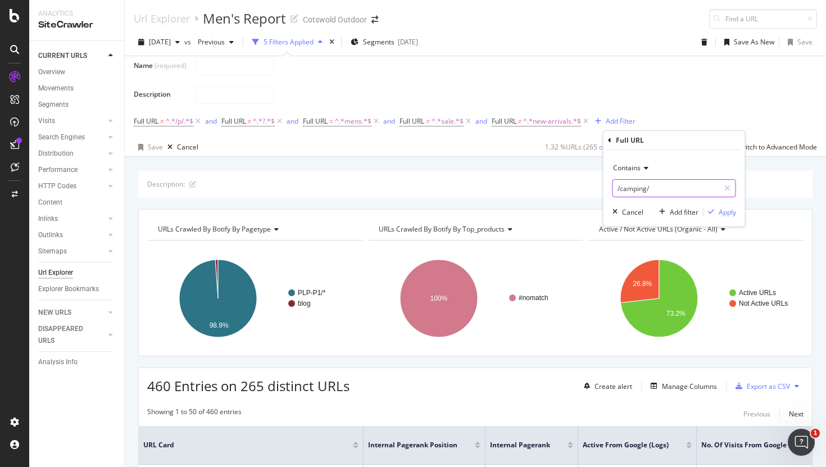
click at [637, 192] on input "/camping/" at bounding box center [666, 188] width 106 height 18
type input "wo"
click at [631, 165] on span "Contains" at bounding box center [627, 168] width 28 height 10
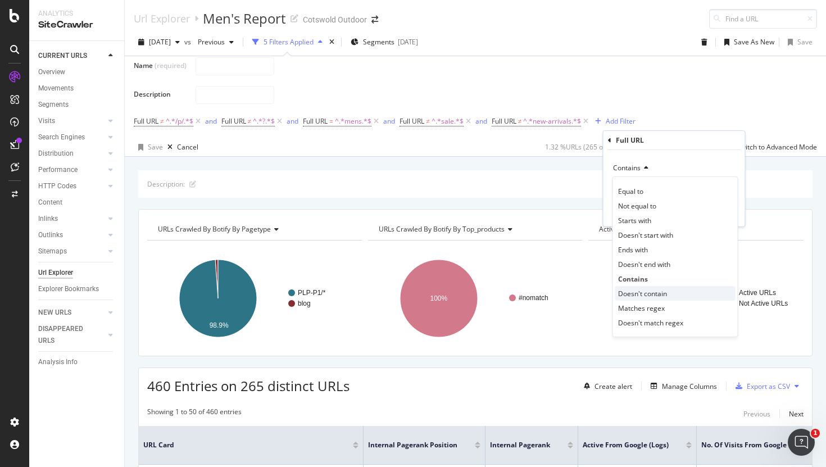
click at [649, 296] on span "Doesn't contain" at bounding box center [642, 294] width 49 height 10
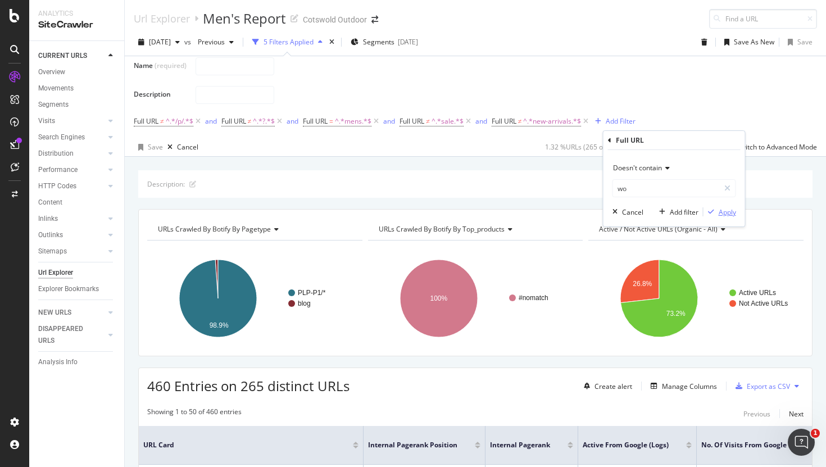
click at [723, 211] on div "Apply" at bounding box center [727, 212] width 17 height 10
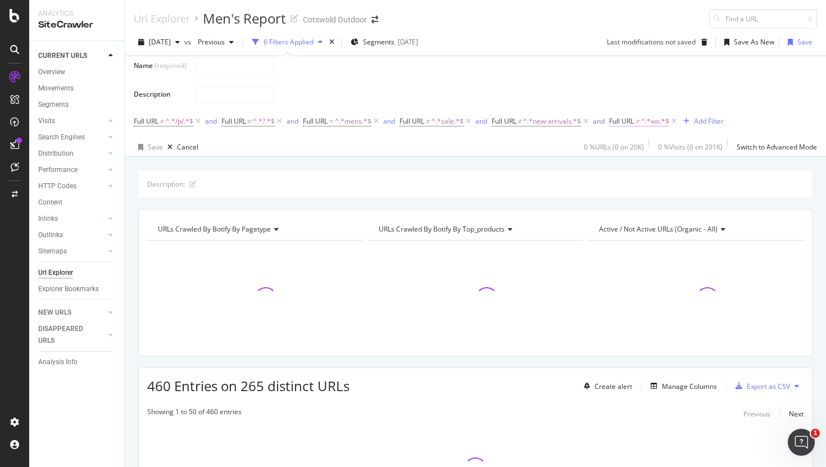
click at [634, 126] on span "Full URL" at bounding box center [621, 121] width 25 height 10
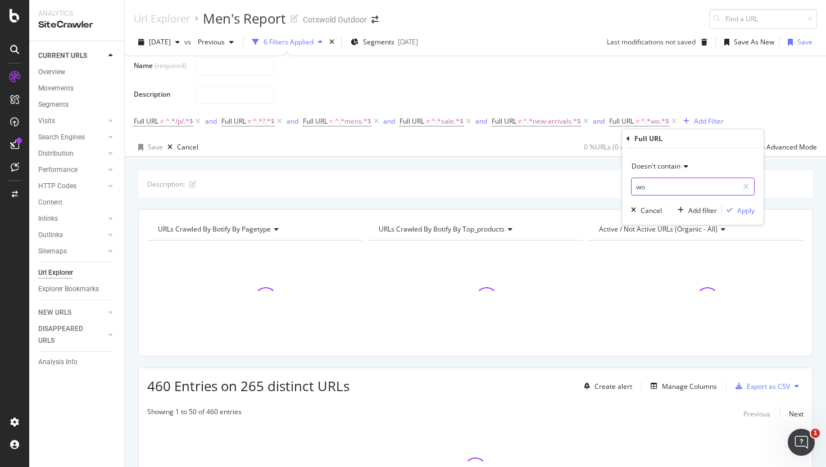
click at [637, 186] on input "wo" at bounding box center [685, 187] width 106 height 18
type input "/wo"
click at [733, 215] on div "Apply" at bounding box center [738, 210] width 33 height 10
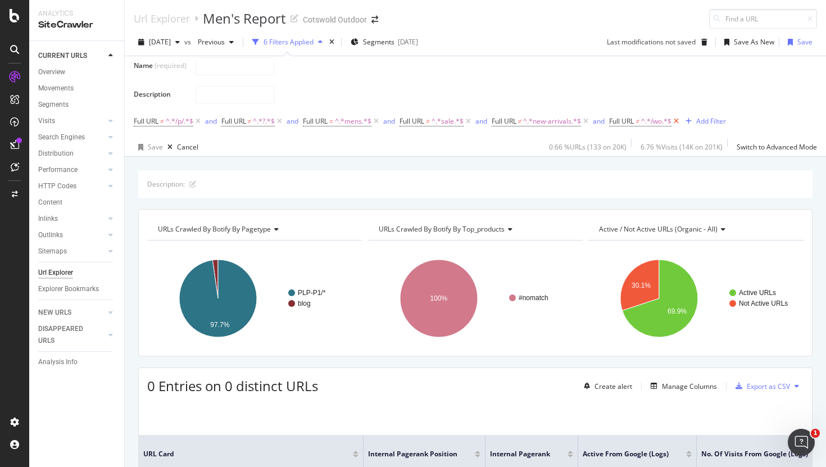
click at [681, 127] on icon at bounding box center [676, 121] width 10 height 11
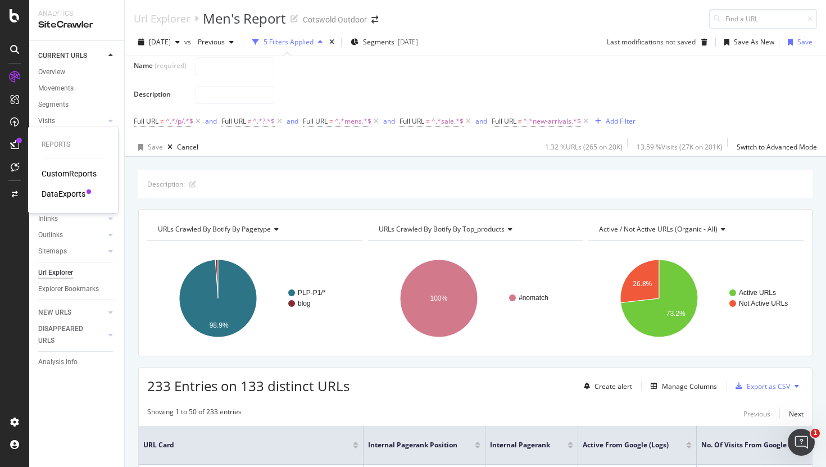
click at [62, 193] on div "DataExports" at bounding box center [64, 193] width 44 height 11
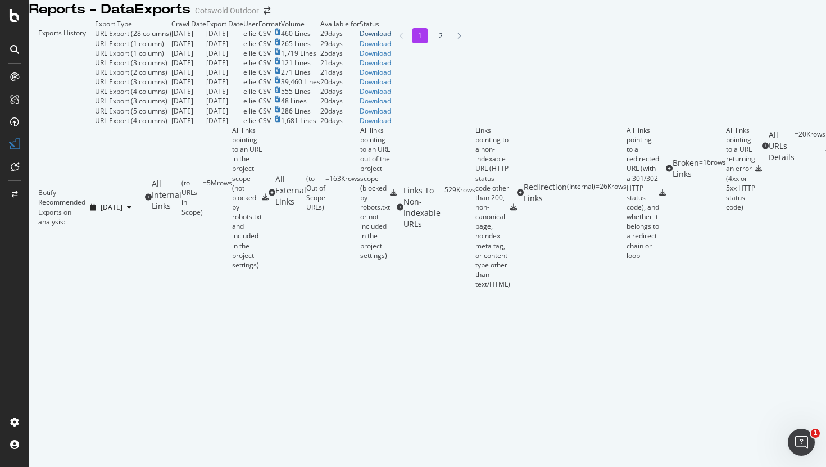
click at [391, 38] on div "Download" at bounding box center [375, 34] width 31 height 10
